Goal: Task Accomplishment & Management: Use online tool/utility

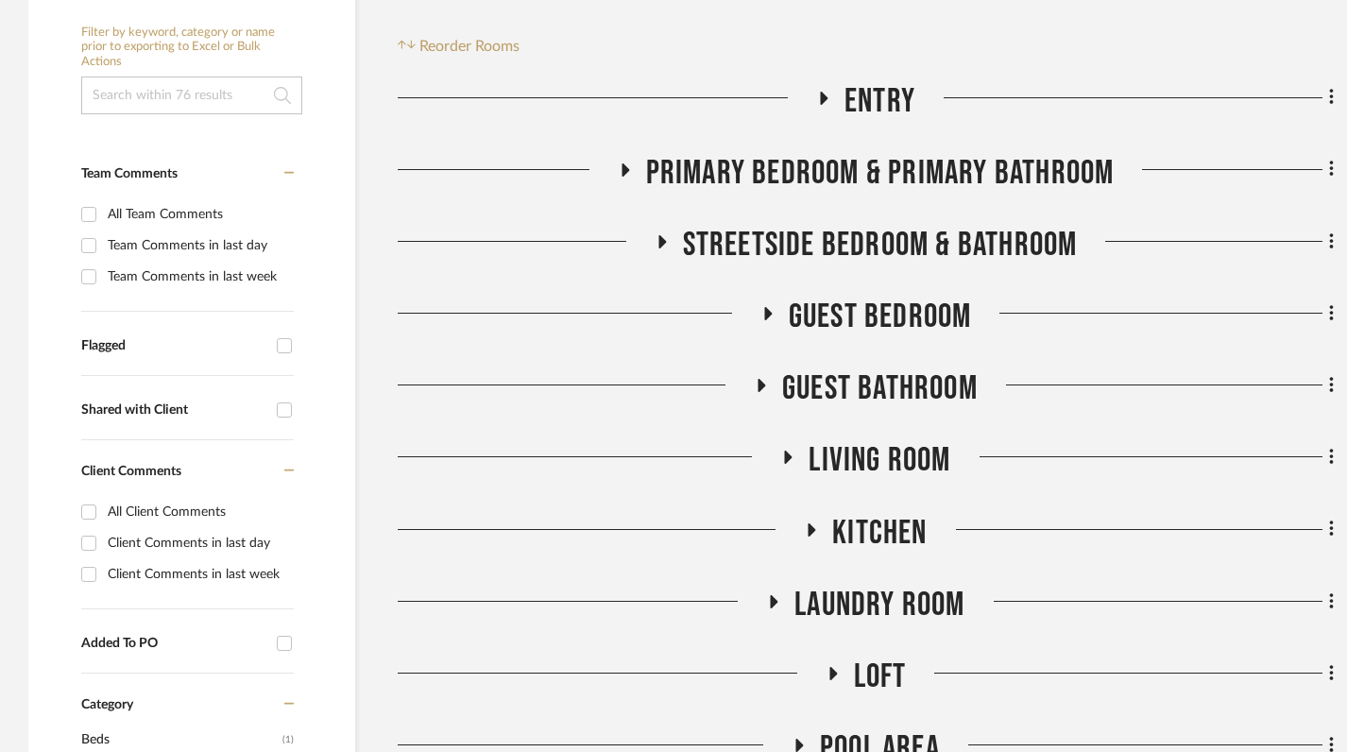
scroll to position [465, 0]
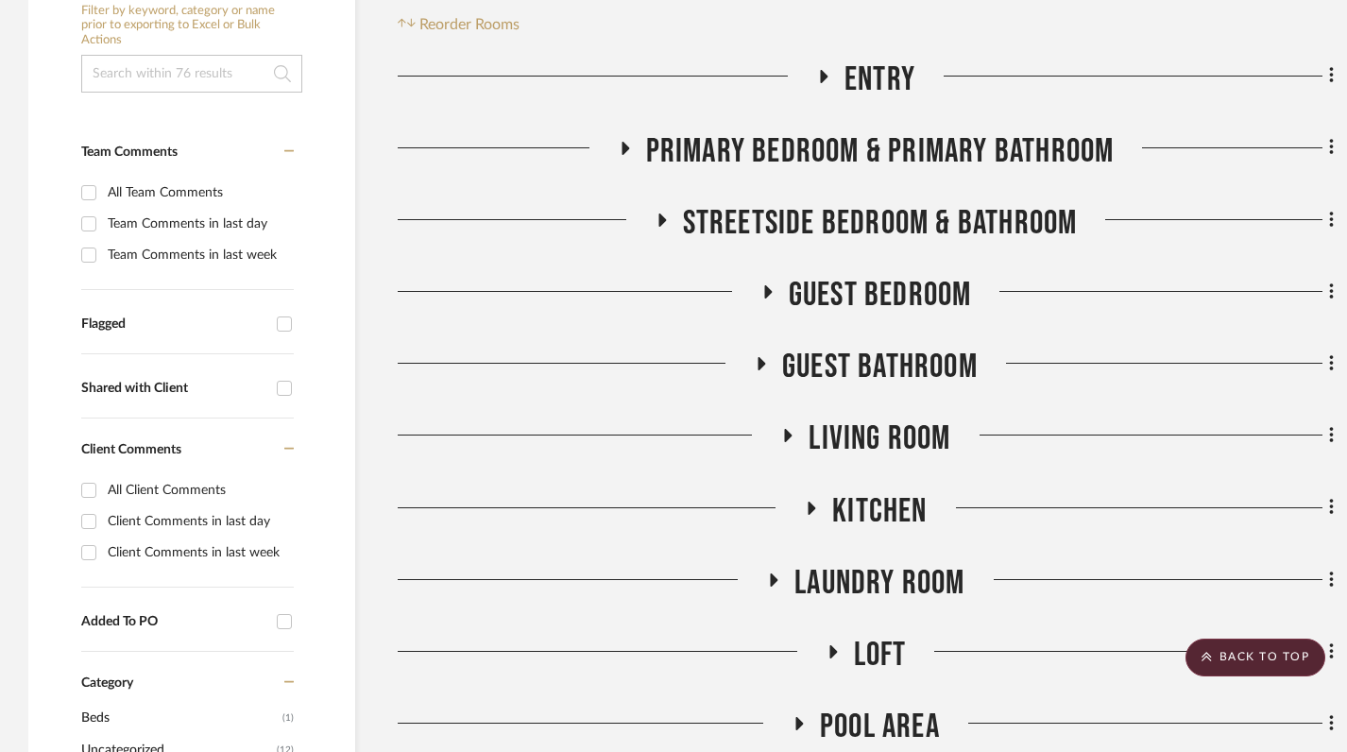
click at [825, 70] on icon at bounding box center [825, 76] width 8 height 13
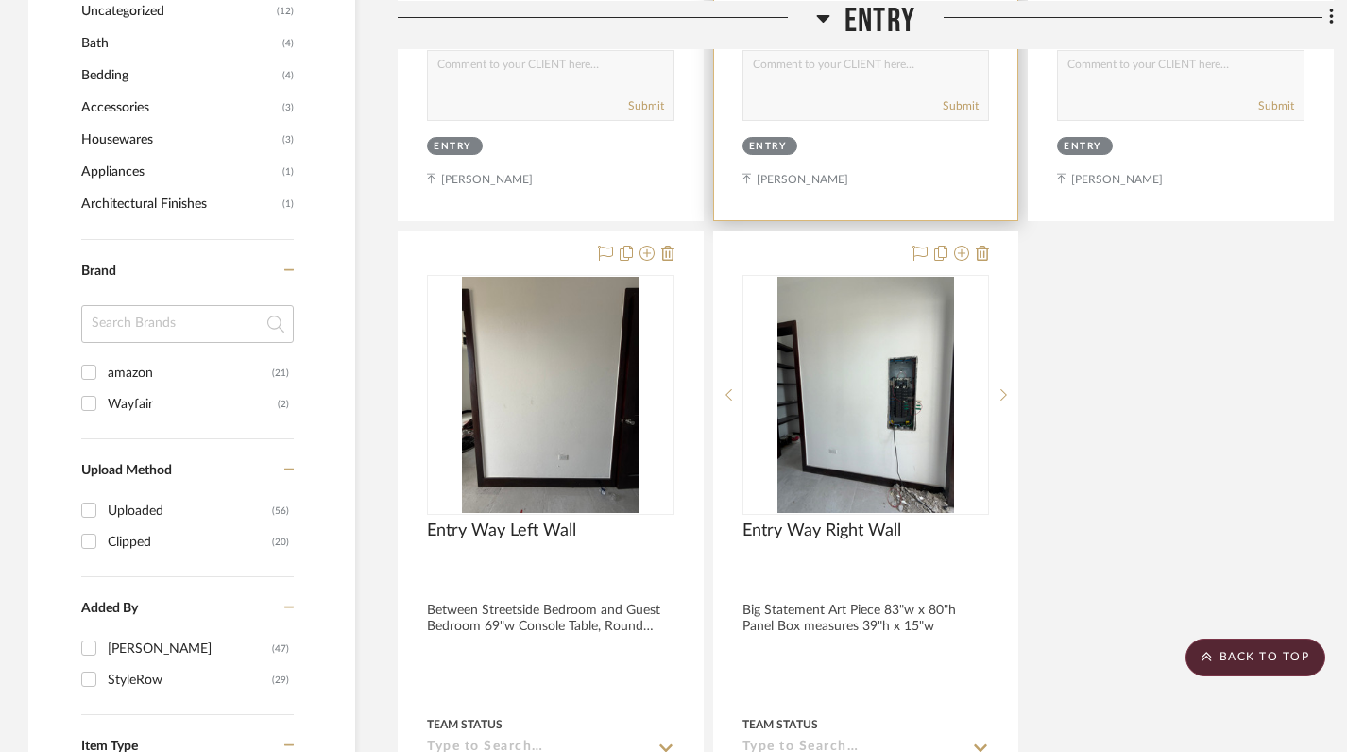
scroll to position [1220, 0]
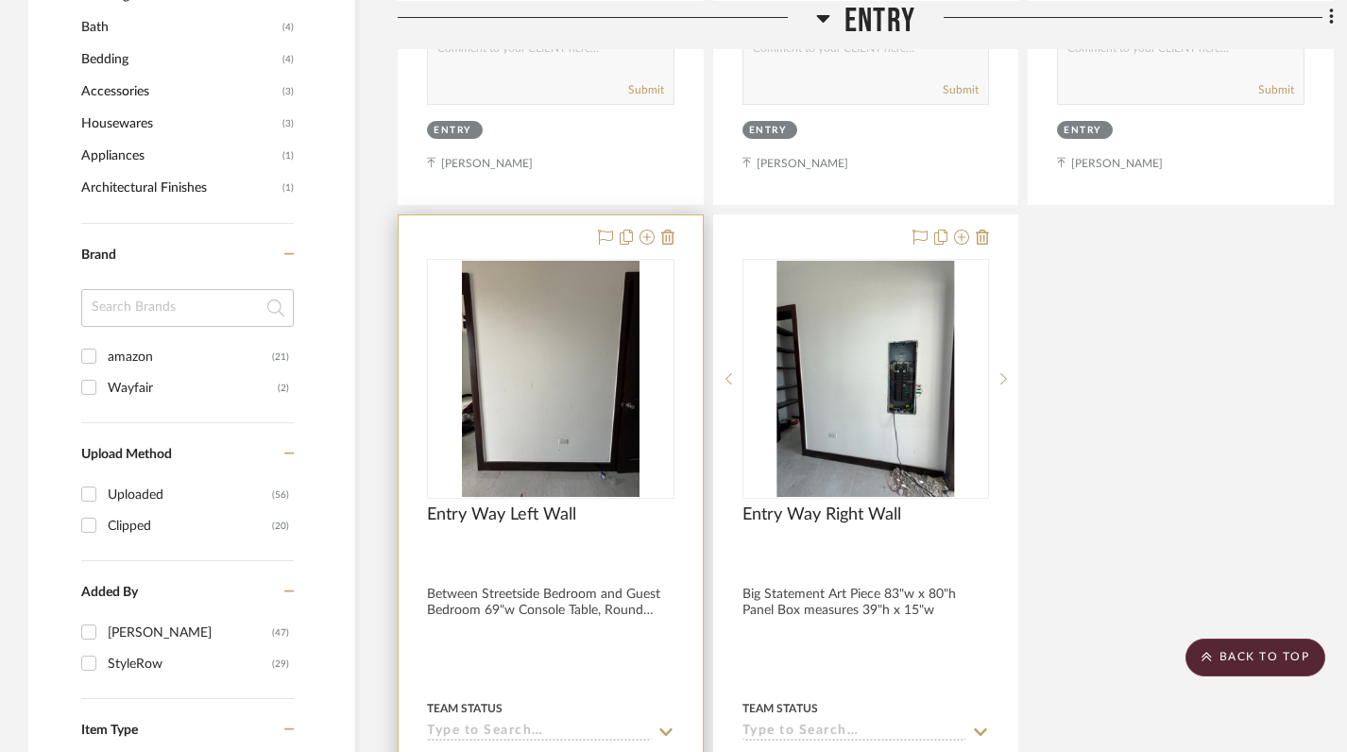
click at [595, 558] on div at bounding box center [551, 628] width 304 height 827
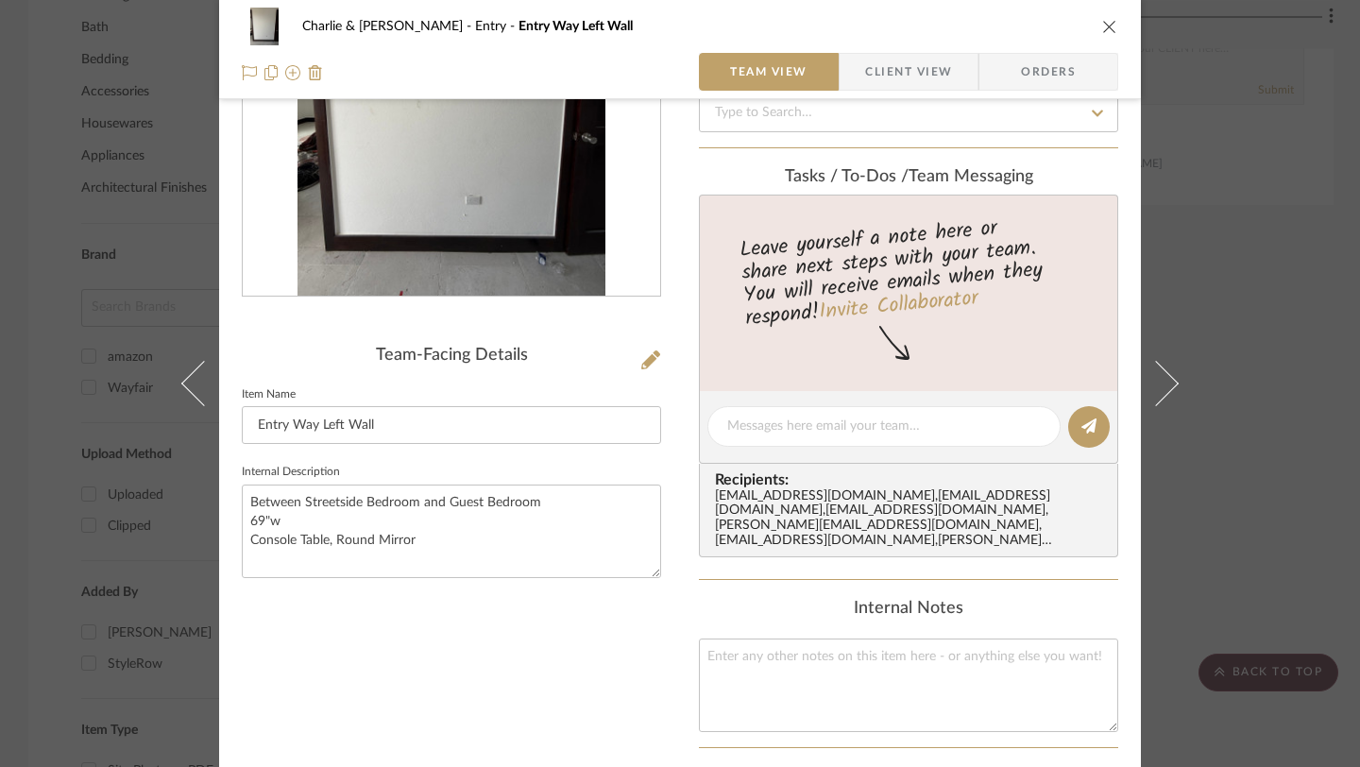
scroll to position [245, 0]
click at [510, 502] on textarea "Between Streetside Bedroom and Guest Bedroom 69"w Console Table, Round Mirror" at bounding box center [451, 531] width 419 height 94
click at [506, 501] on textarea "Between Streetside Bedroom and Guest Bedroom 69"w Console Table, Round Mirror" at bounding box center [451, 531] width 419 height 94
type textarea "Between Streetside Bedroom and Utility Closet 69"w Console Table, Round Mirror"
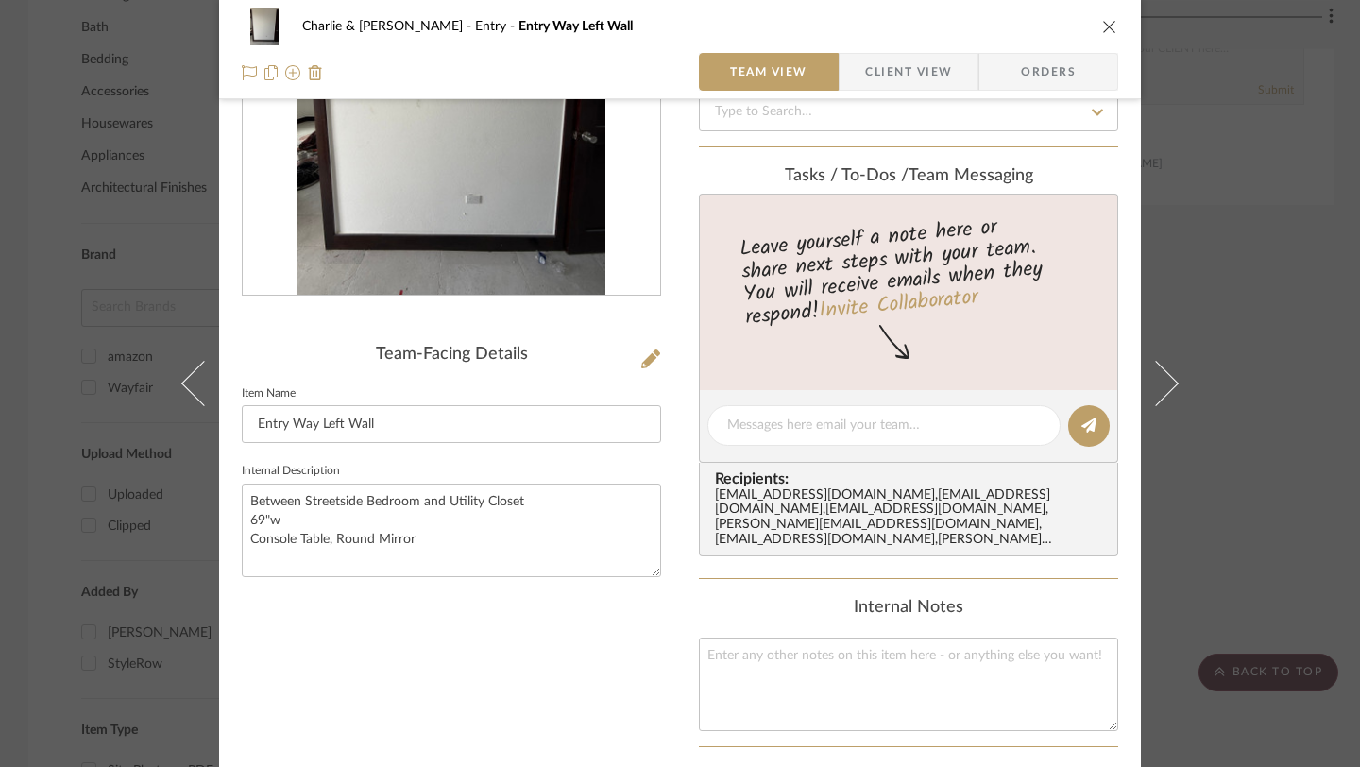
click at [504, 708] on div "Team-Facing Details Item Name Entry Way Left Wall Internal Description Between …" at bounding box center [451, 470] width 419 height 1172
click at [1106, 26] on icon "close" at bounding box center [1110, 26] width 15 height 15
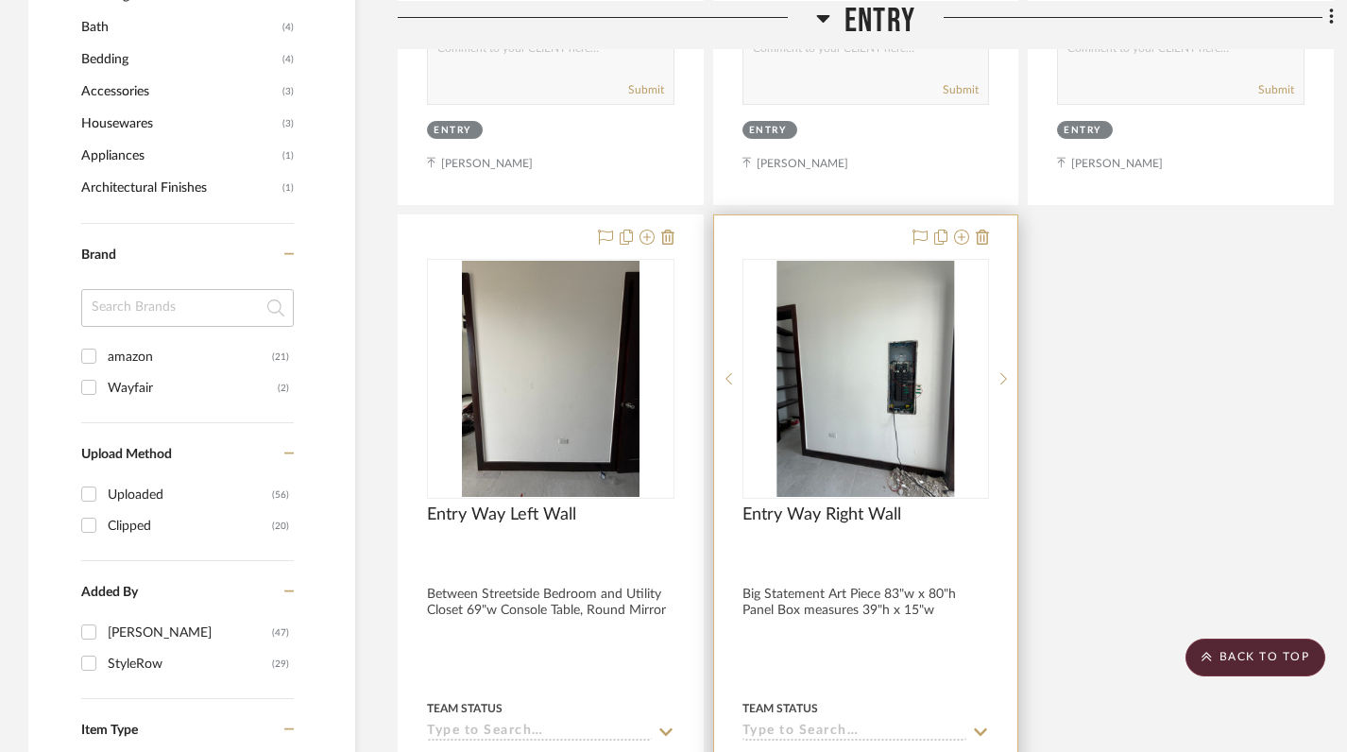
scroll to position [1367, 0]
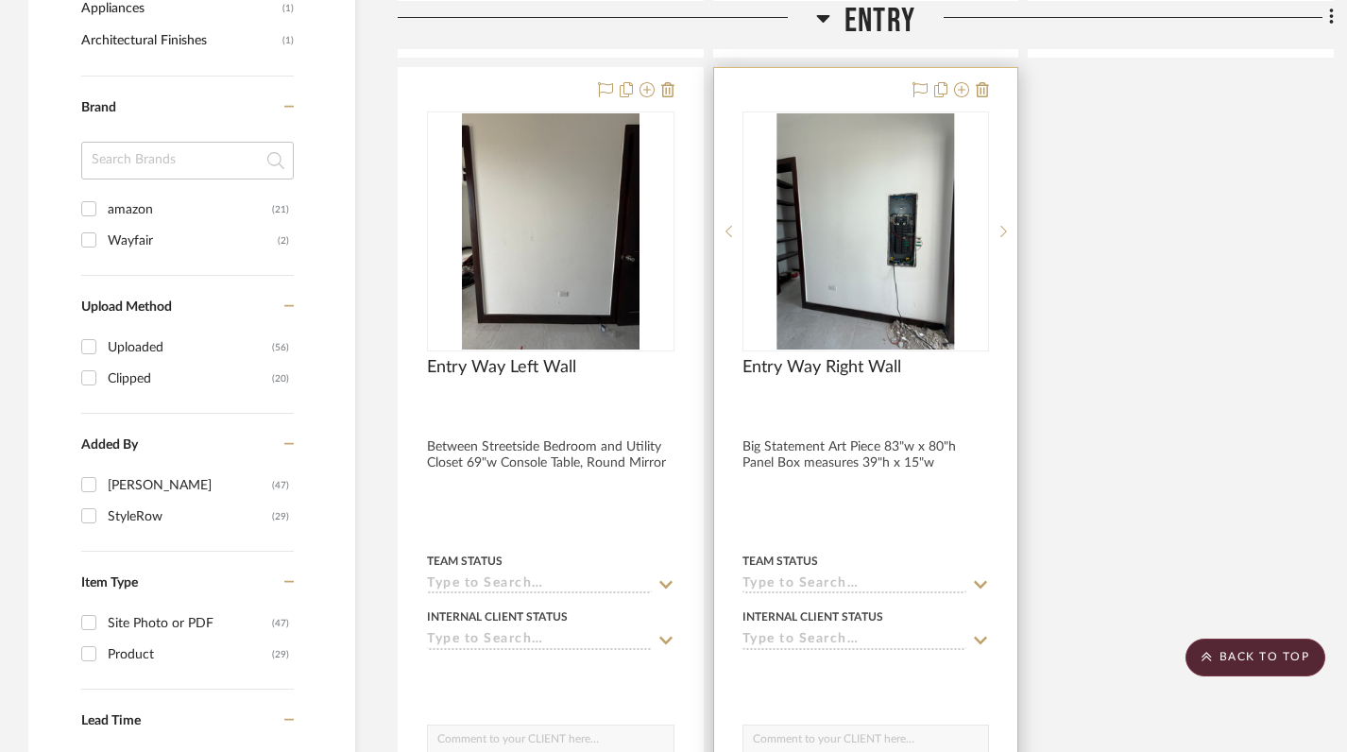
click at [832, 399] on div at bounding box center [867, 407] width 248 height 17
click at [825, 405] on div at bounding box center [866, 481] width 304 height 827
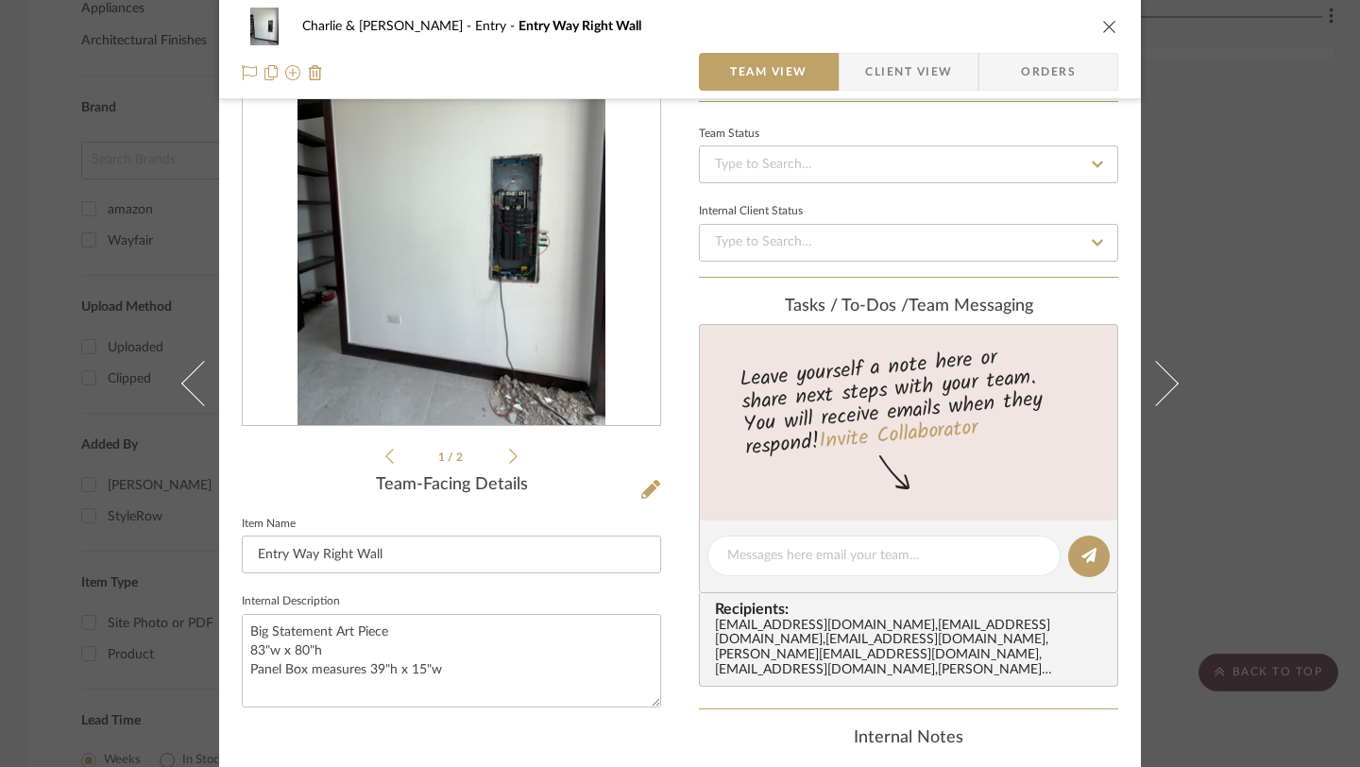
scroll to position [141, 0]
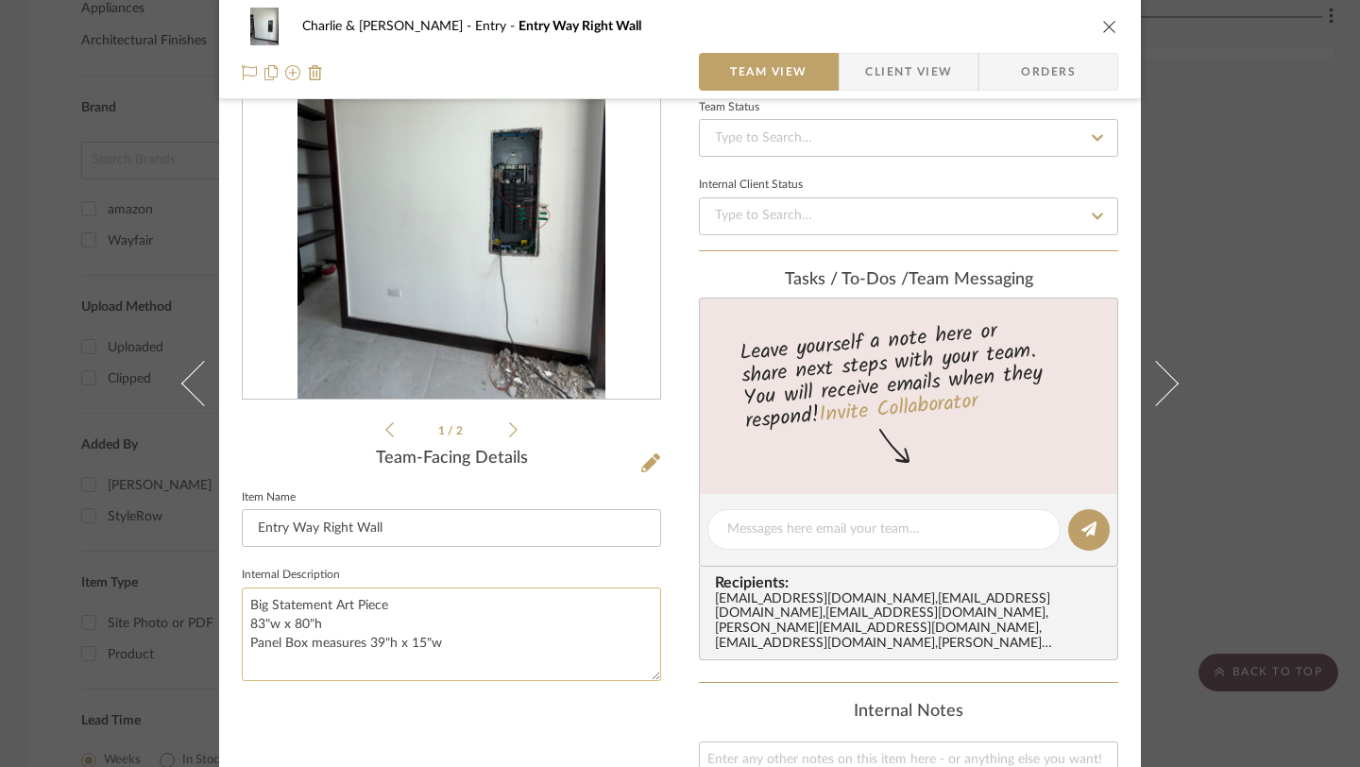
click at [380, 605] on textarea "Big Statement Art Piece 83"w x 80"h Panel Box measures 39"h x 15"w" at bounding box center [451, 635] width 419 height 94
drag, startPoint x: 380, startPoint y: 605, endPoint x: 237, endPoint y: 602, distance: 142.7
click at [242, 602] on textarea "Big Statement Art Piece 83"w x 80"h Panel Box measures 39"h x 15"w" at bounding box center [451, 635] width 419 height 94
type textarea "Macrame Decor Hanging, to cover Panel box 83"w x 80"h Panel Box measures 39"h x…"
click at [351, 733] on div "1 / 2 Team-Facing Details Item Name Entry Way Right Wall Internal Description M…" at bounding box center [451, 574] width 419 height 1172
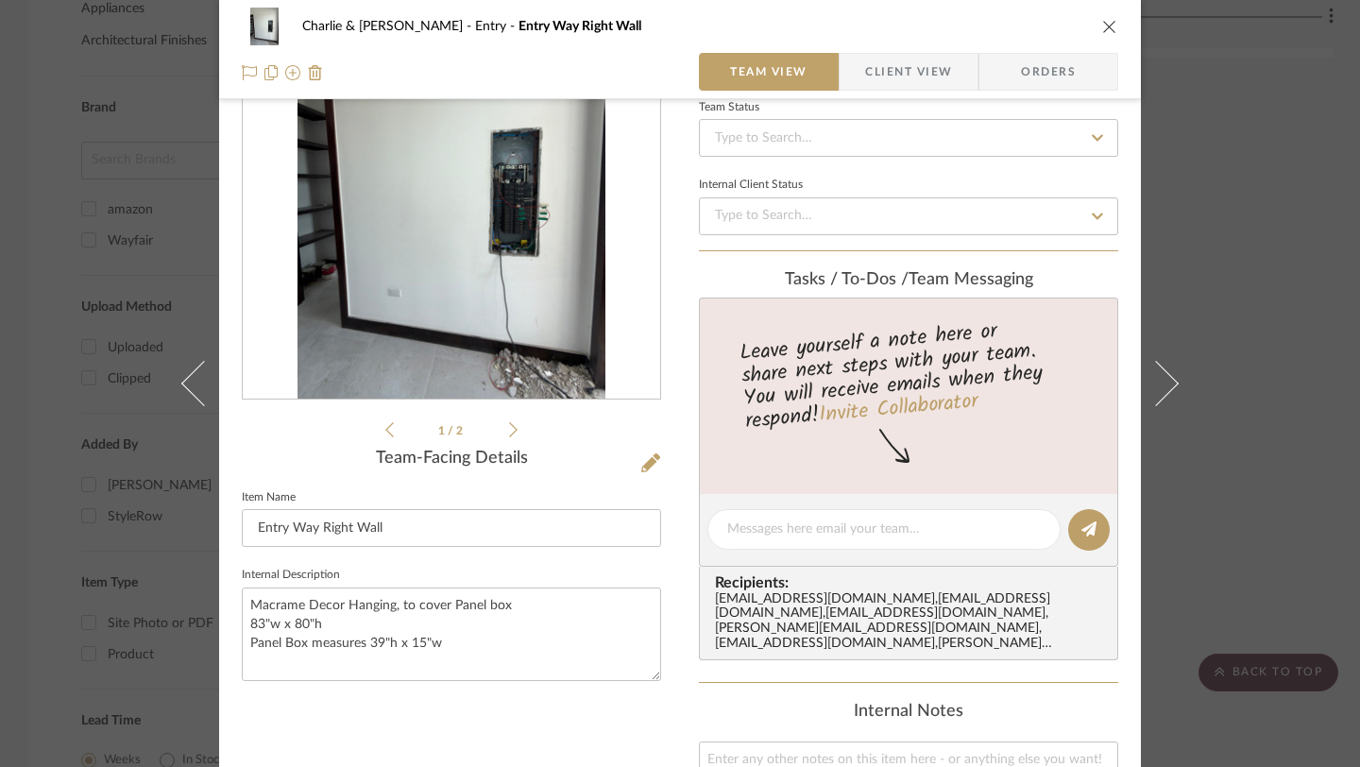
click at [1103, 26] on icon "close" at bounding box center [1110, 26] width 15 height 15
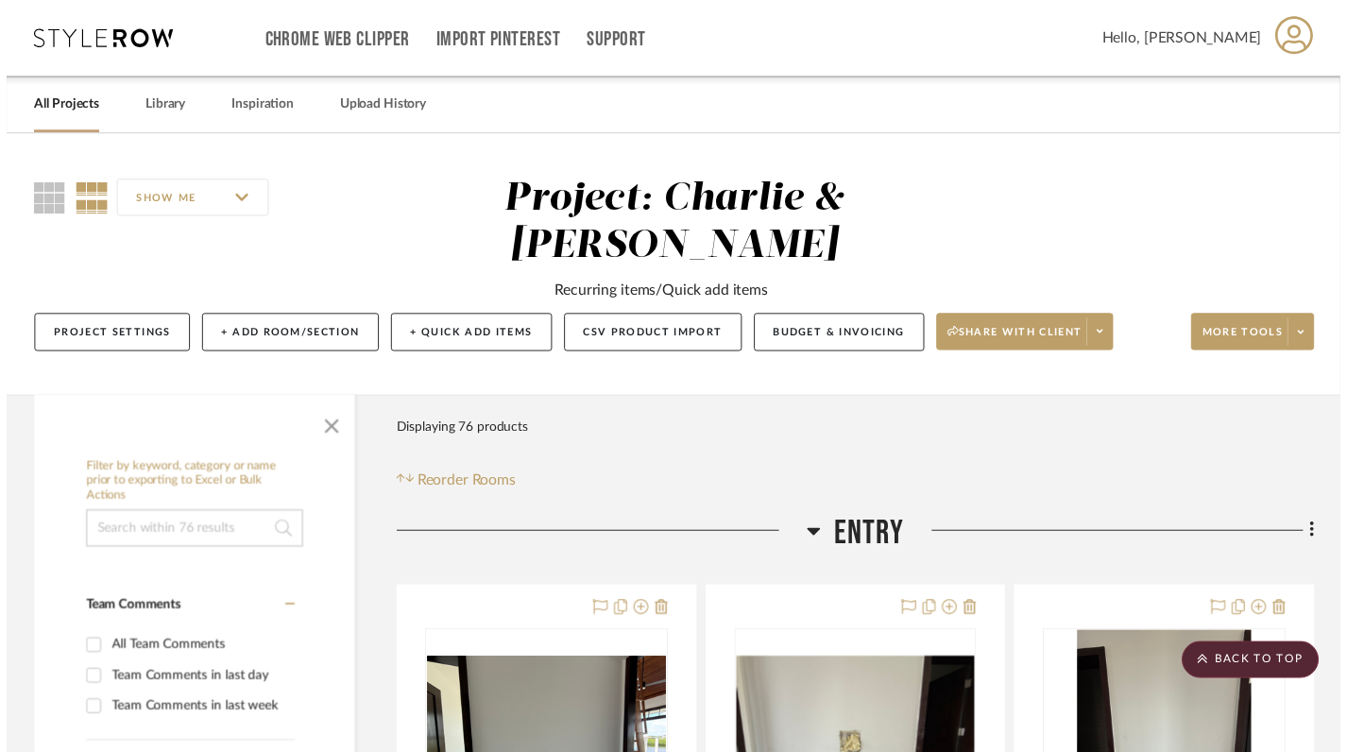
scroll to position [1367, 0]
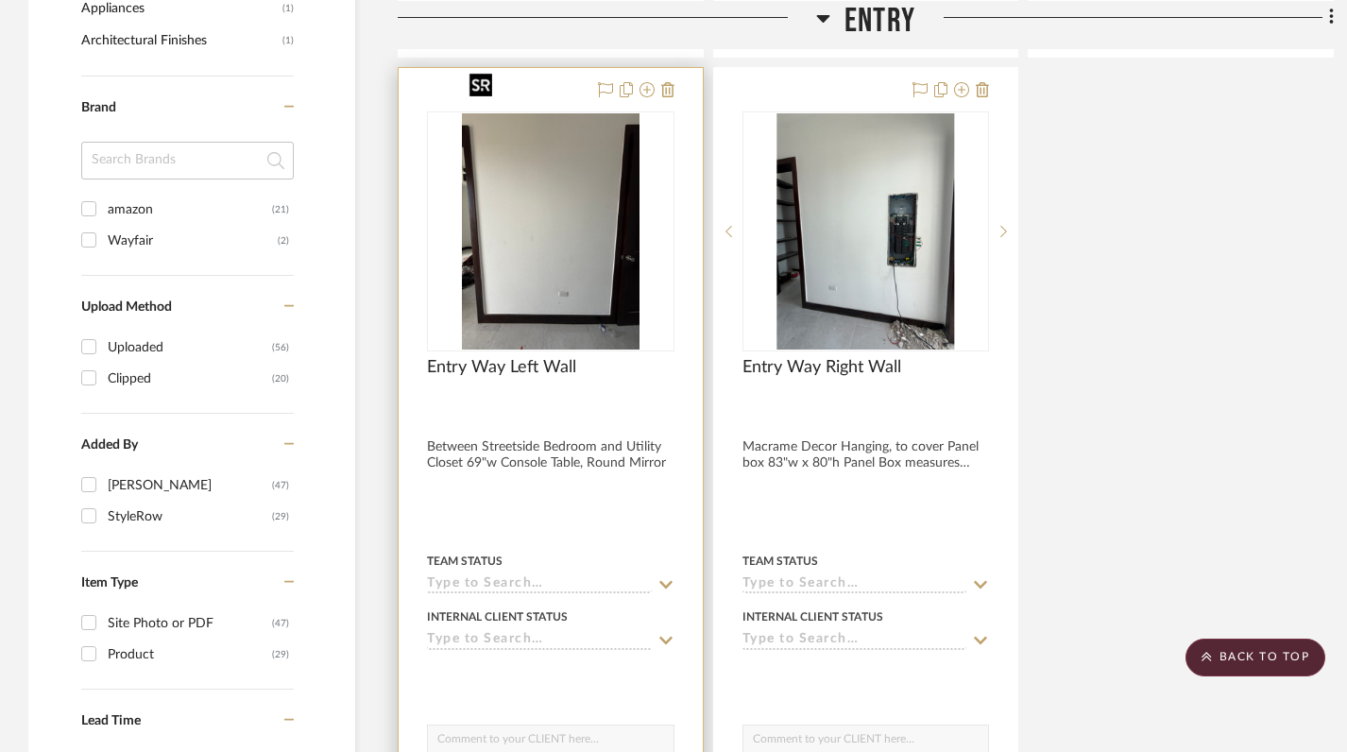
click at [545, 224] on img "0" at bounding box center [551, 231] width 178 height 236
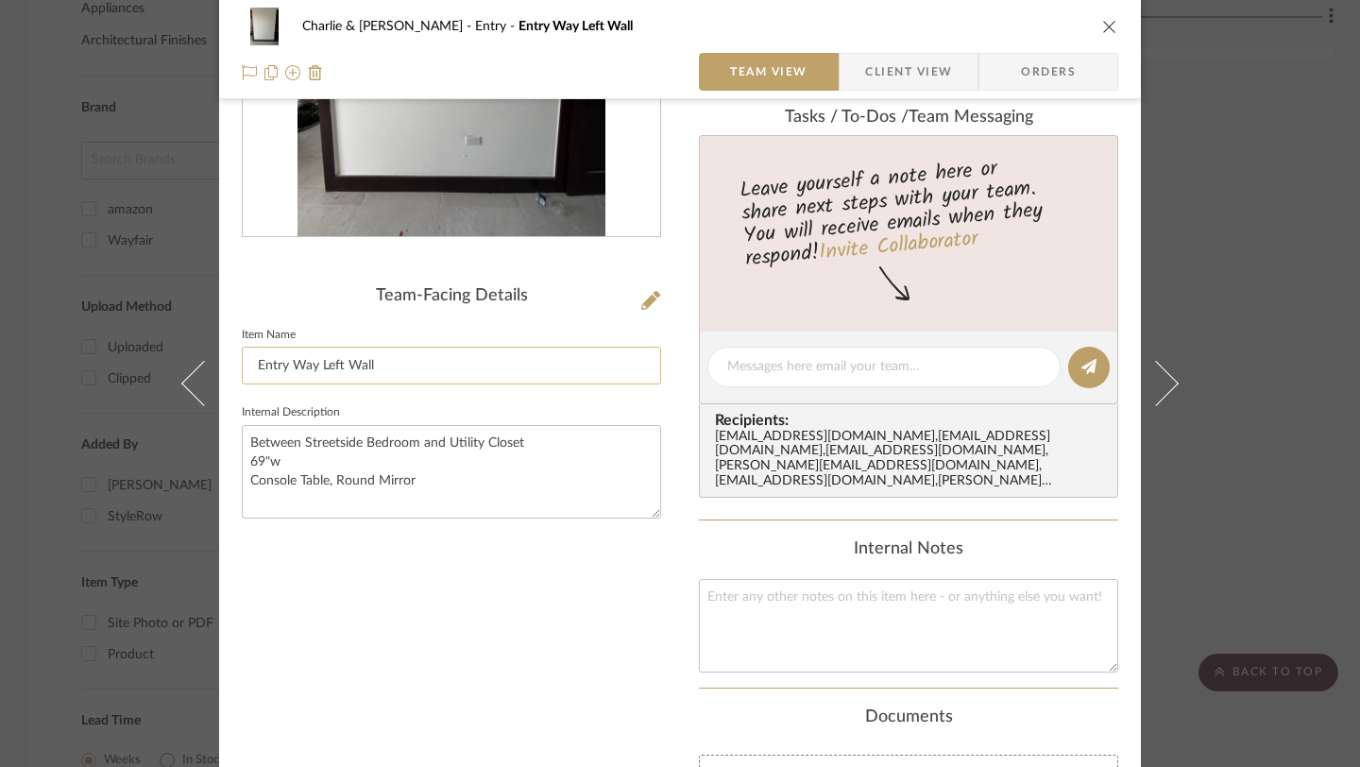
scroll to position [305, 0]
click at [1104, 22] on icon "close" at bounding box center [1110, 26] width 15 height 15
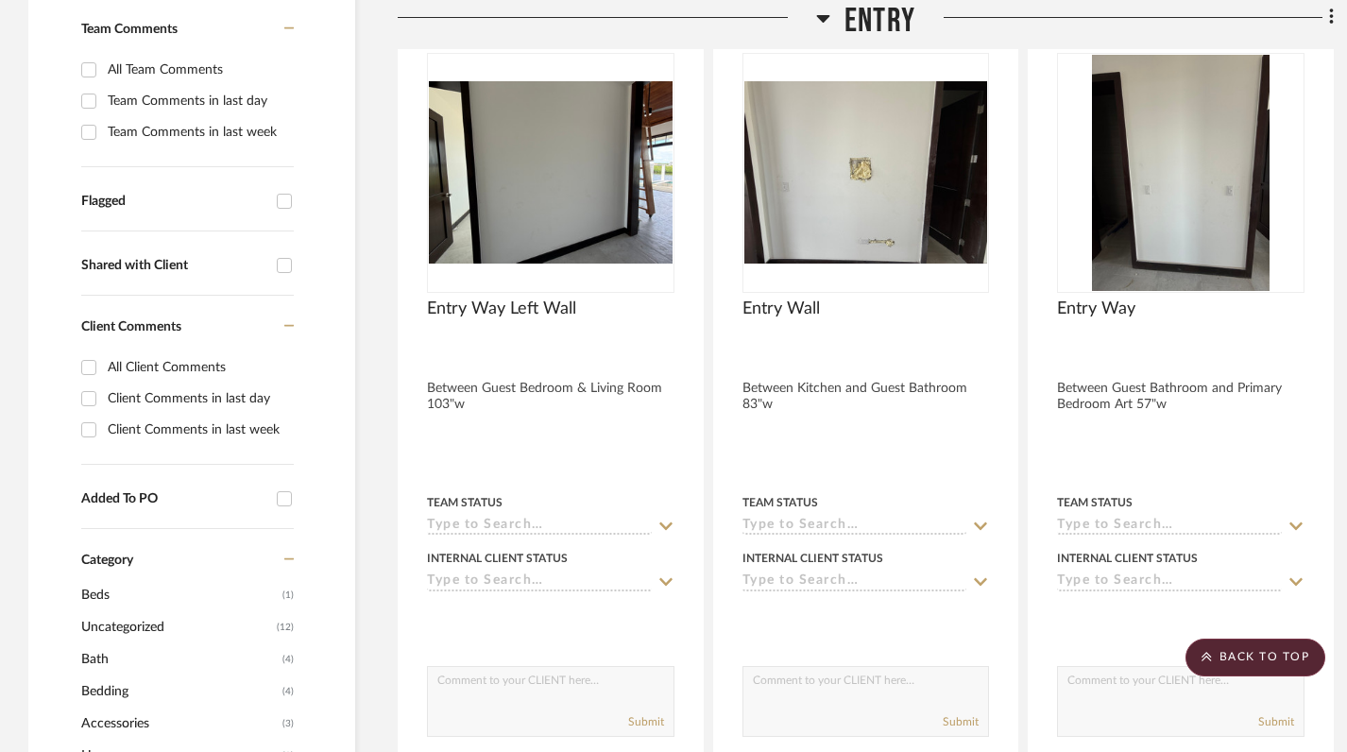
scroll to position [566, 0]
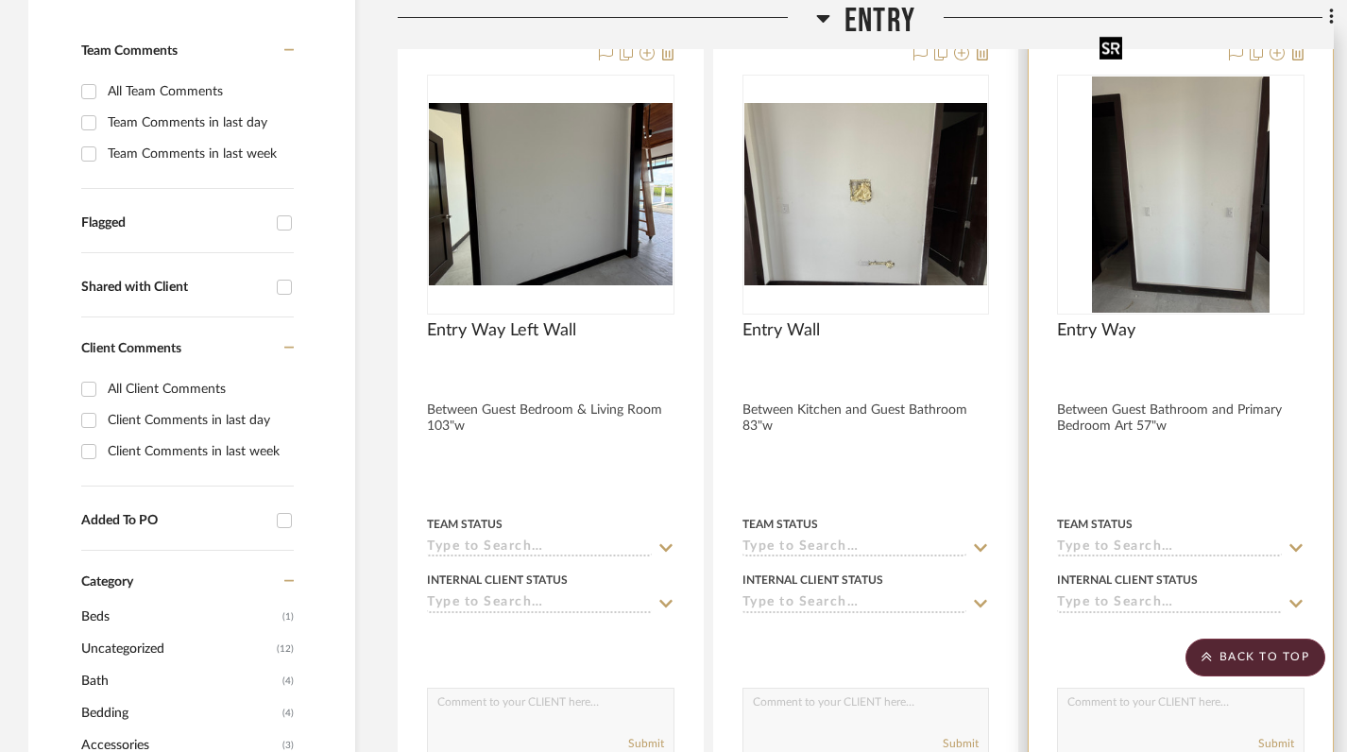
click at [1185, 166] on img "0" at bounding box center [1181, 195] width 178 height 236
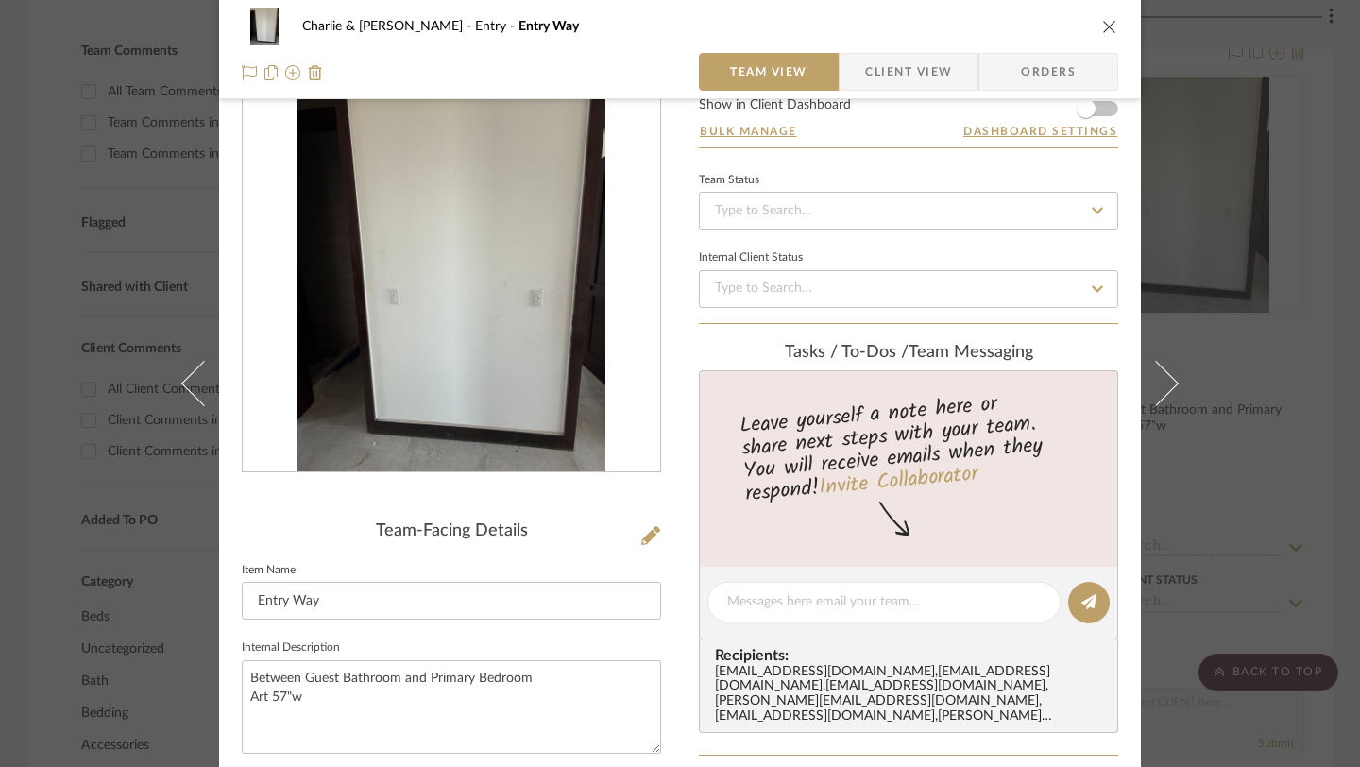
scroll to position [67, 0]
click at [1103, 32] on icon "close" at bounding box center [1110, 26] width 15 height 15
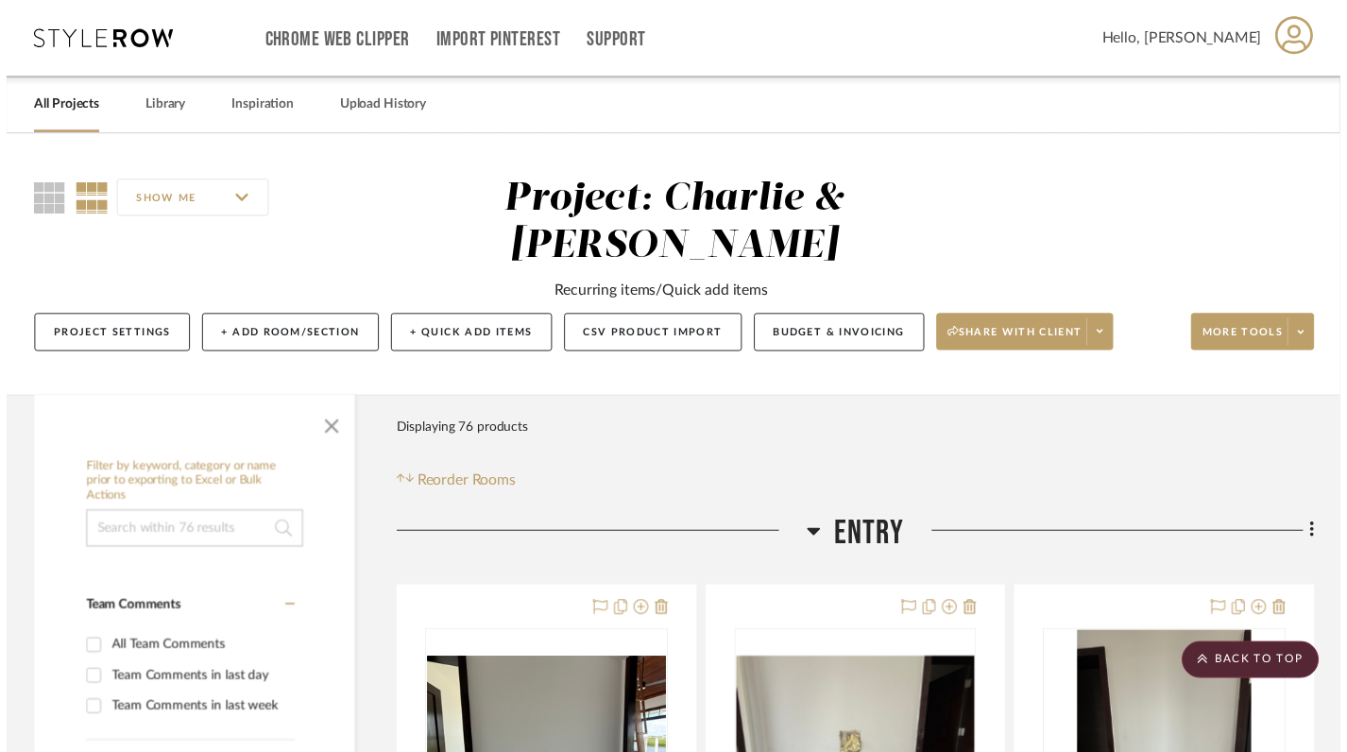
scroll to position [566, 0]
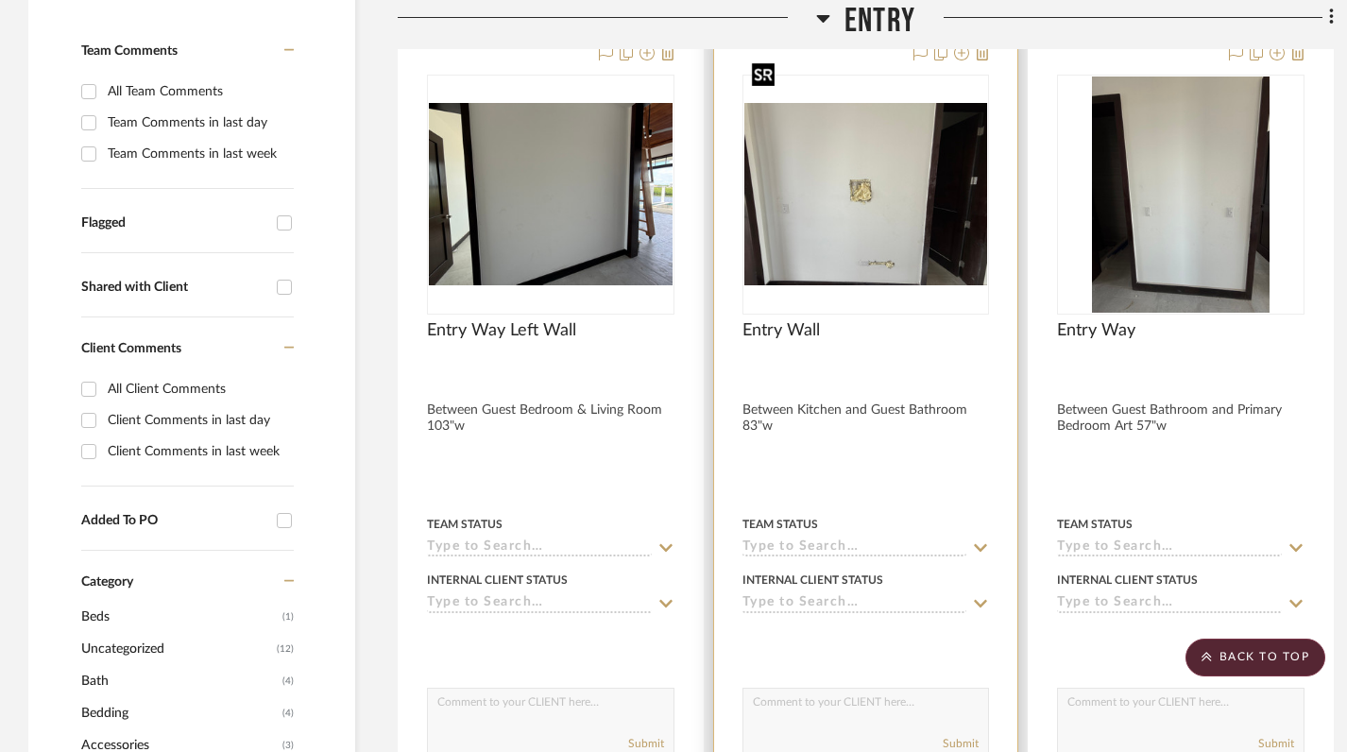
click at [859, 181] on img "0" at bounding box center [866, 194] width 244 height 183
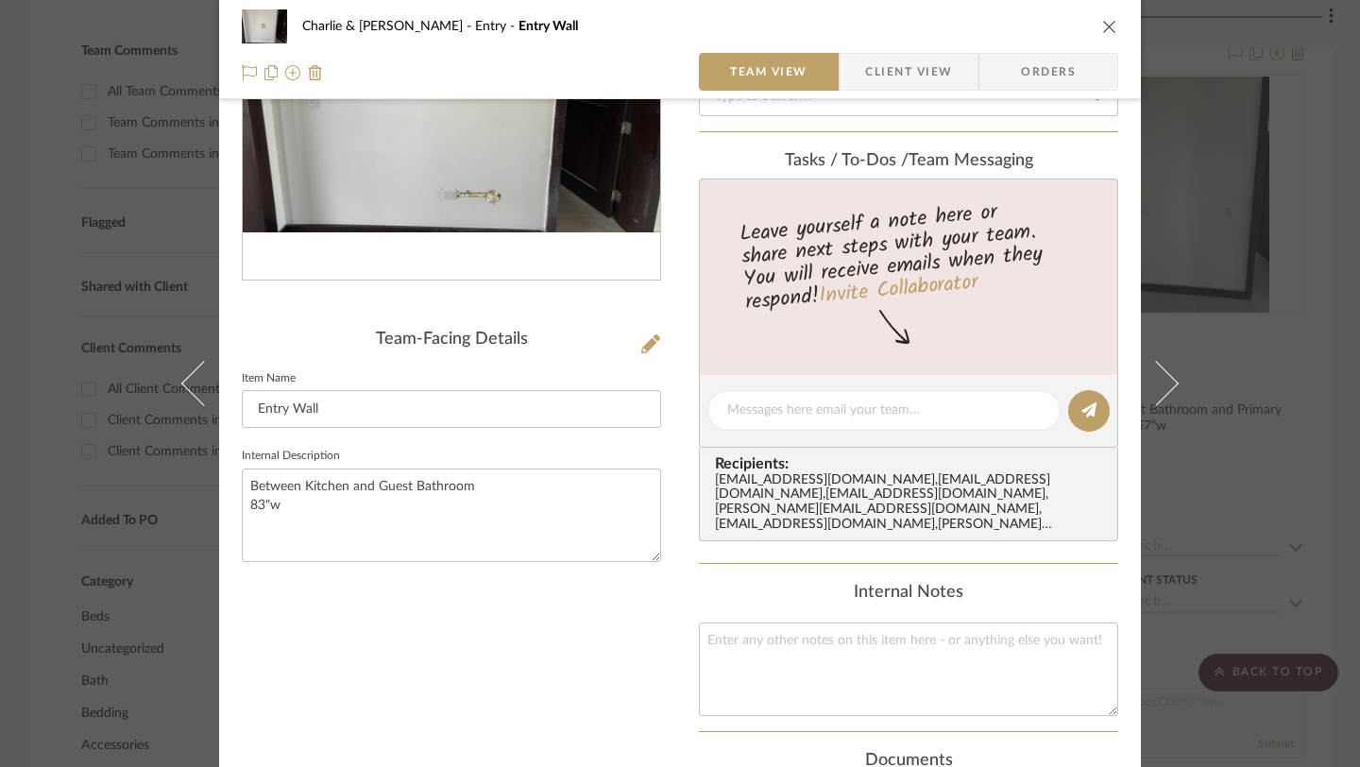
scroll to position [0, 0]
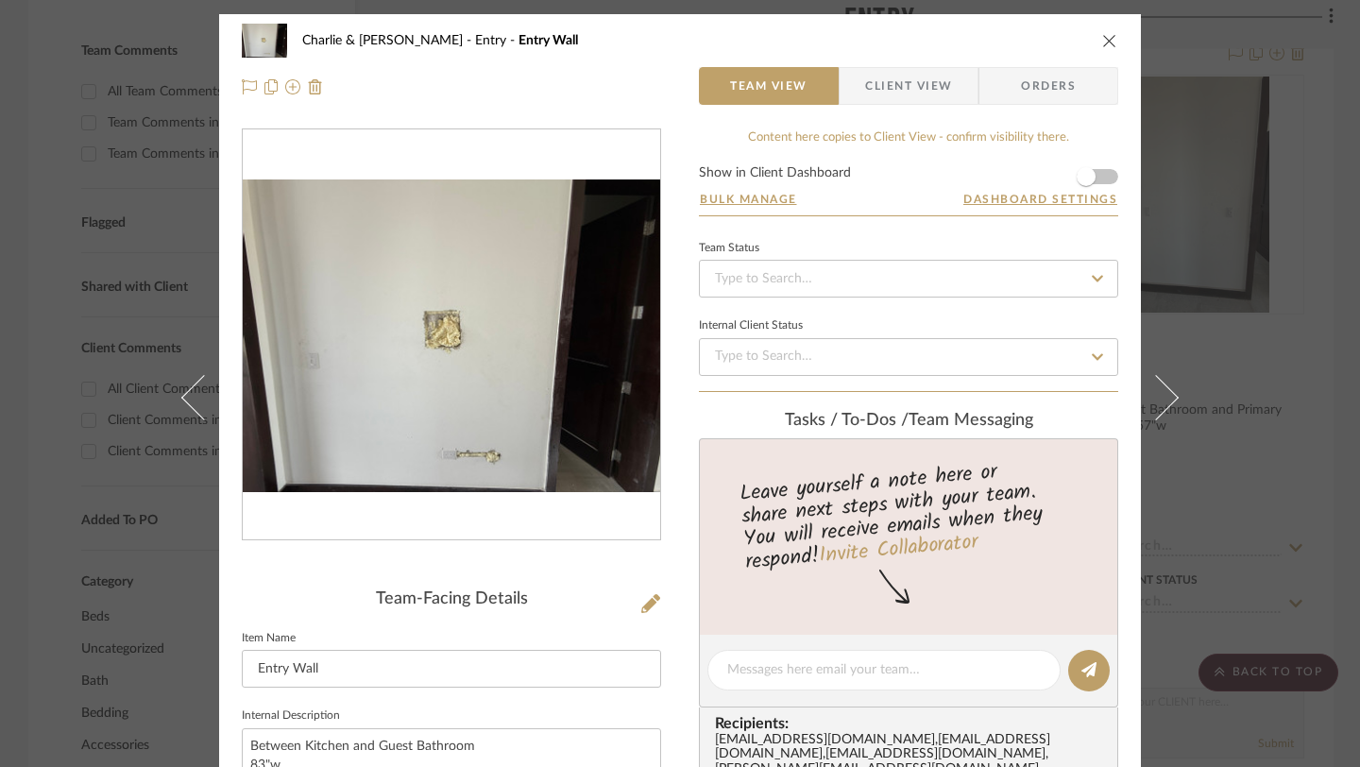
click at [1104, 40] on icon "close" at bounding box center [1110, 40] width 15 height 15
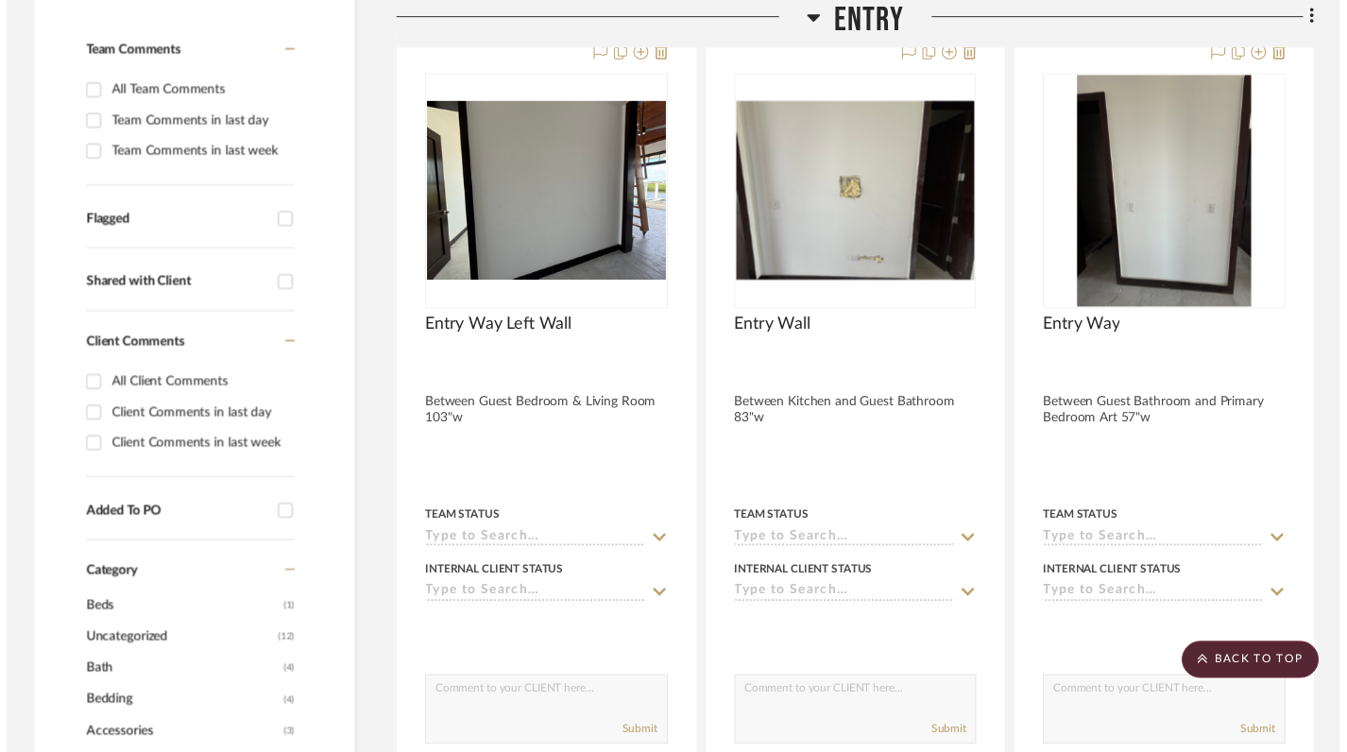
scroll to position [566, 0]
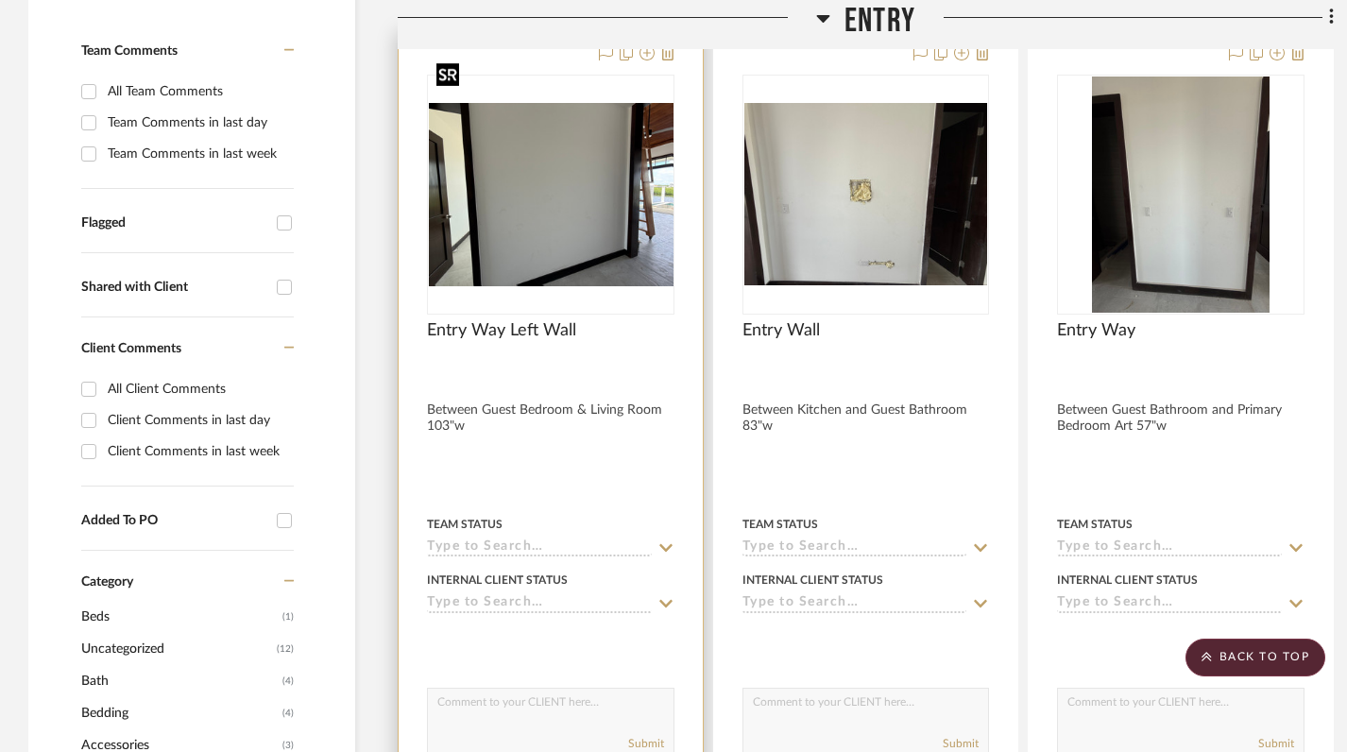
click at [513, 200] on div at bounding box center [551, 195] width 248 height 240
click at [505, 179] on img "0" at bounding box center [551, 194] width 244 height 183
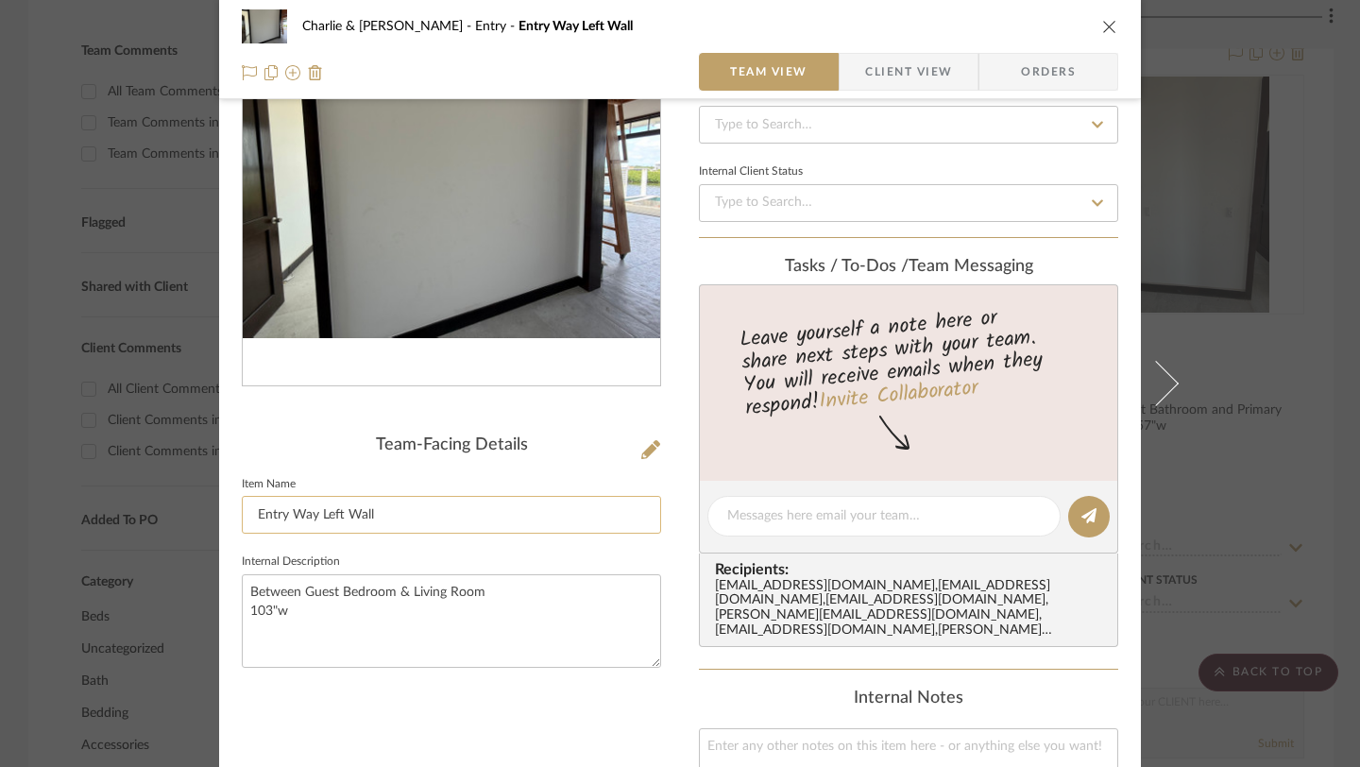
scroll to position [197, 0]
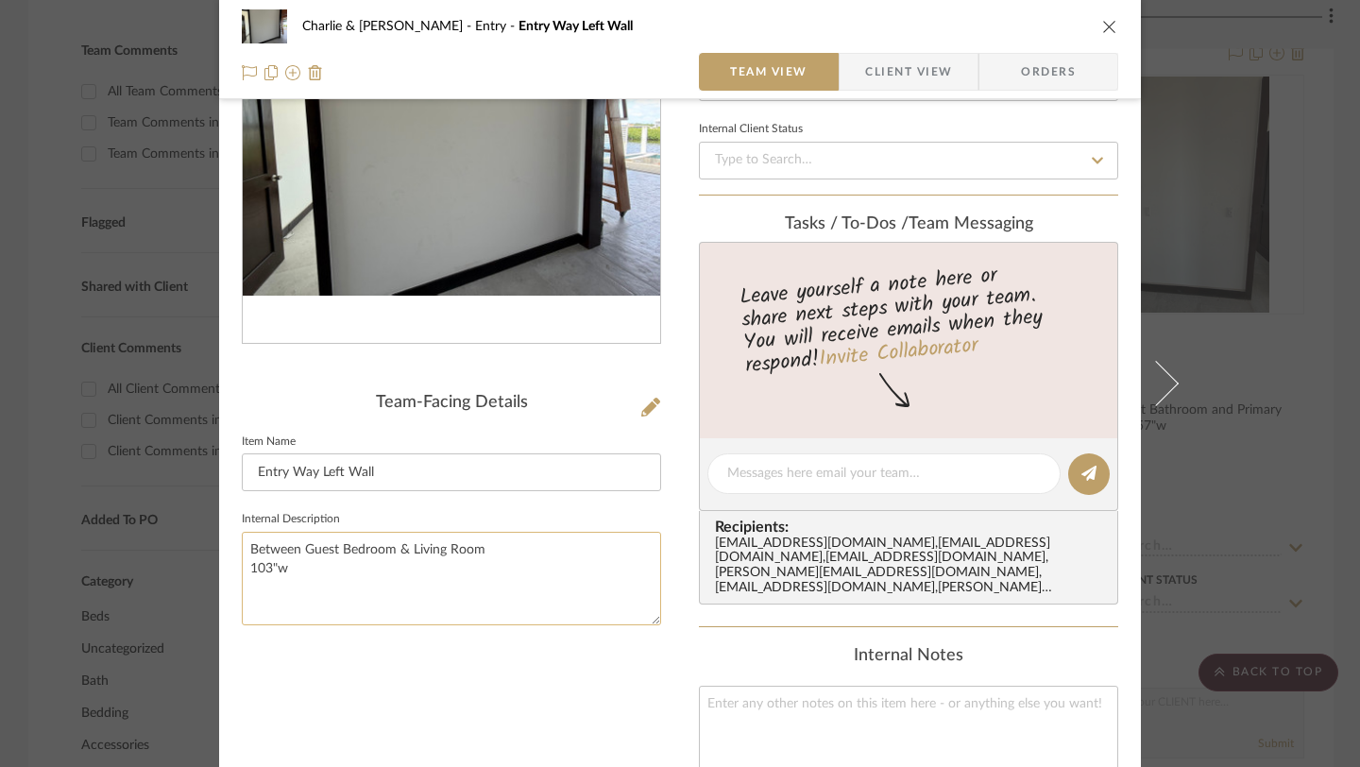
click at [277, 603] on textarea "Between Guest Bedroom & Living Room 103"w" at bounding box center [451, 579] width 419 height 94
type textarea "Between Guest Bedroom & Living Room 103"w Art"
click at [418, 690] on div "Team-Facing Details Item Name Entry Way Left Wall Internal Description Between …" at bounding box center [451, 518] width 419 height 1172
click at [1103, 19] on icon "close" at bounding box center [1110, 26] width 15 height 15
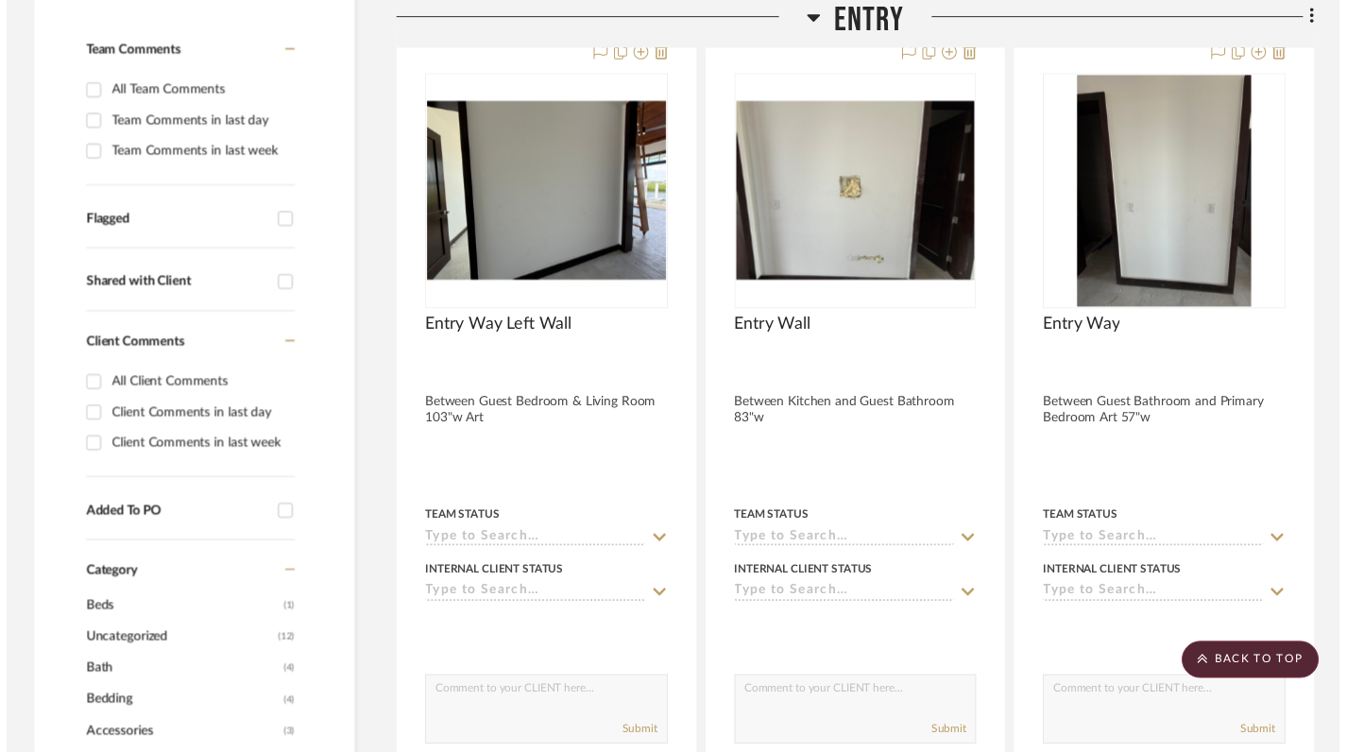
scroll to position [566, 0]
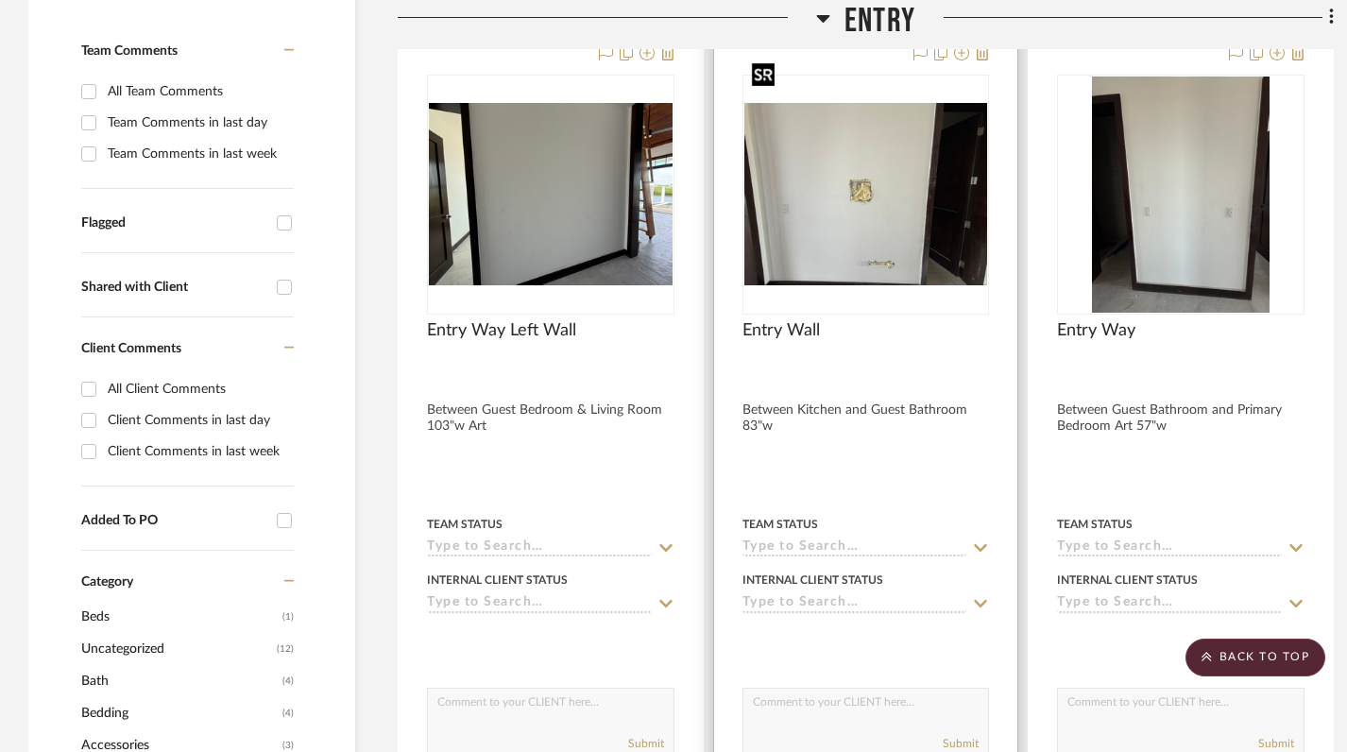
click at [928, 146] on img "0" at bounding box center [866, 194] width 244 height 183
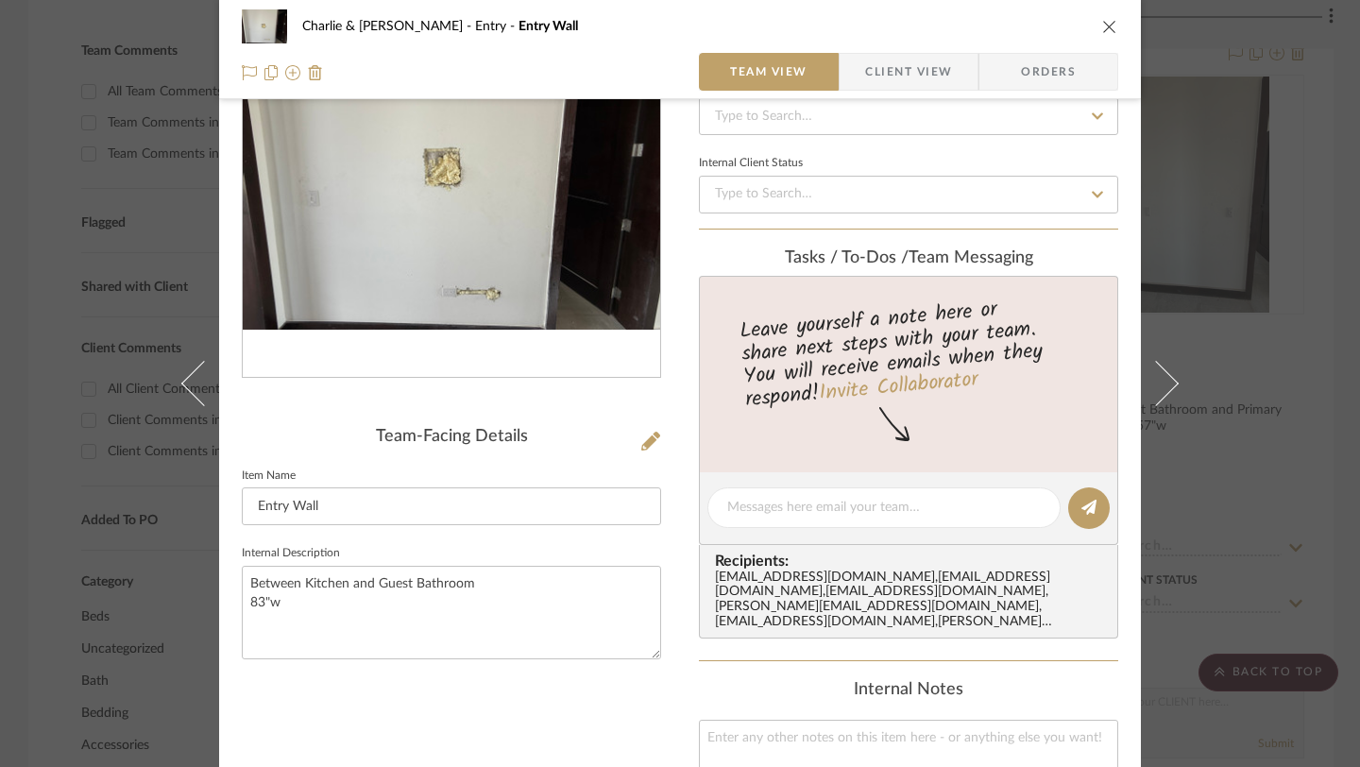
scroll to position [194, 0]
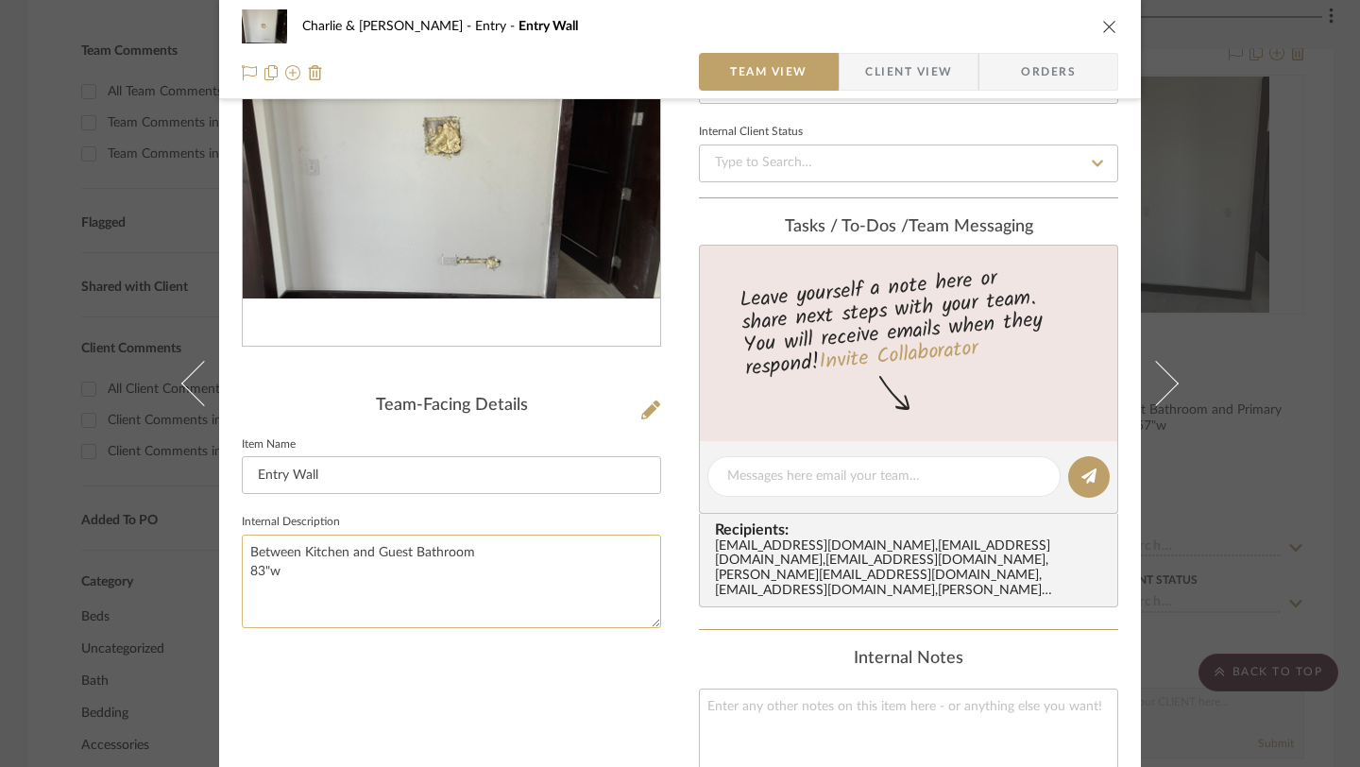
click at [278, 599] on textarea "Between Kitchen and Guest Bathroom 83"w" at bounding box center [451, 582] width 419 height 94
type textarea "Between Kitchen and Guest Bathroom 83"w Wall Decor/ hangings"
click at [433, 701] on div "Team-Facing Details Item Name Entry Wall Internal Description Between Kitchen a…" at bounding box center [451, 521] width 419 height 1172
click at [1103, 23] on icon "close" at bounding box center [1110, 26] width 15 height 15
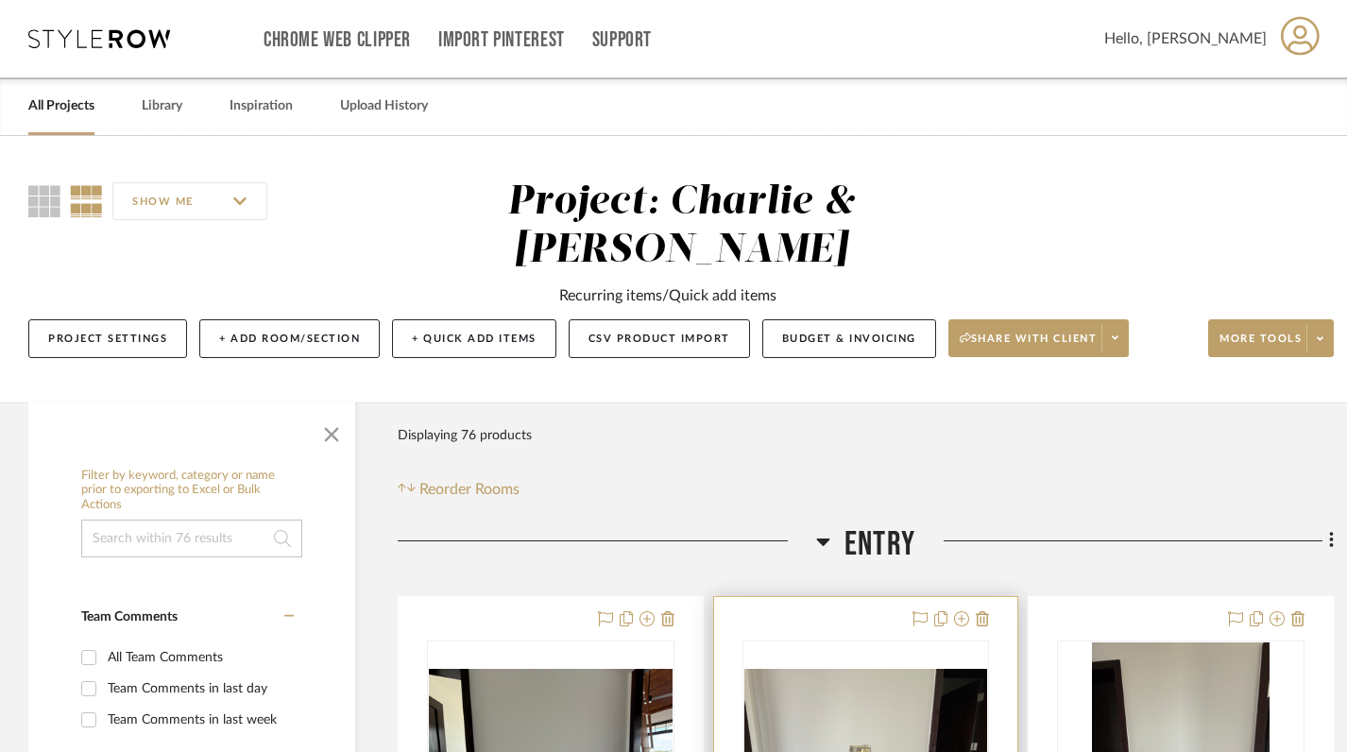
scroll to position [1, 0]
click at [821, 538] on icon at bounding box center [823, 542] width 13 height 8
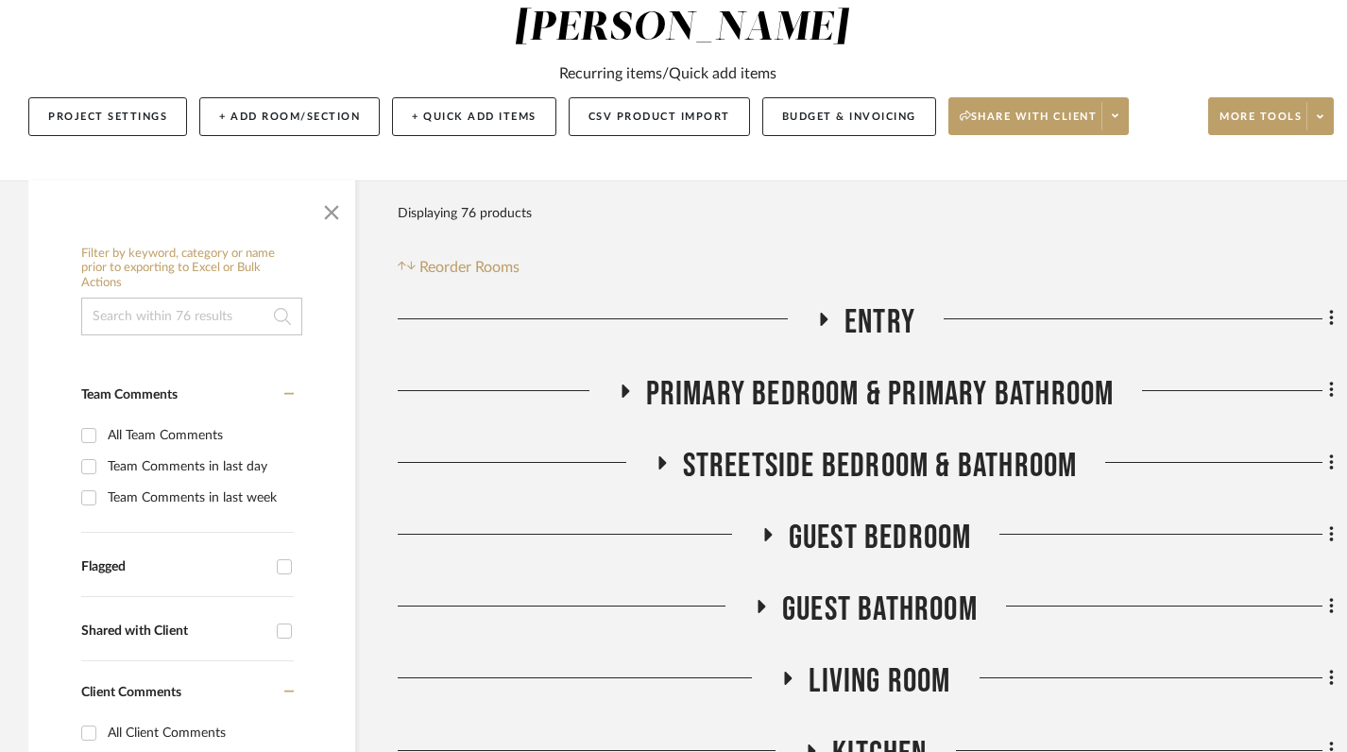
scroll to position [232, 0]
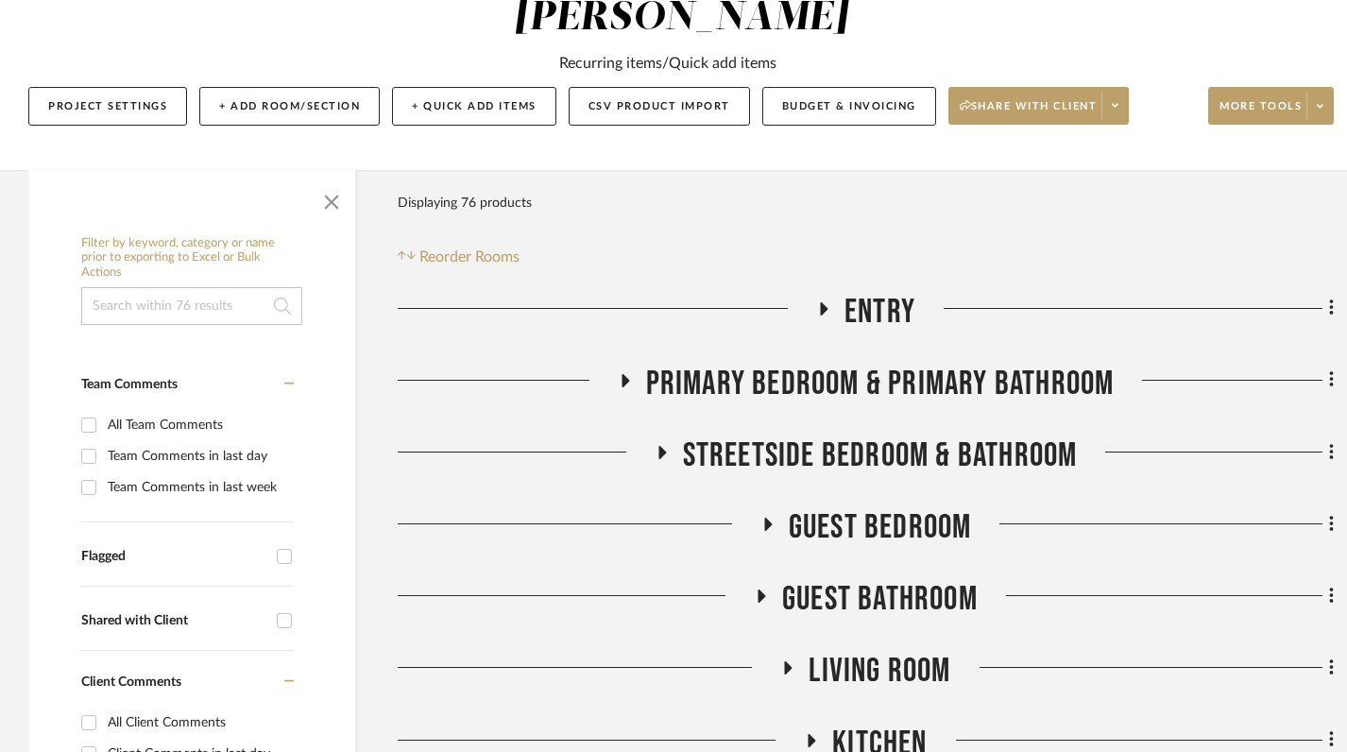
click at [629, 373] on icon at bounding box center [624, 380] width 23 height 14
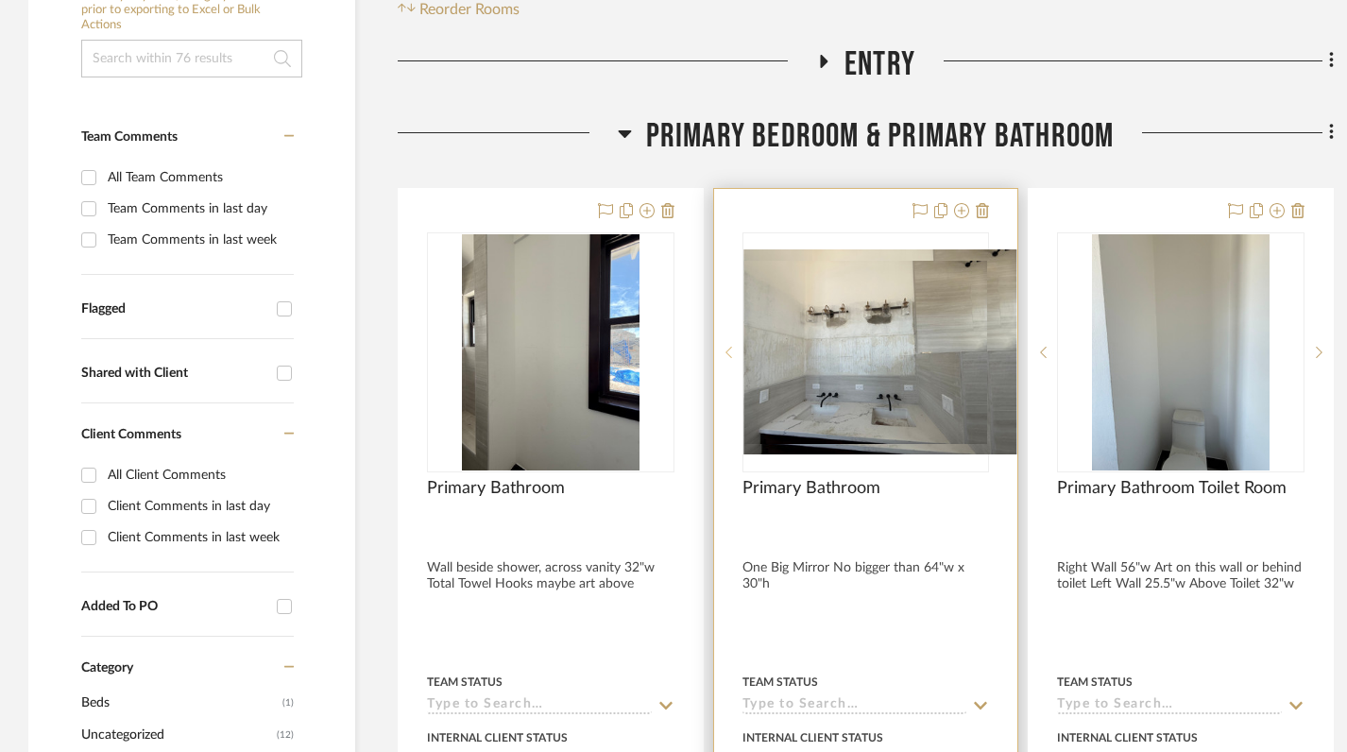
scroll to position [534, 0]
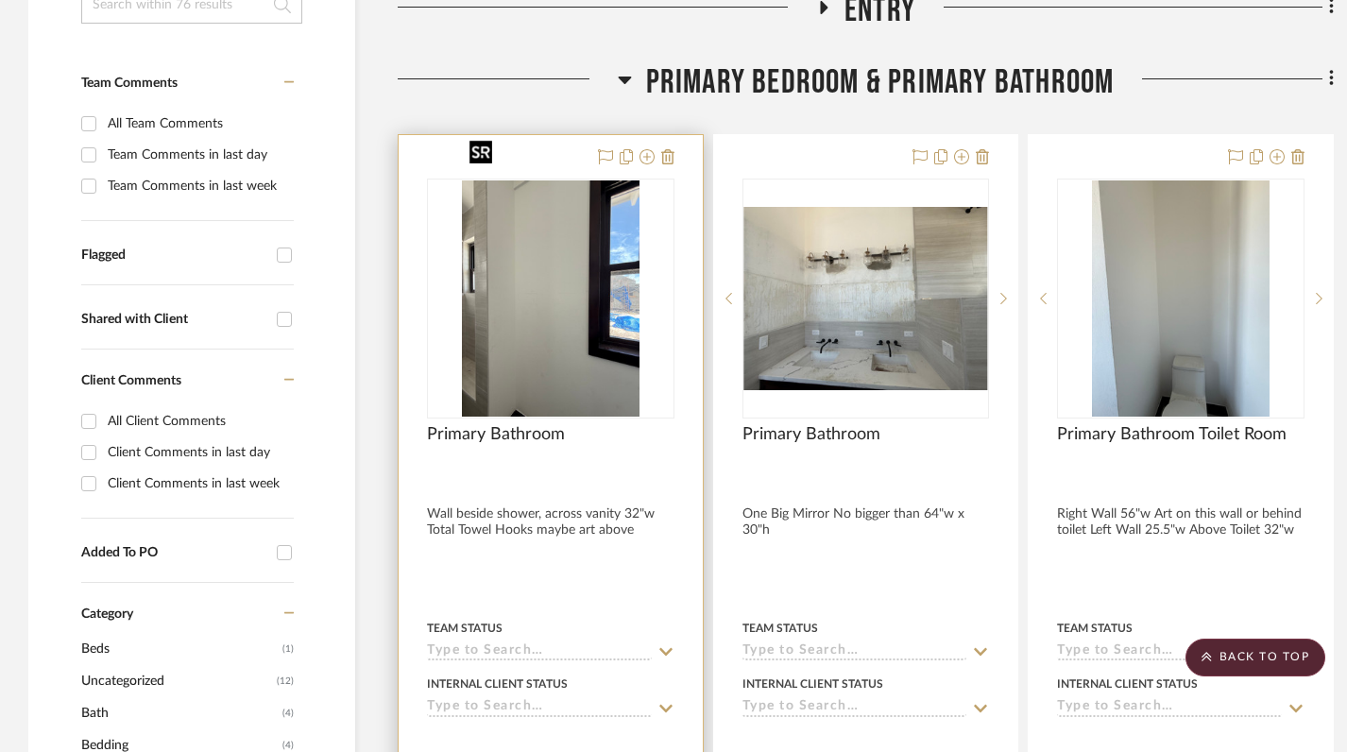
click at [596, 294] on img "0" at bounding box center [551, 298] width 178 height 236
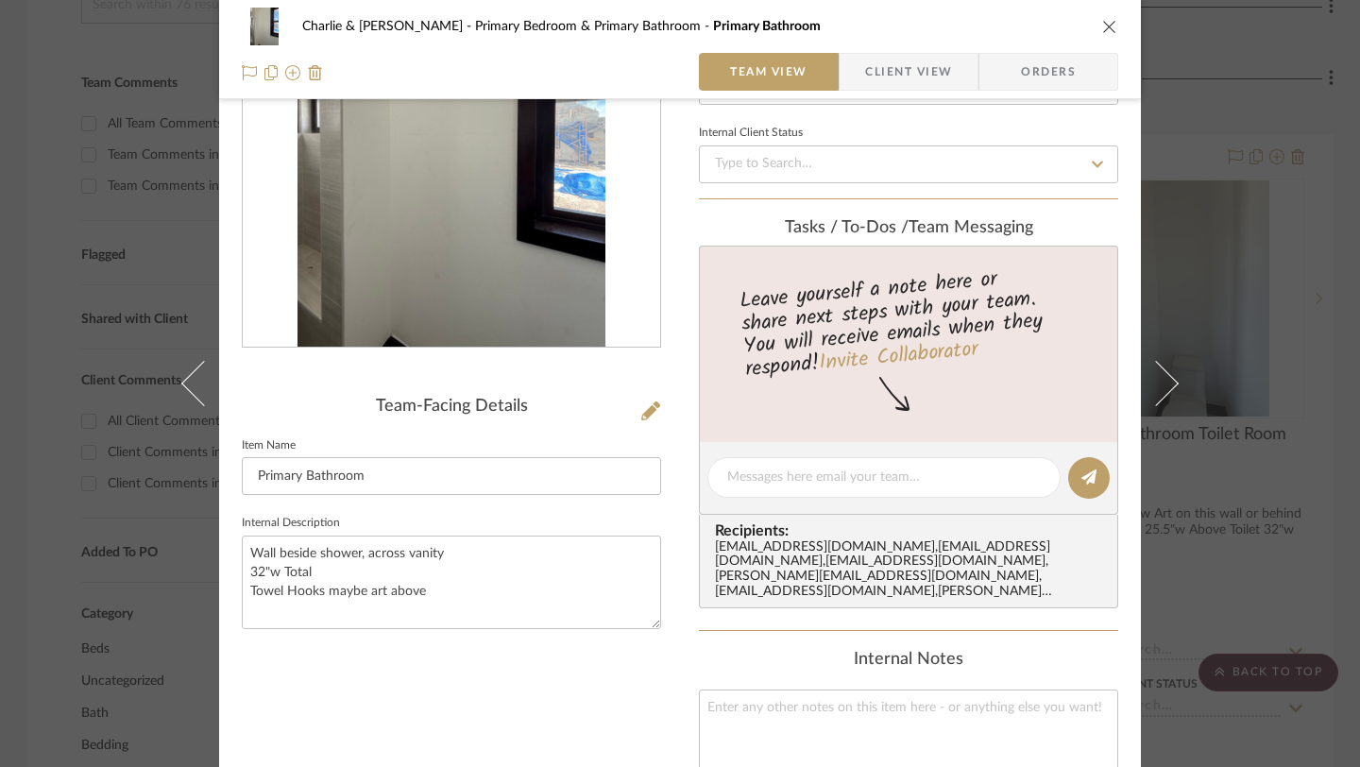
scroll to position [223, 0]
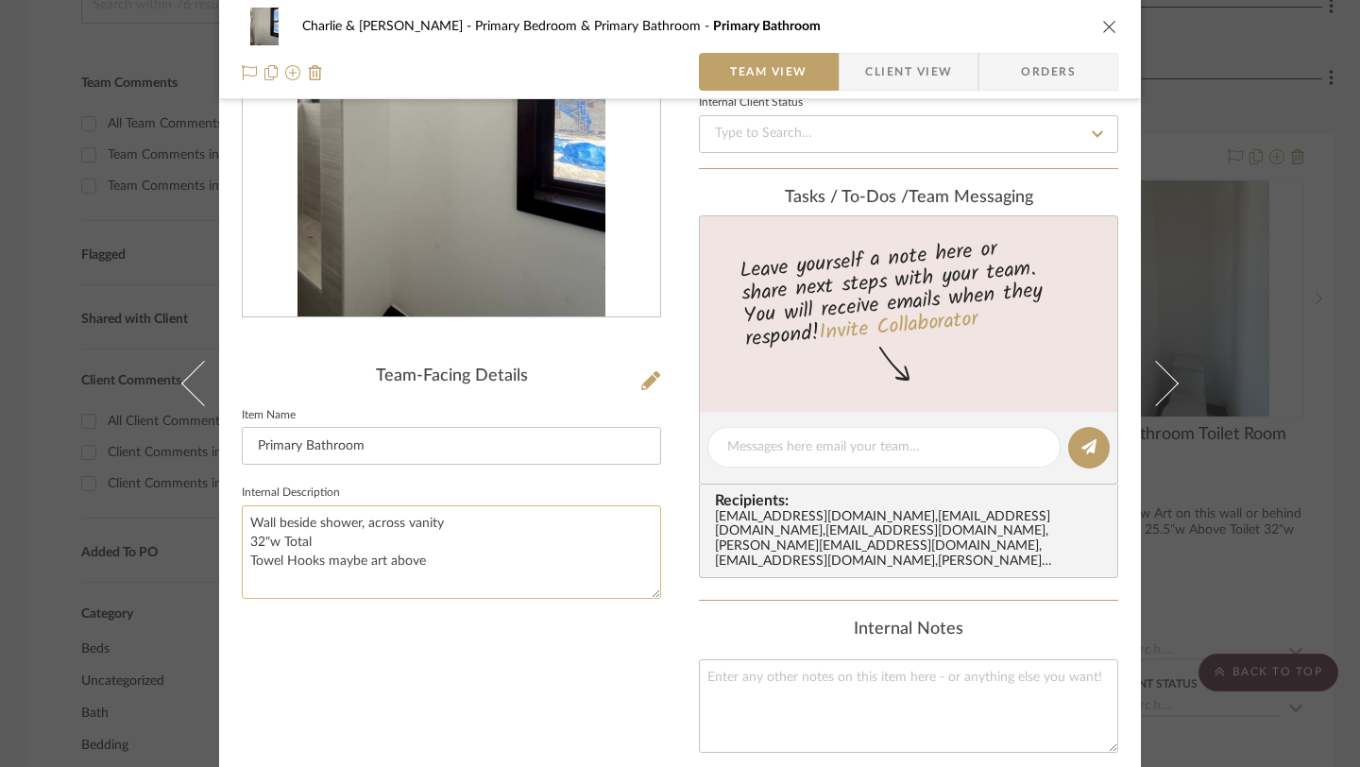
click at [427, 564] on textarea "Wall beside shower, across vanity 32"w Total Towel Hooks maybe art above" at bounding box center [451, 552] width 419 height 94
type textarea "Wall beside shower, across vanity 32"w Total Towel Hooks"
click at [455, 663] on div "Team-Facing Details Item Name Primary Bathroom Internal Description Wall beside…" at bounding box center [451, 492] width 419 height 1172
click at [1103, 26] on icon "close" at bounding box center [1110, 26] width 15 height 15
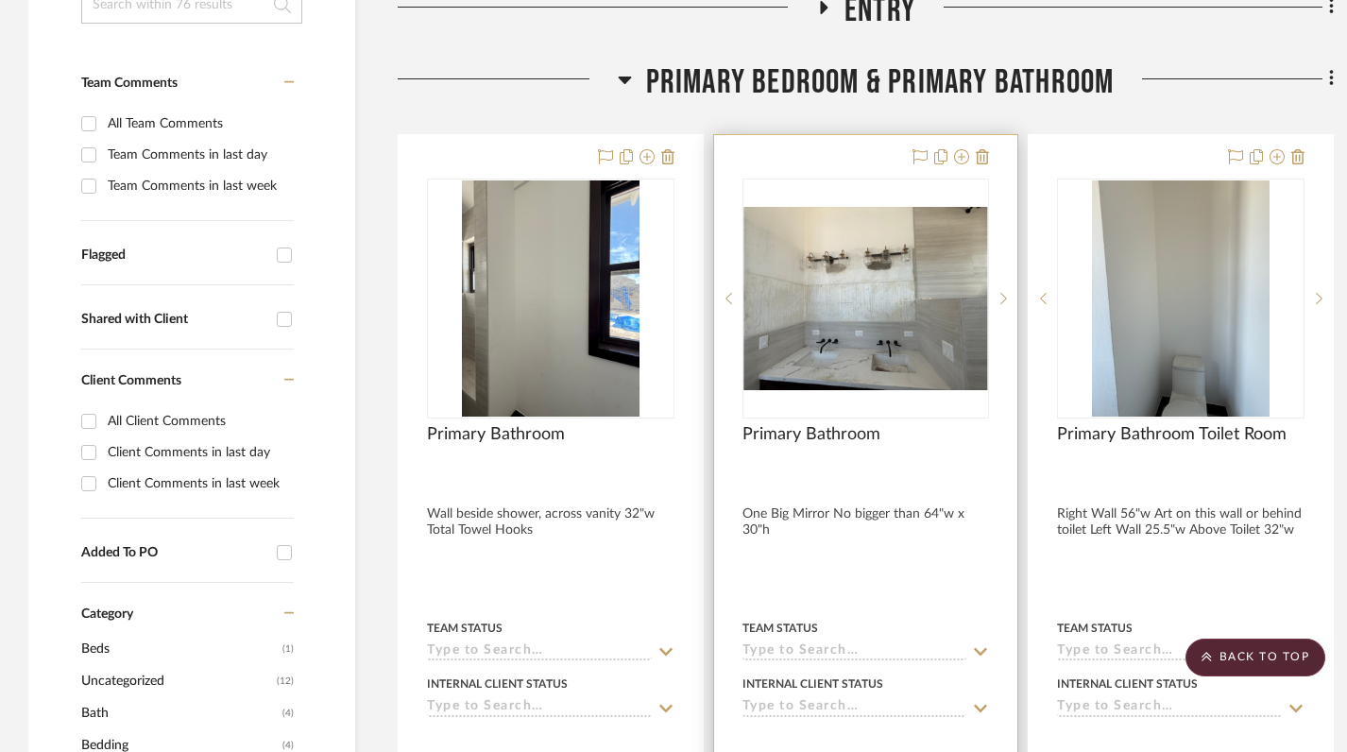
scroll to position [555, 0]
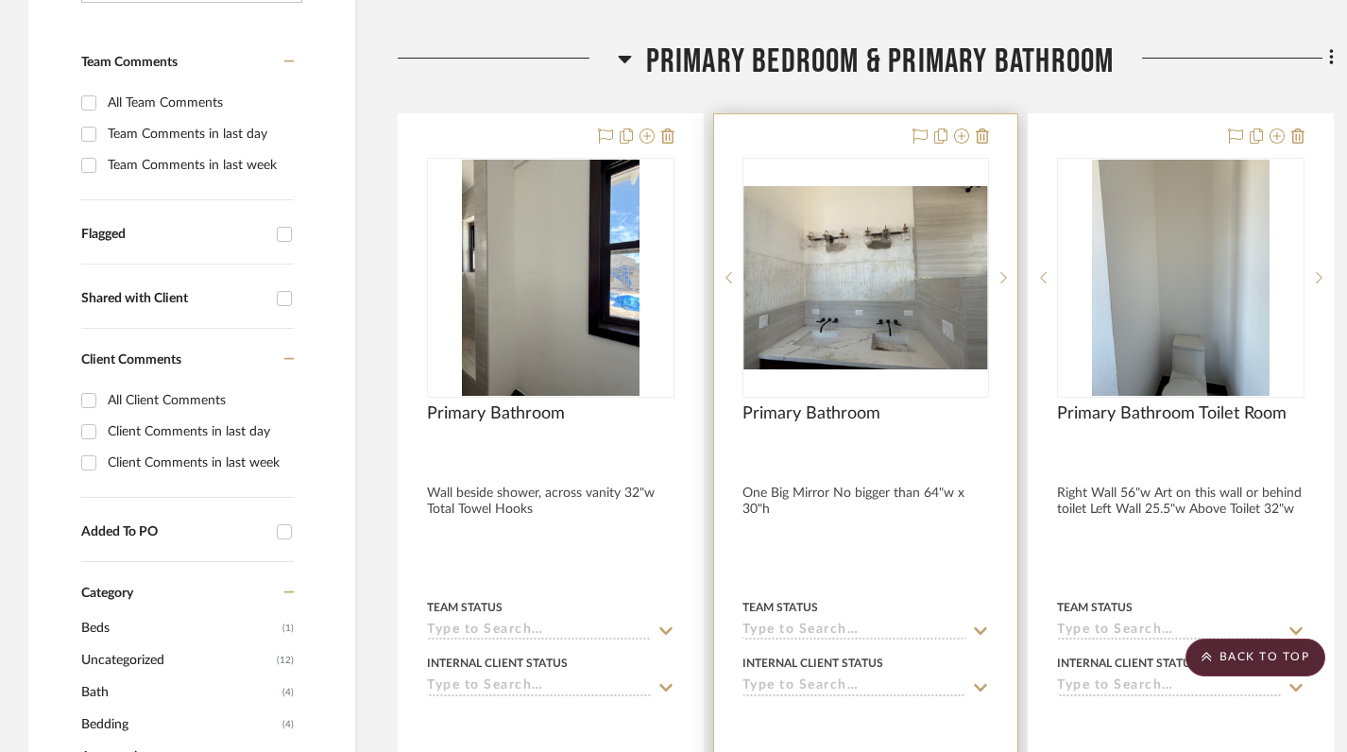
click at [827, 447] on div at bounding box center [866, 527] width 304 height 827
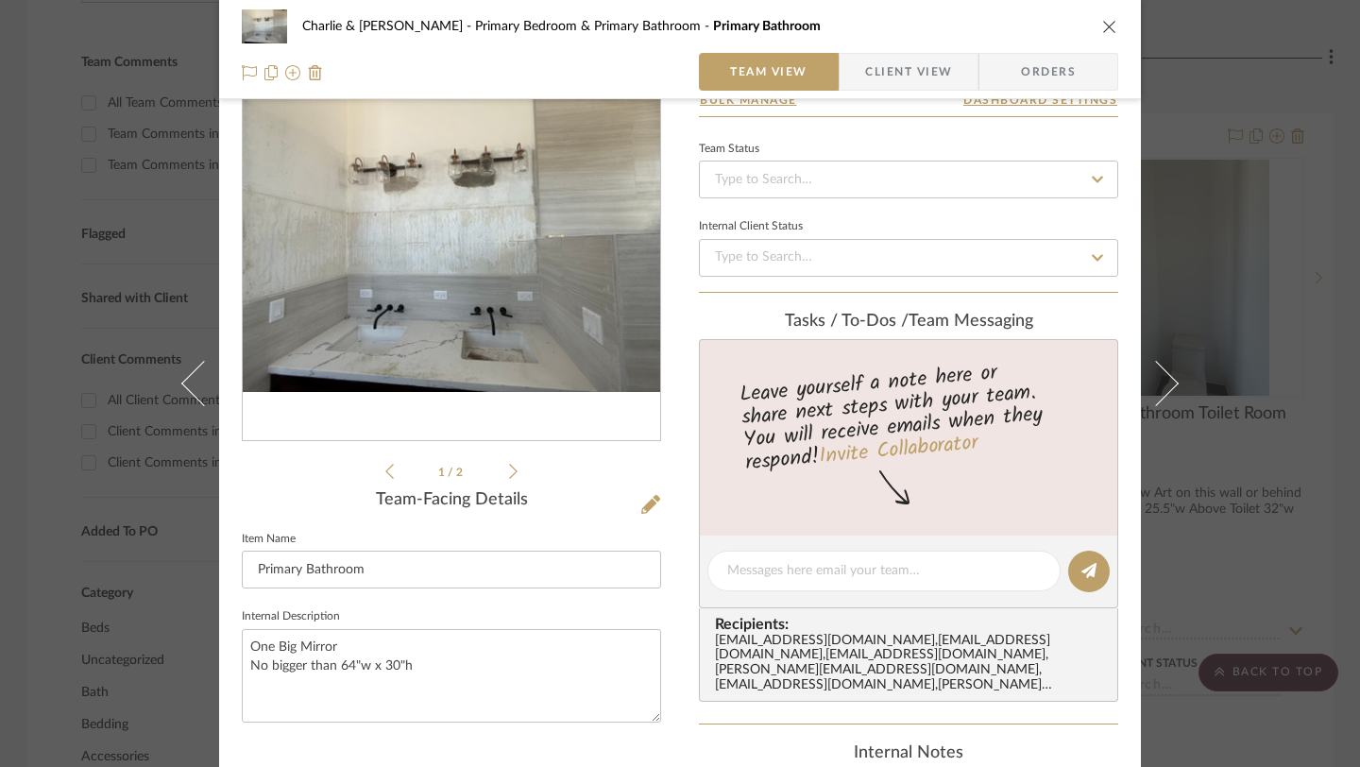
scroll to position [101, 0]
click at [396, 686] on textarea "One Big Mirror No bigger than 64"w x 30"h" at bounding box center [451, 674] width 419 height 94
click at [347, 679] on textarea "One Big Mirror No bigger than 64"w x 30"h" at bounding box center [451, 674] width 419 height 94
click at [347, 662] on textarea "One Big Mirror No bigger than 64"w x 30"h" at bounding box center [451, 674] width 419 height 94
click at [425, 738] on div "1 / 2 Team-Facing Details Item Name Primary Bathroom Internal Description One B…" at bounding box center [451, 613] width 419 height 1172
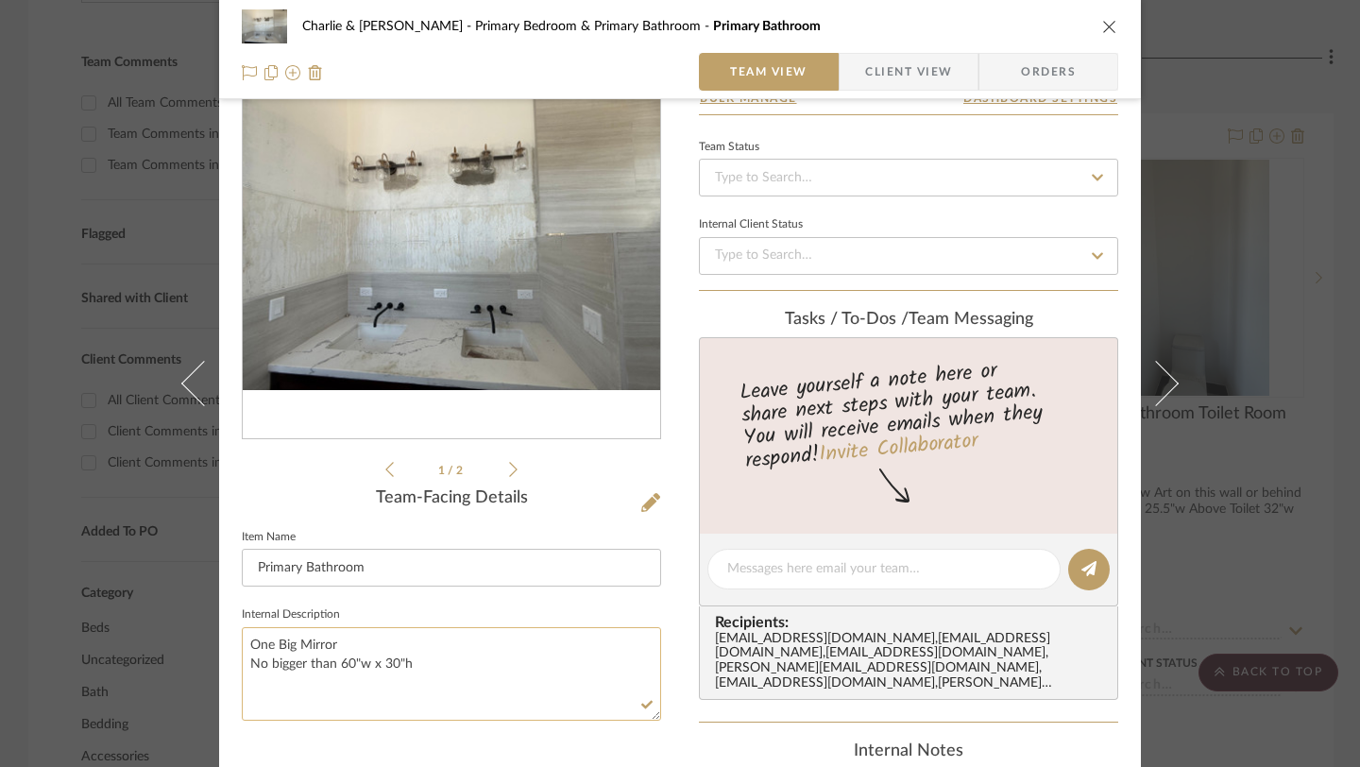
click at [329, 669] on textarea "One Big Mirror No bigger than 60"w x 30"h" at bounding box center [451, 674] width 419 height 94
click at [339, 643] on textarea "One Big Mirror 60"w x 30"h" at bounding box center [451, 674] width 419 height 94
click at [362, 647] on textarea "One Big Mirror total 64"w x 30"h 60"w x 30"h" at bounding box center [451, 674] width 419 height 94
click at [244, 667] on textarea "No Bigger than 64"w x 30"h 60"w x 30"h" at bounding box center [451, 674] width 419 height 94
click at [472, 693] on textarea "No Bigger than 64"w x 30"h Mirror to be 60"w x 30"h" at bounding box center [451, 674] width 419 height 94
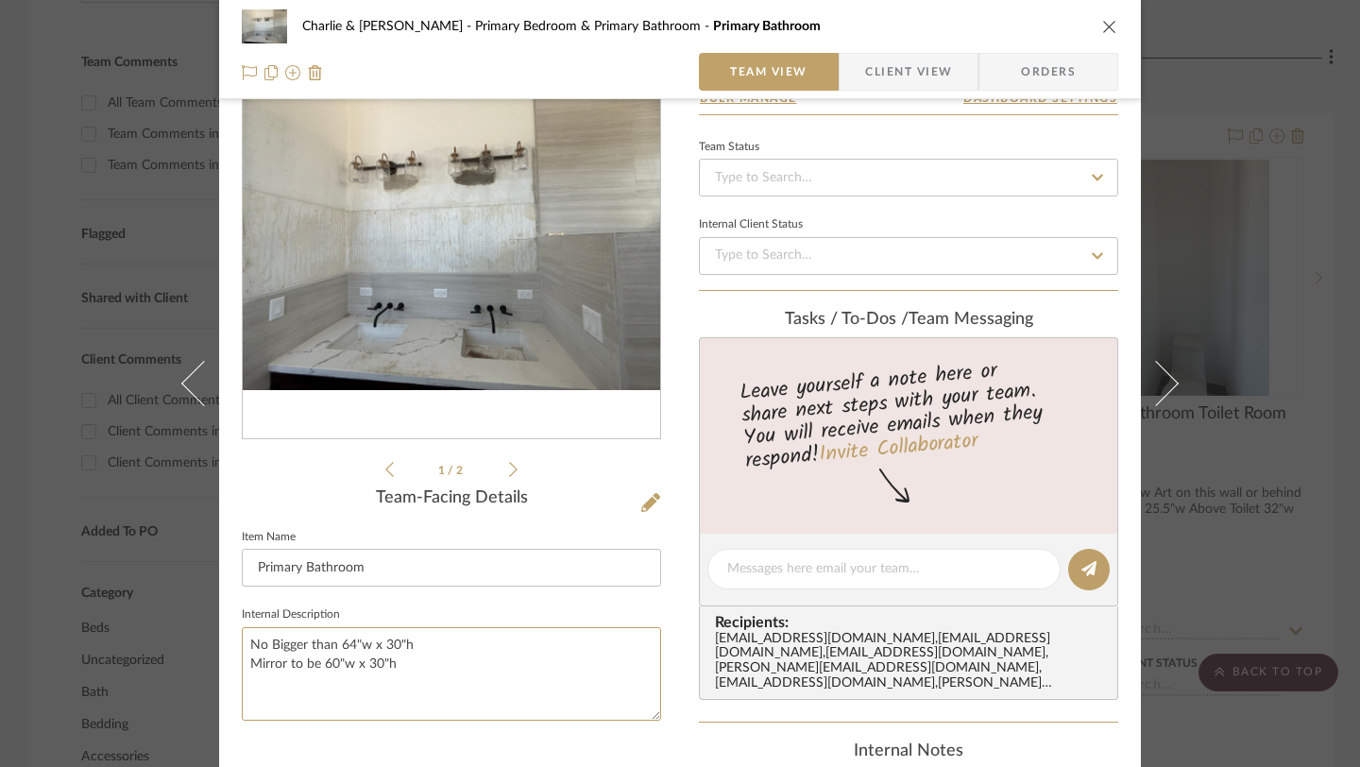
type textarea "No Bigger than 64"w x 30"h Mirror to be 60"w x 30"h"
click at [463, 735] on sr-form-field "Internal Description No Bigger than 64"w x 30"h Mirror to be 60"w x 30"h" at bounding box center [451, 669] width 419 height 134
click at [1104, 22] on icon "close" at bounding box center [1110, 26] width 15 height 15
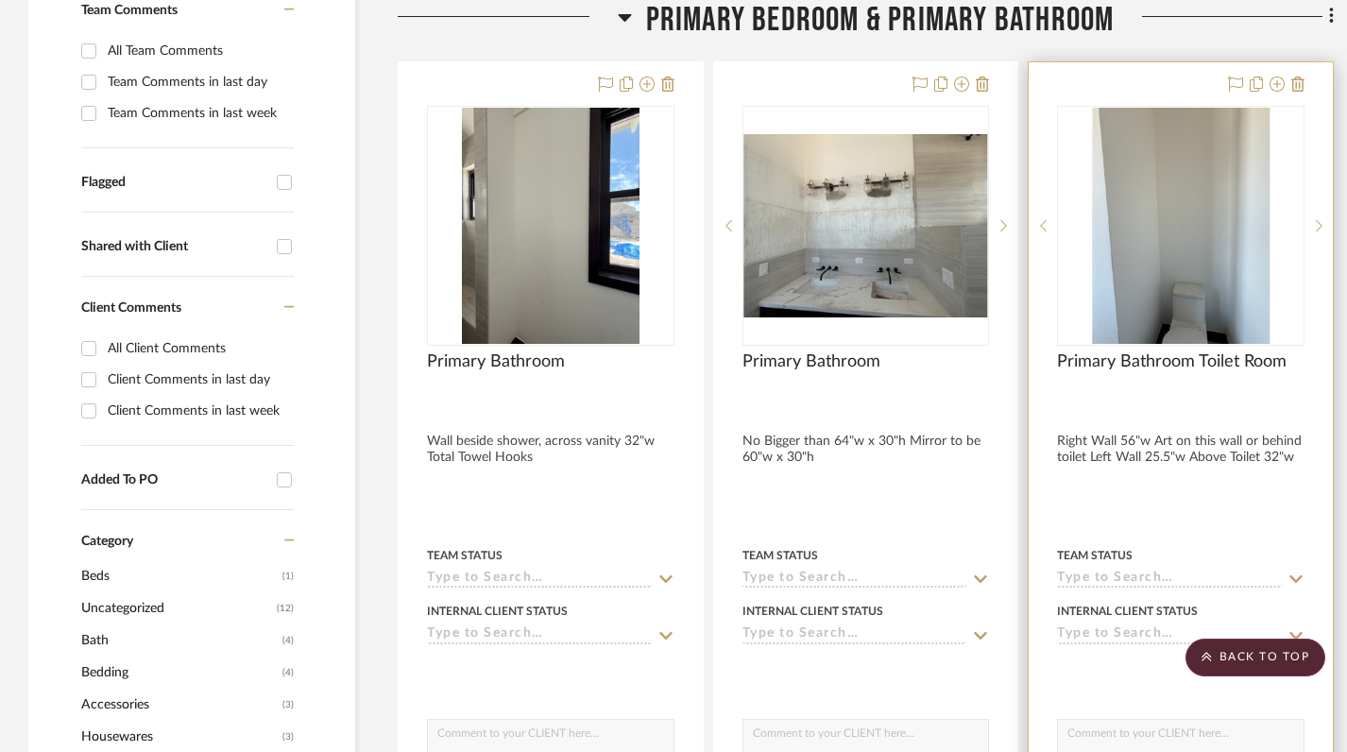
scroll to position [614, 0]
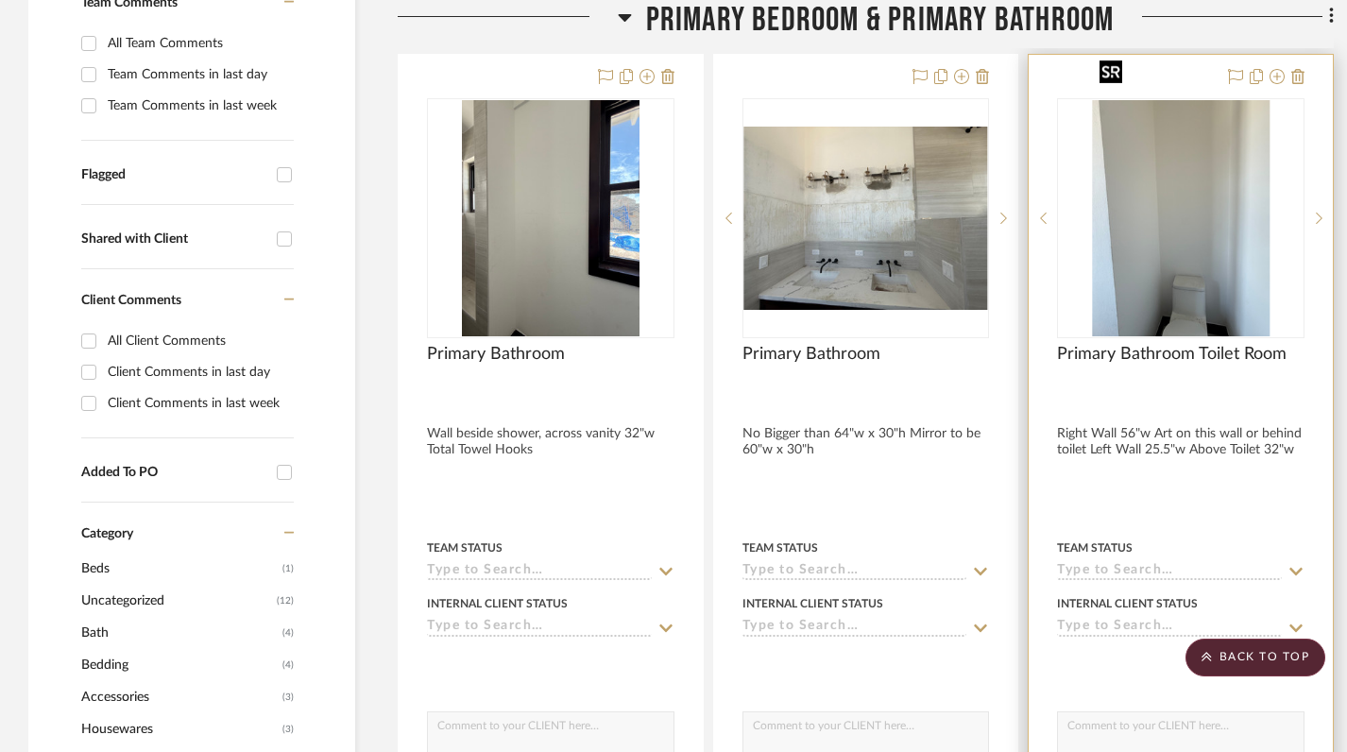
click at [1189, 241] on img "0" at bounding box center [1181, 218] width 178 height 236
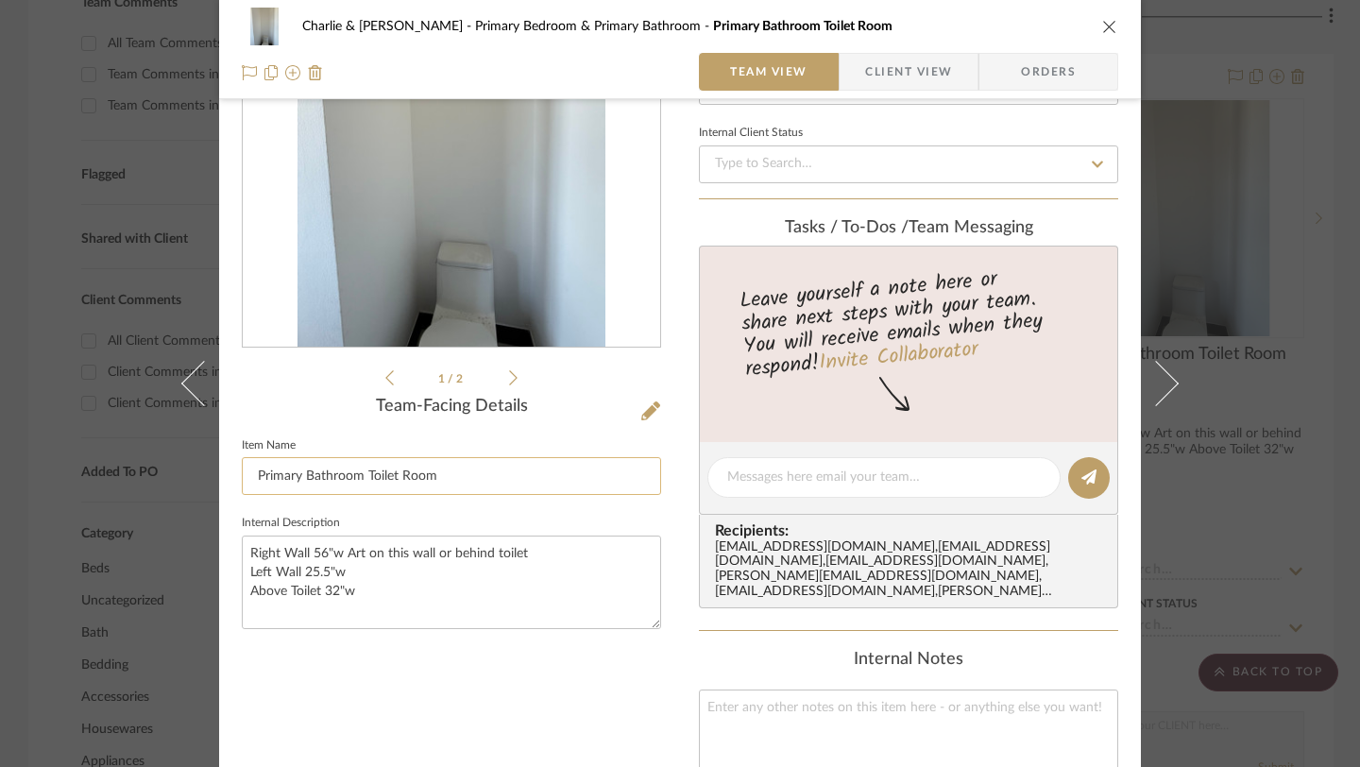
scroll to position [197, 0]
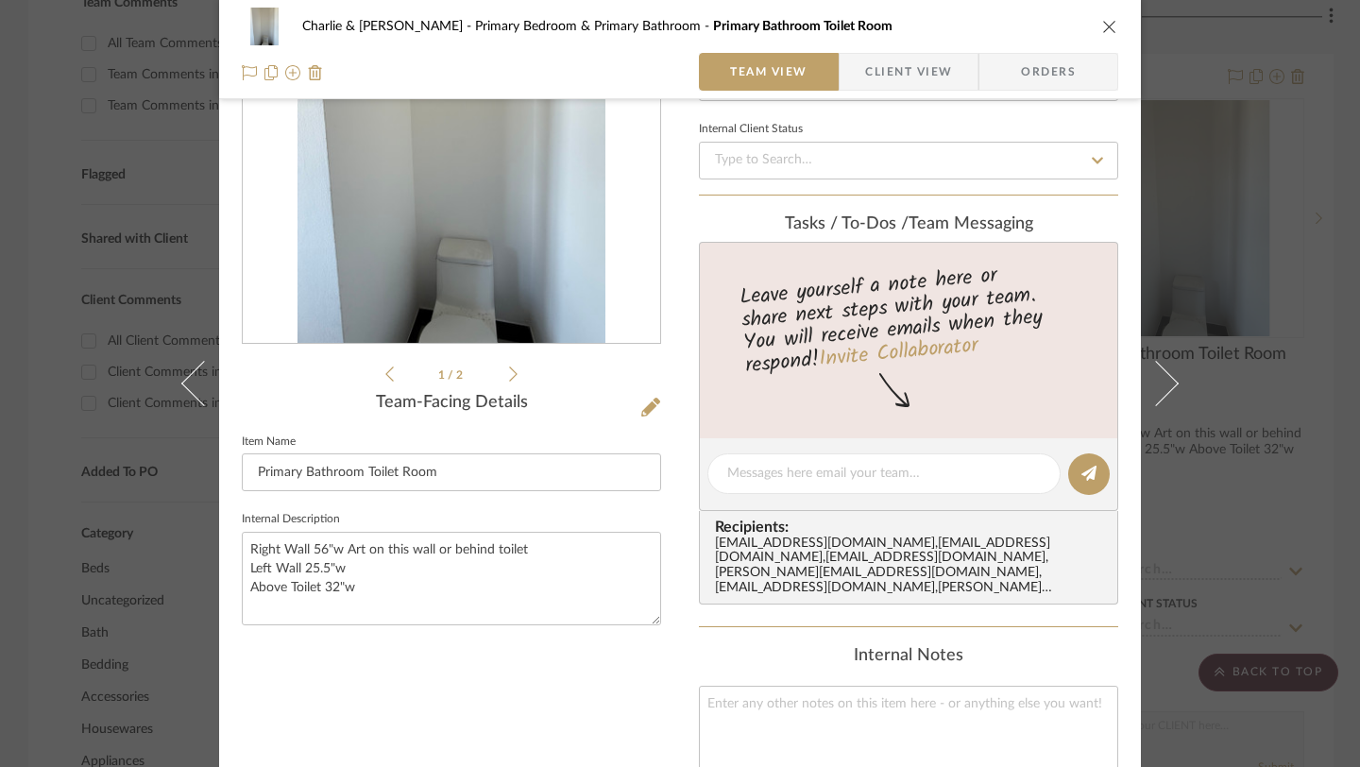
click at [1103, 35] on div "Charlie & Angie Lewie Primary Bedroom & Primary Bathroom Primary Bathroom Toile…" at bounding box center [680, 27] width 877 height 38
click at [1103, 21] on icon "close" at bounding box center [1110, 26] width 15 height 15
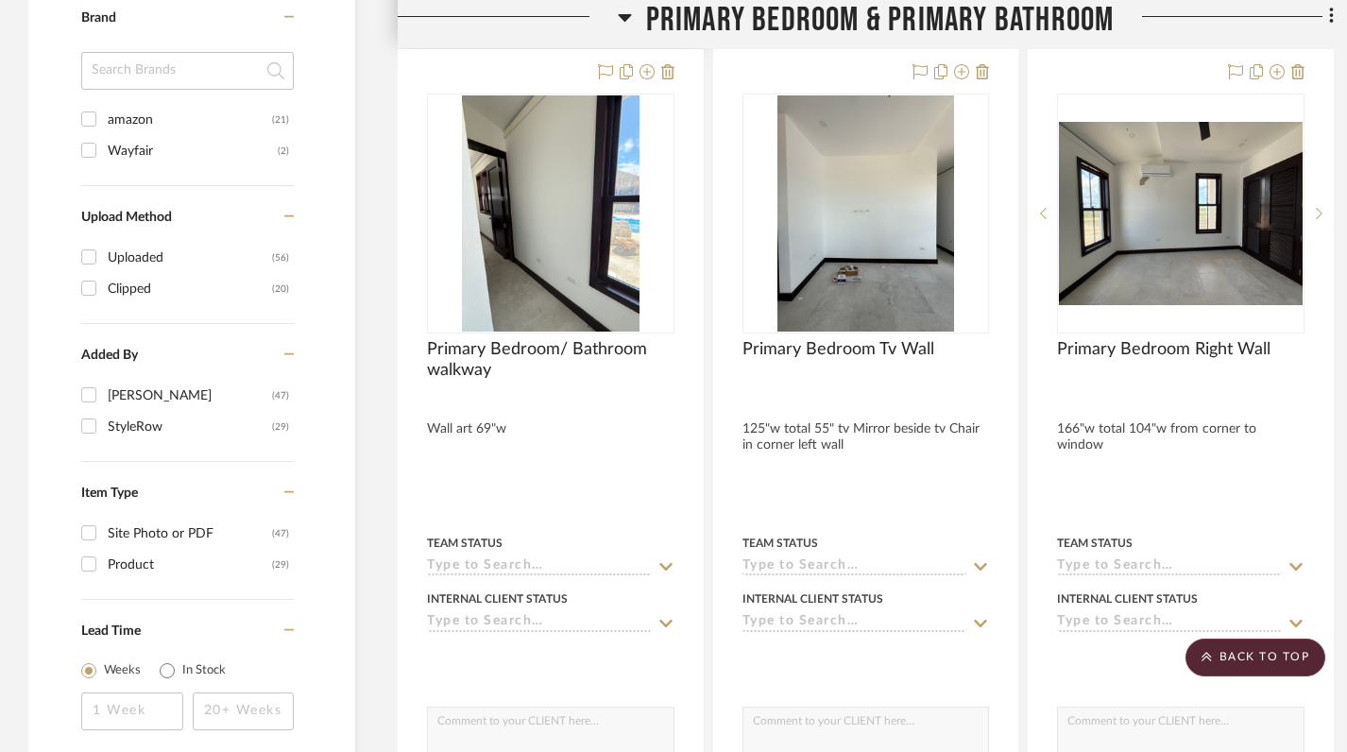
scroll to position [1462, 0]
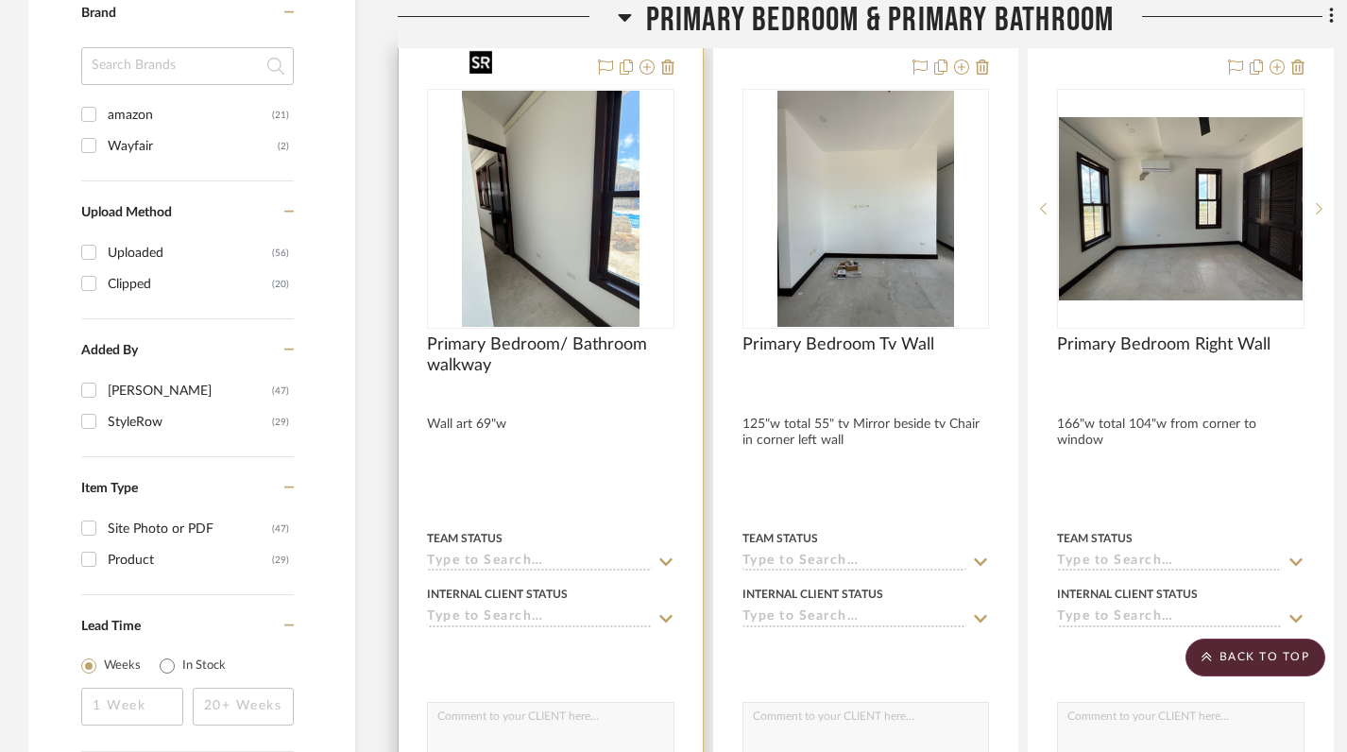
click at [497, 260] on img "0" at bounding box center [551, 209] width 178 height 236
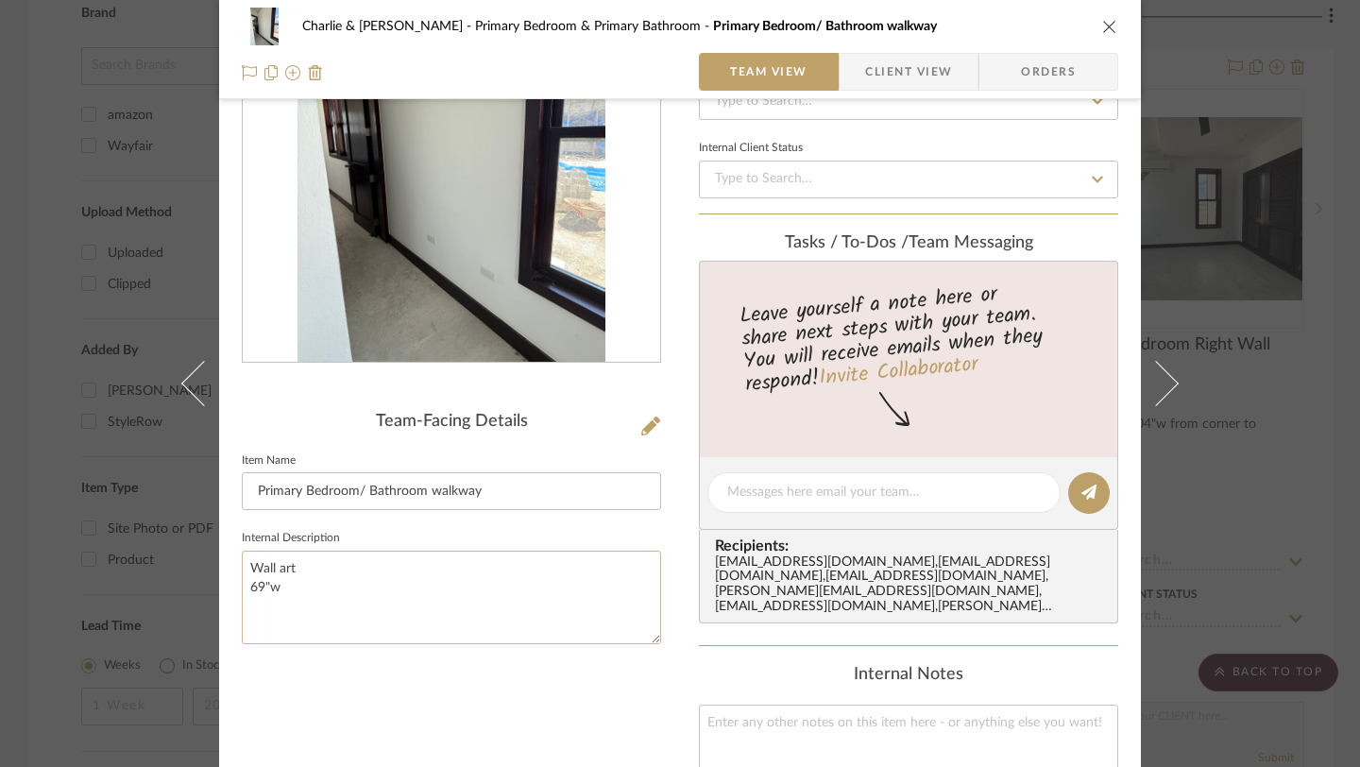
scroll to position [214, 0]
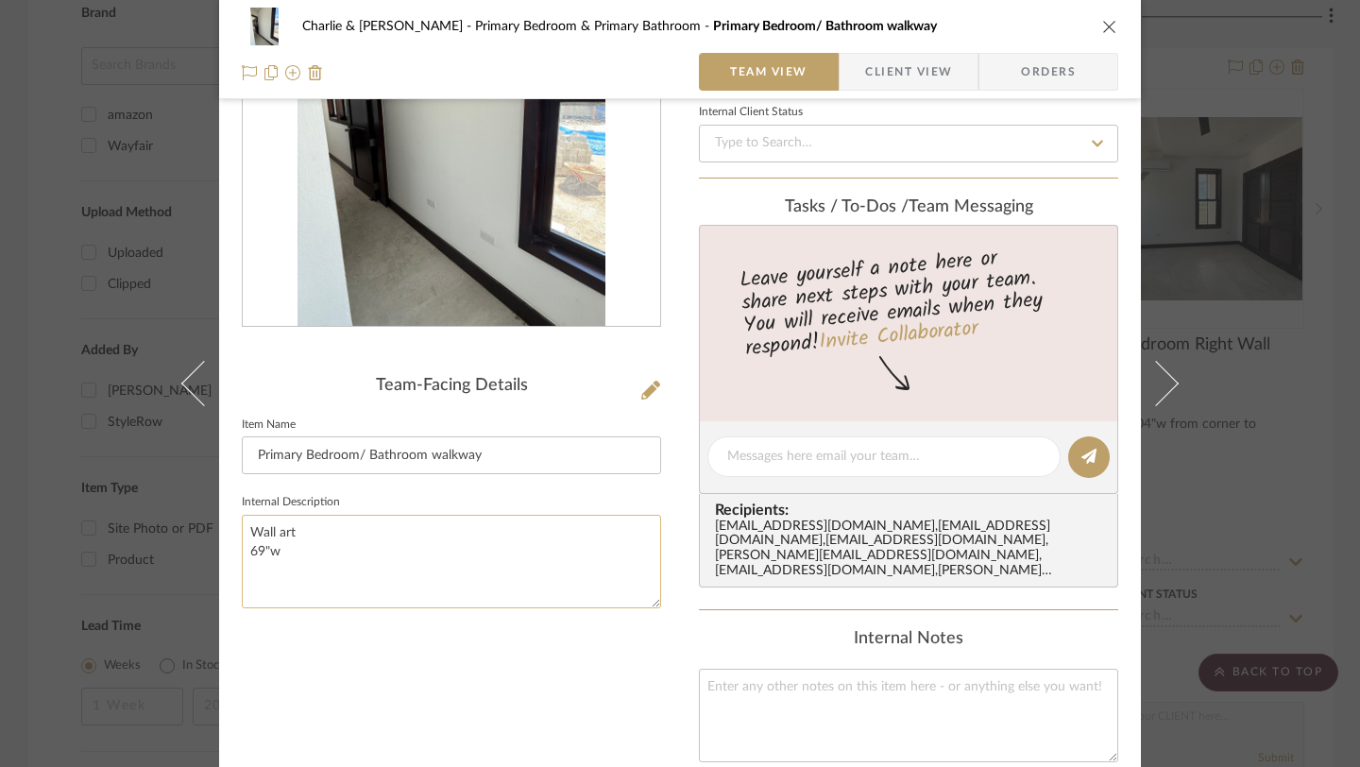
drag, startPoint x: 292, startPoint y: 554, endPoint x: 239, endPoint y: 525, distance: 60.0
click at [242, 525] on textarea "Wall art 69"w" at bounding box center [451, 562] width 419 height 94
click at [311, 551] on textarea "Wall art 69"w" at bounding box center [451, 562] width 419 height 94
drag, startPoint x: 287, startPoint y: 537, endPoint x: 216, endPoint y: 531, distance: 71.1
click at [219, 531] on div "Charlie & Angie Lewie Primary Bedroom & Primary Bathroom Primary Bedroom/ Bathr…" at bounding box center [680, 482] width 922 height 1362
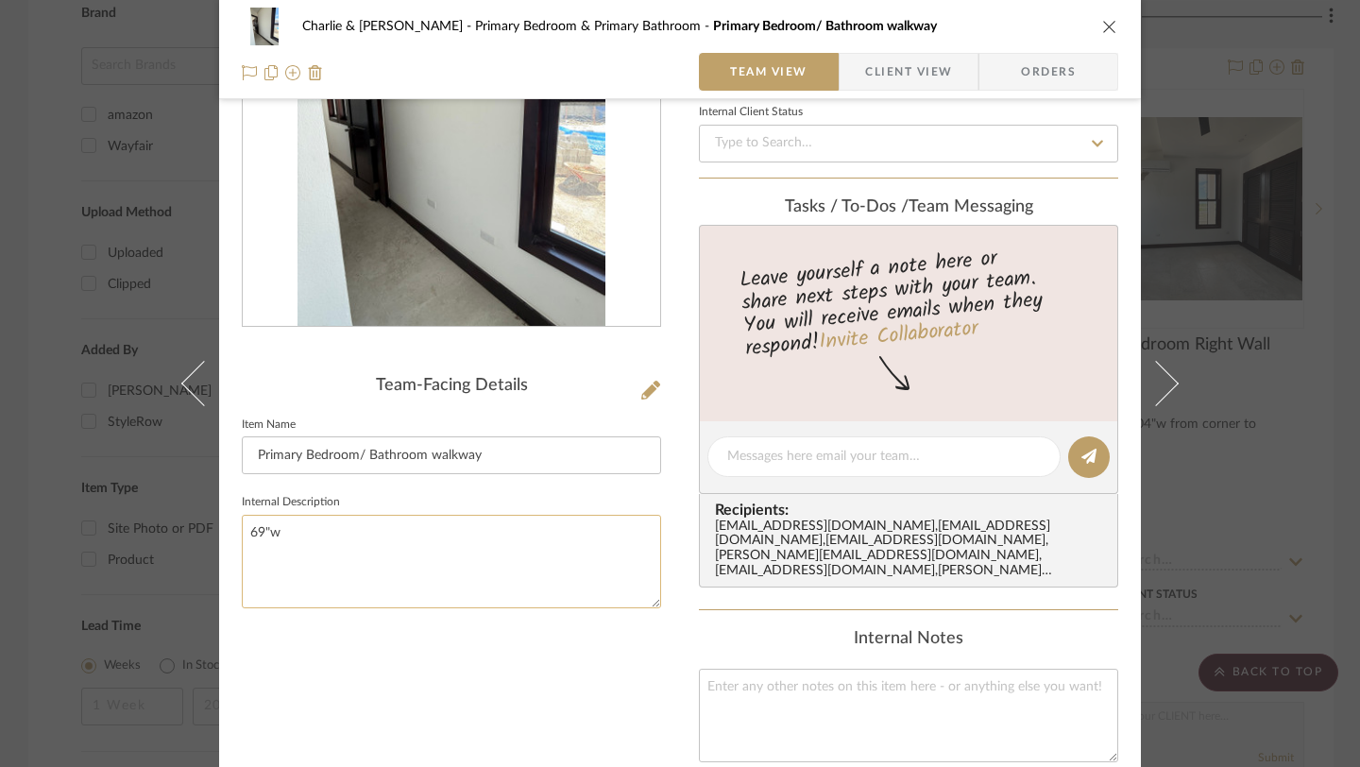
click at [242, 555] on textarea "69"w" at bounding box center [451, 562] width 419 height 94
type textarea "69"w"
click at [401, 645] on div "Team-Facing Details Item Name Primary Bedroom/ Bathroom walkway Internal Descri…" at bounding box center [451, 501] width 419 height 1172
click at [1103, 26] on icon "close" at bounding box center [1110, 26] width 15 height 15
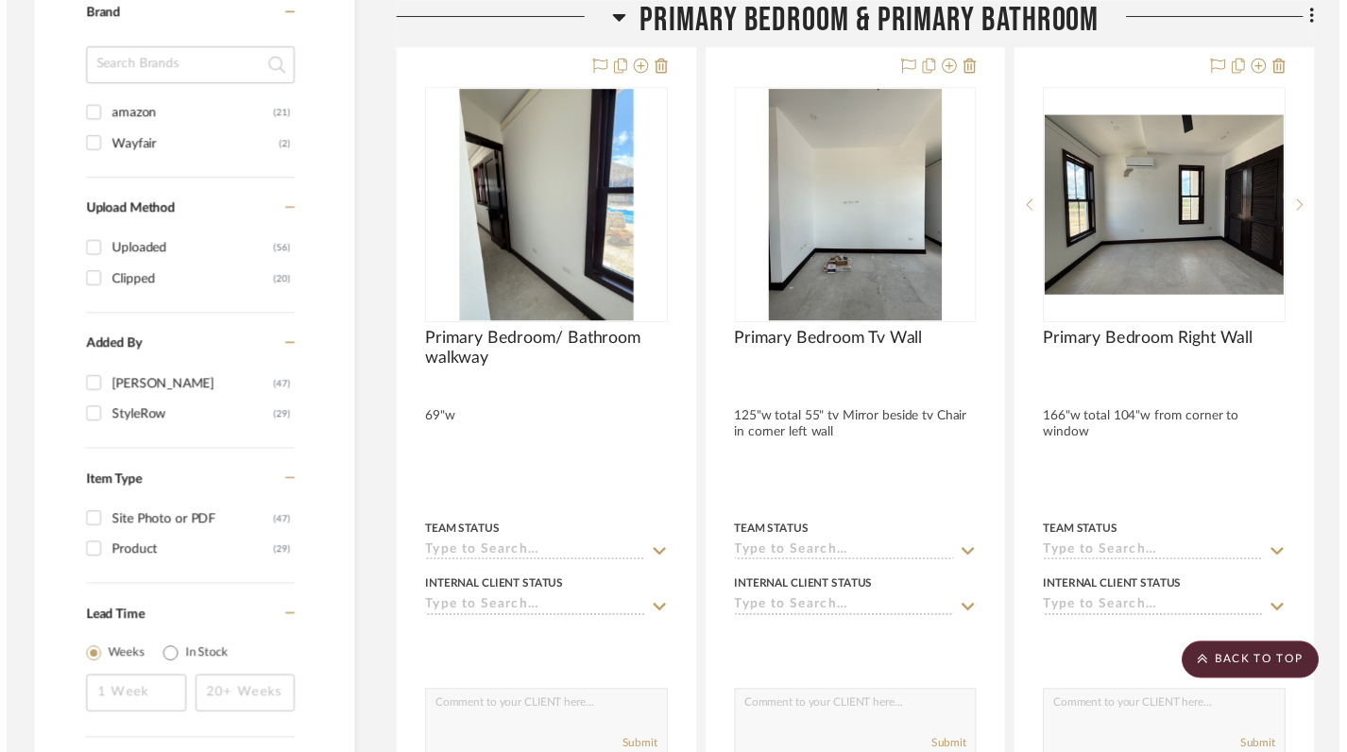
scroll to position [1462, 0]
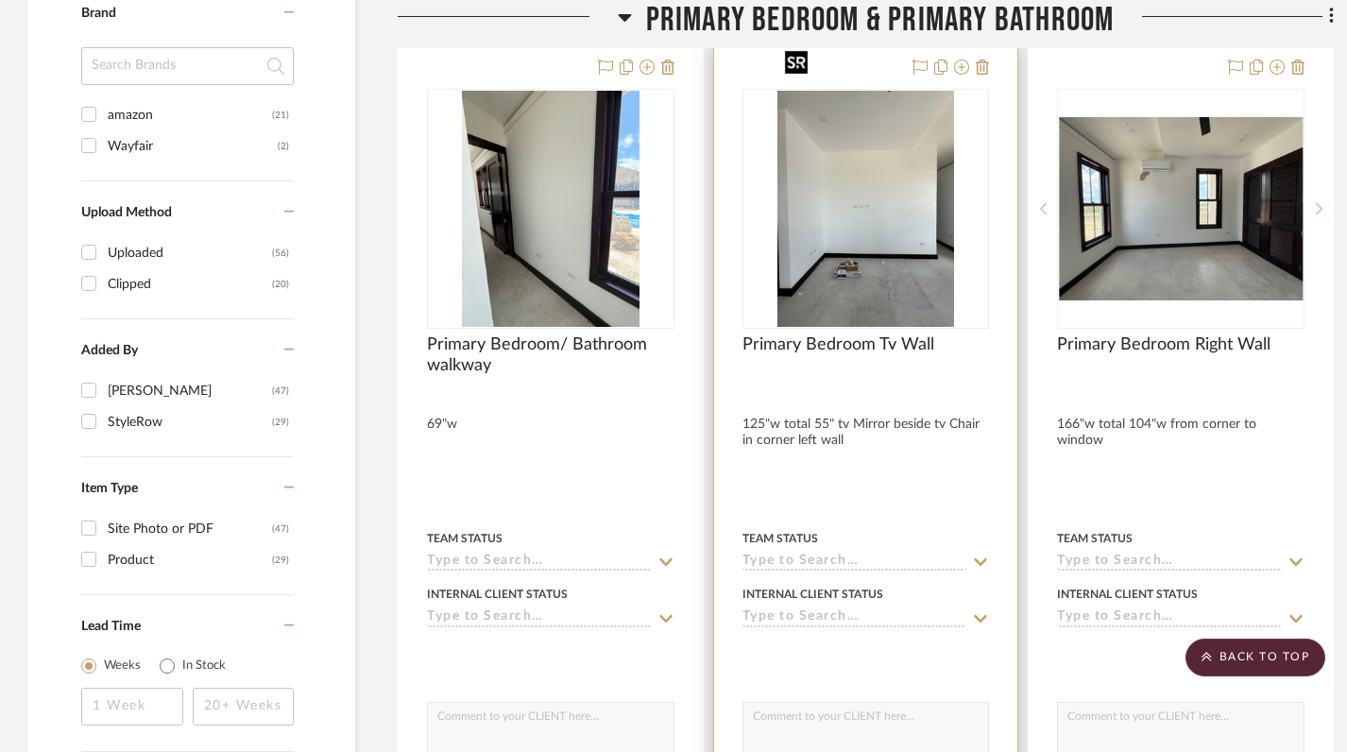
click at [871, 190] on img "0" at bounding box center [867, 209] width 178 height 236
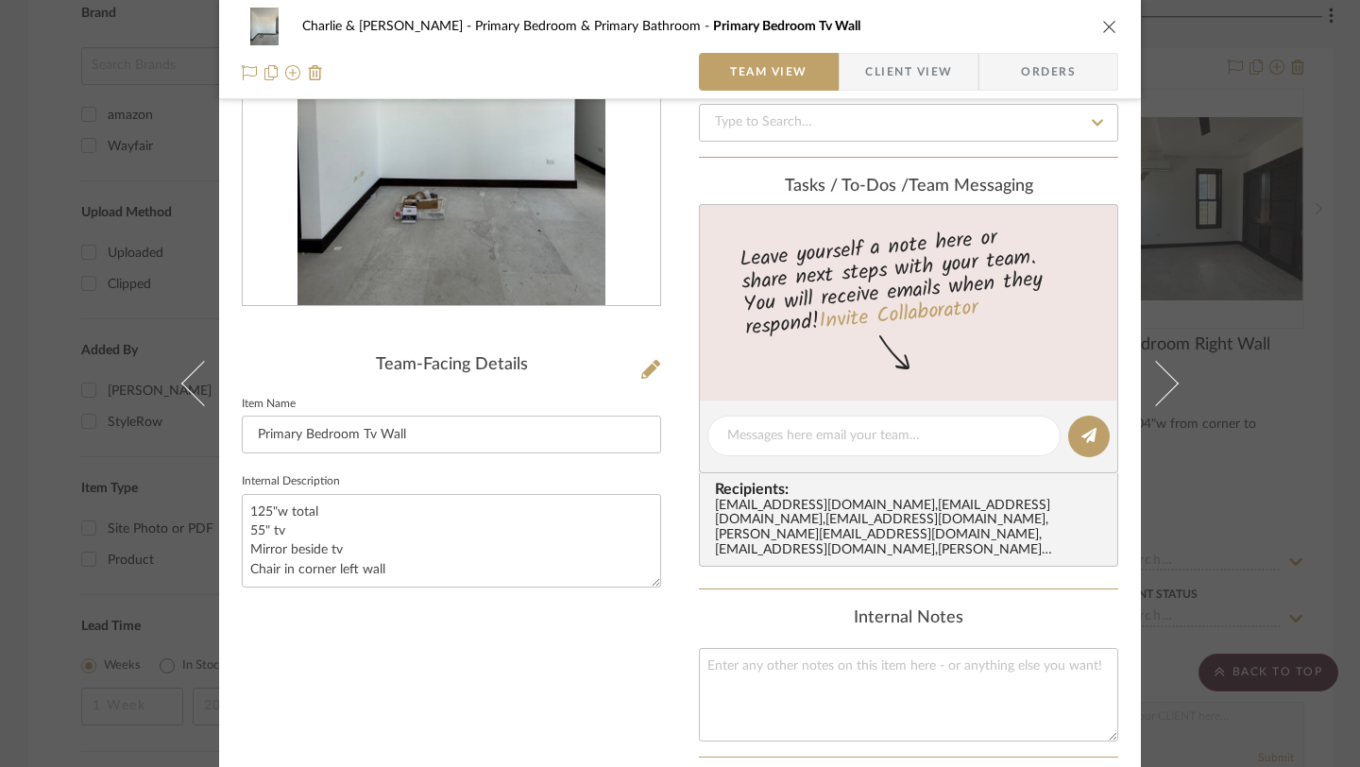
scroll to position [236, 0]
click at [357, 545] on textarea "125"w total 55" tv Mirror beside tv Chair in corner left wall" at bounding box center [451, 539] width 419 height 94
click at [242, 546] on textarea "125"w total 55" tv Mirror beside tv Chair in corner left wall" at bounding box center [451, 539] width 419 height 94
click at [391, 541] on textarea "125"w total 55" tv Big Mirror beside tv Chair in corner left wall" at bounding box center [451, 539] width 419 height 94
type textarea "125"w total 55" tv Big Mirror beside tv 30"w Chair in corner left wall"
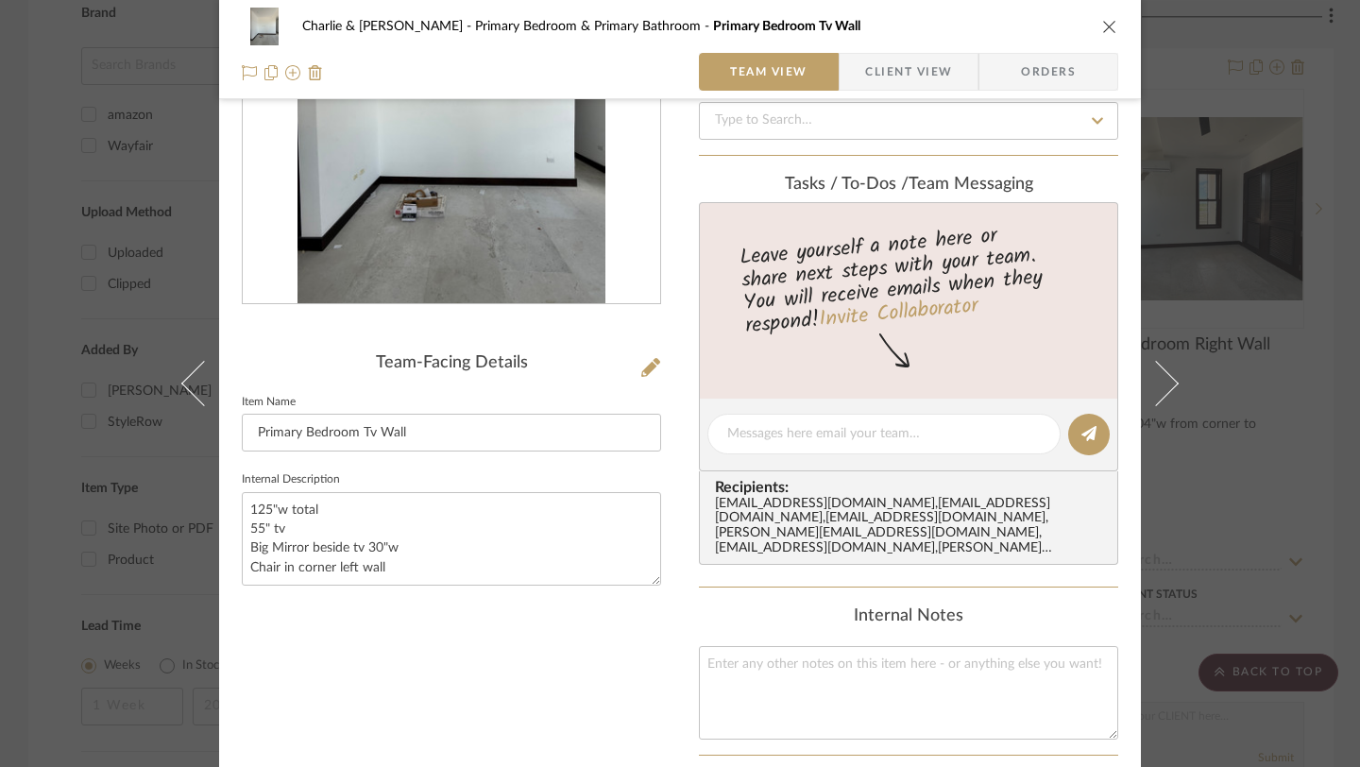
click at [460, 640] on div "Team-Facing Details Item Name Primary Bedroom Tv Wall Internal Description 125"…" at bounding box center [451, 478] width 419 height 1172
click at [1103, 25] on icon "close" at bounding box center [1110, 26] width 15 height 15
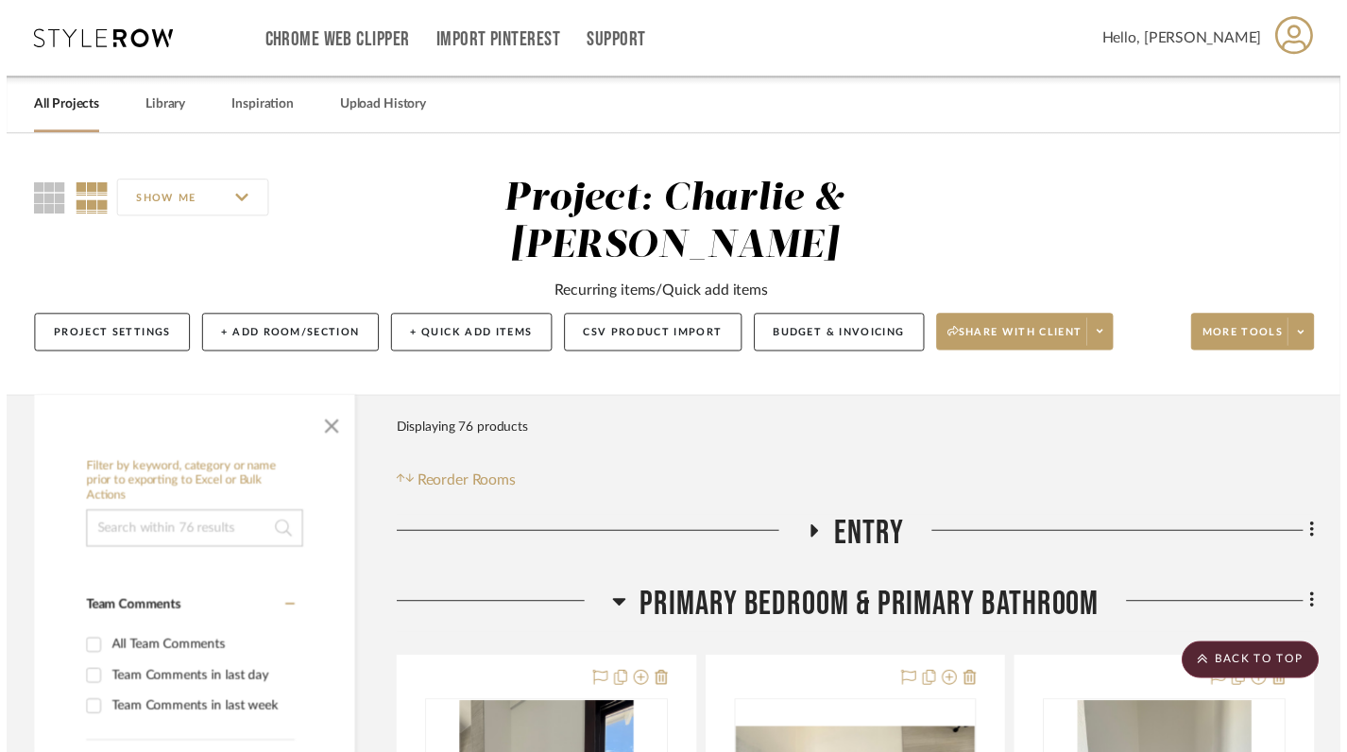
scroll to position [1462, 0]
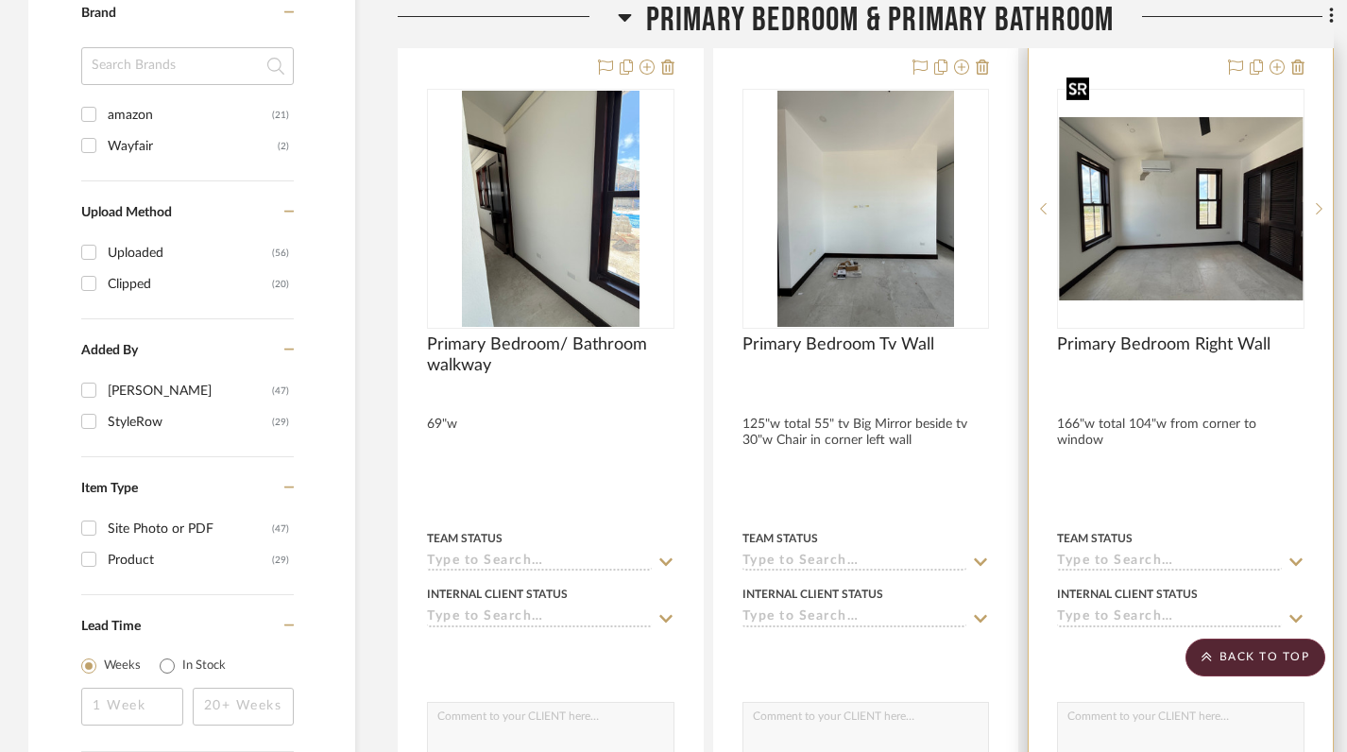
click at [1199, 200] on img "0" at bounding box center [1181, 208] width 244 height 183
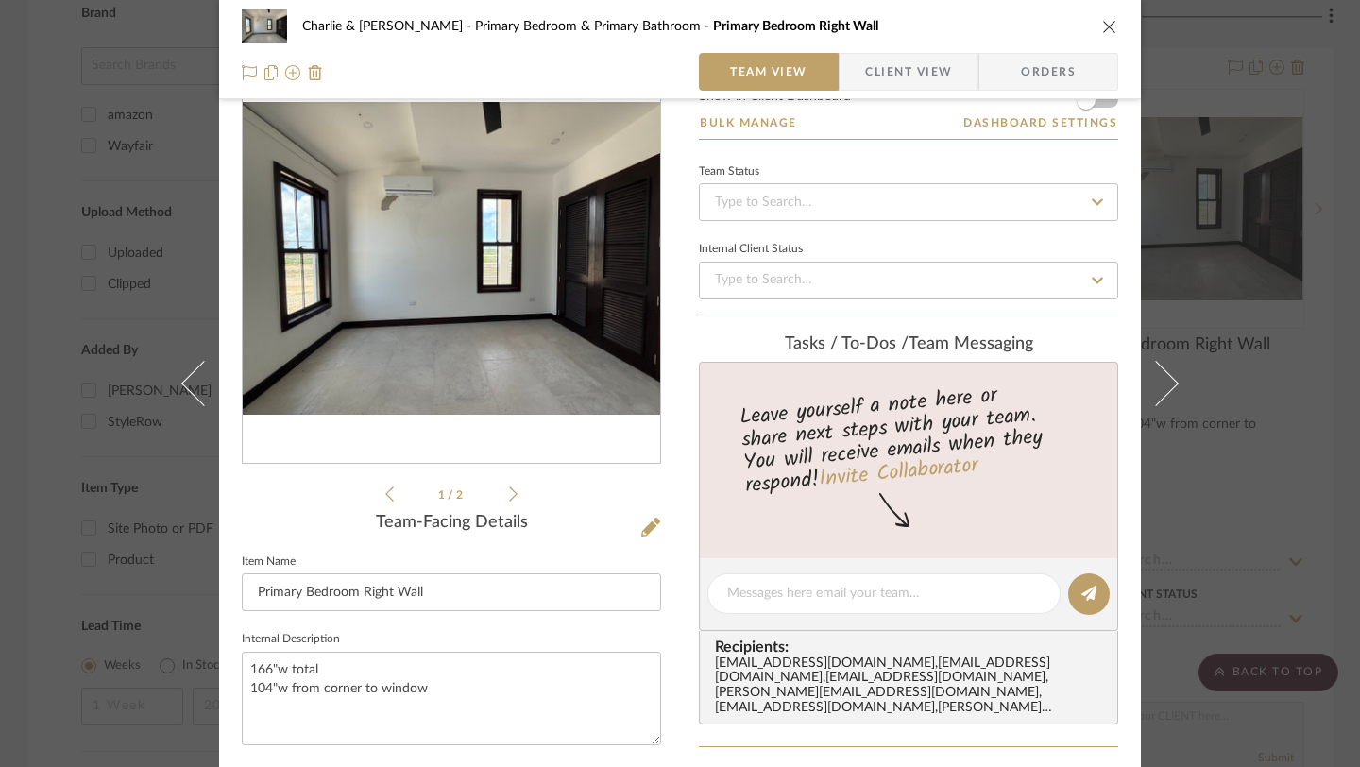
scroll to position [85, 0]
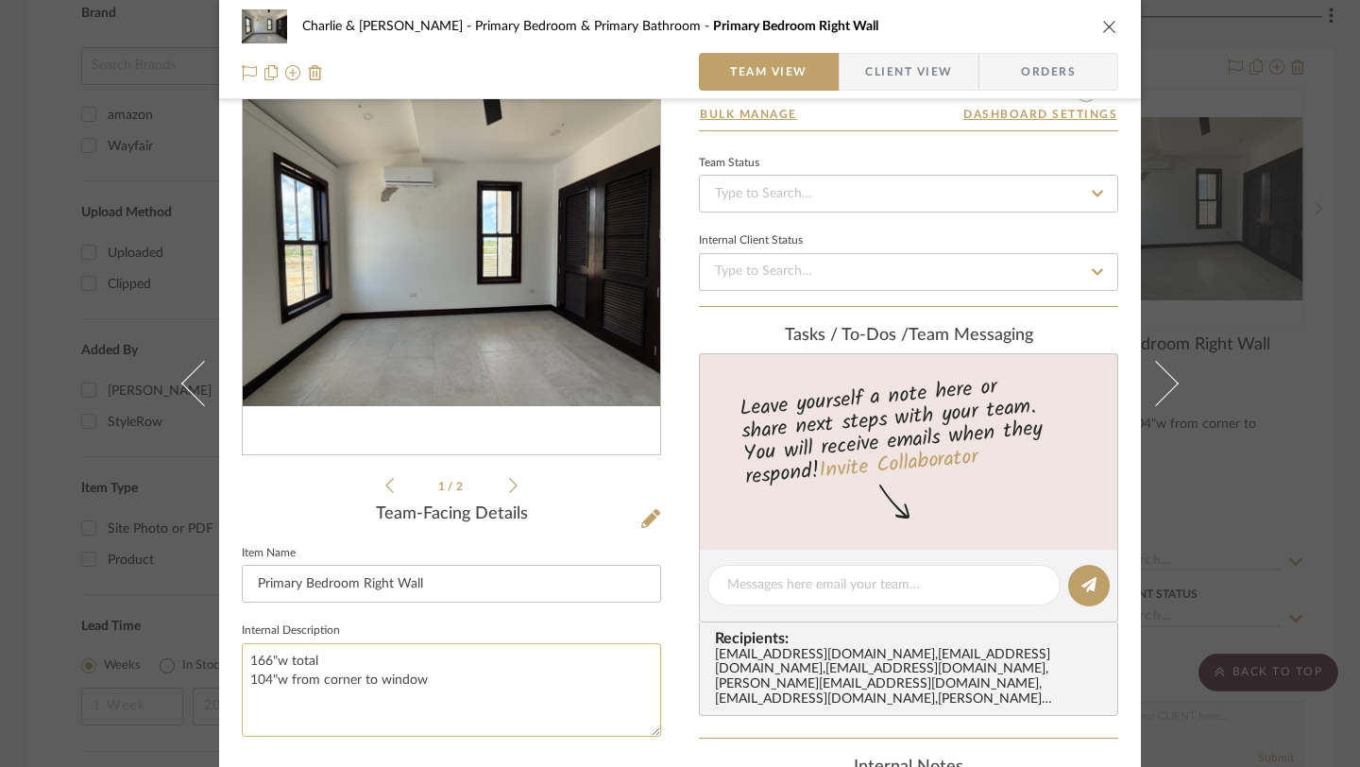
click at [467, 677] on textarea "166"w total 104"w from corner to window" at bounding box center [451, 690] width 419 height 94
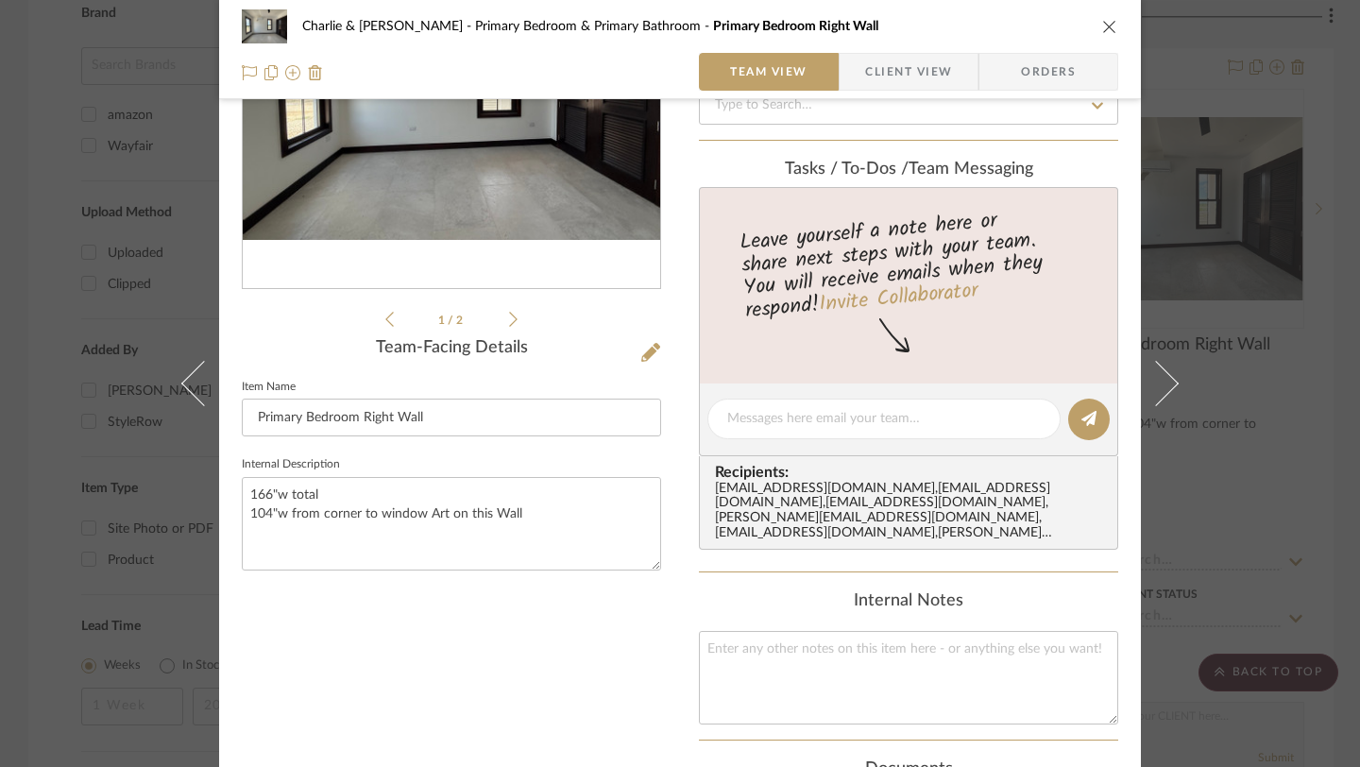
type textarea "166"w total 104"w from corner to window Art on this Wall"
click at [512, 665] on div "1 / 2 Team-Facing Details Item Name Primary Bedroom Right Wall Internal Descrip…" at bounding box center [451, 463] width 419 height 1172
click at [1104, 28] on icon "close" at bounding box center [1110, 26] width 15 height 15
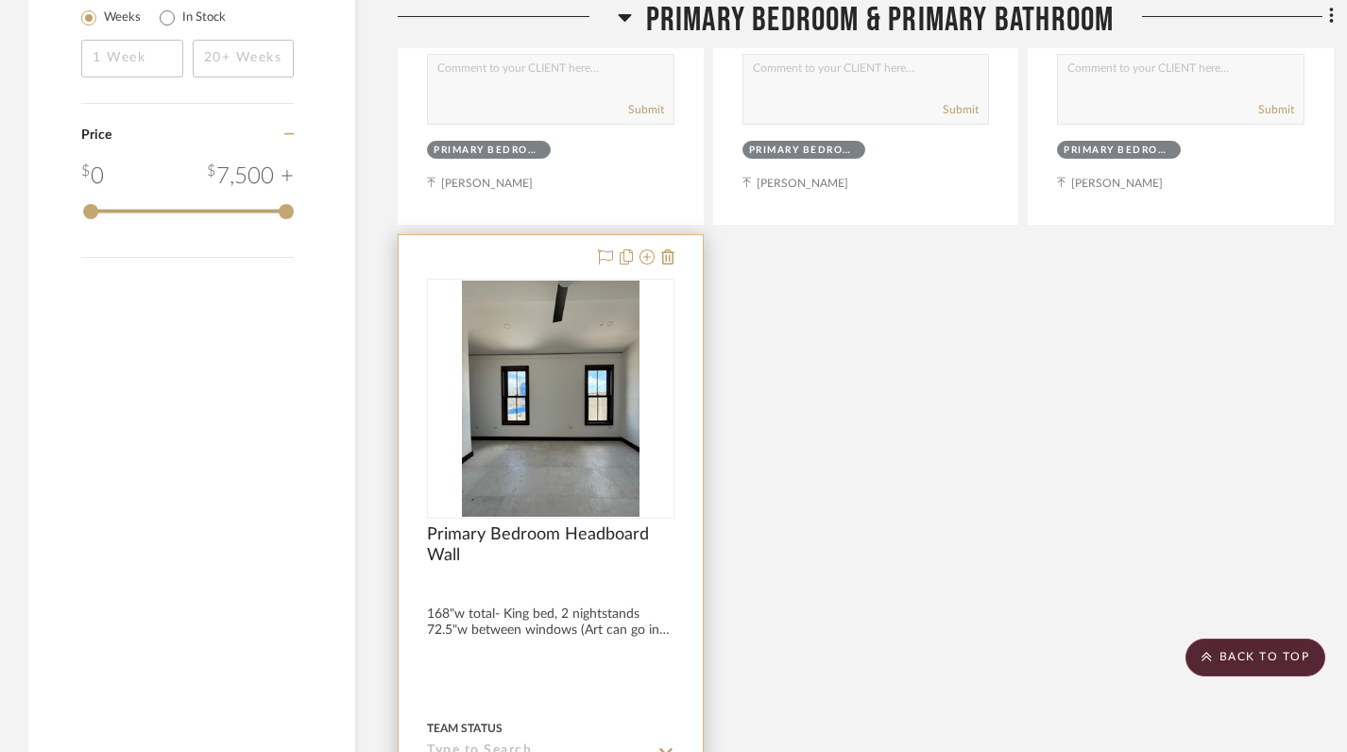
scroll to position [2131, 0]
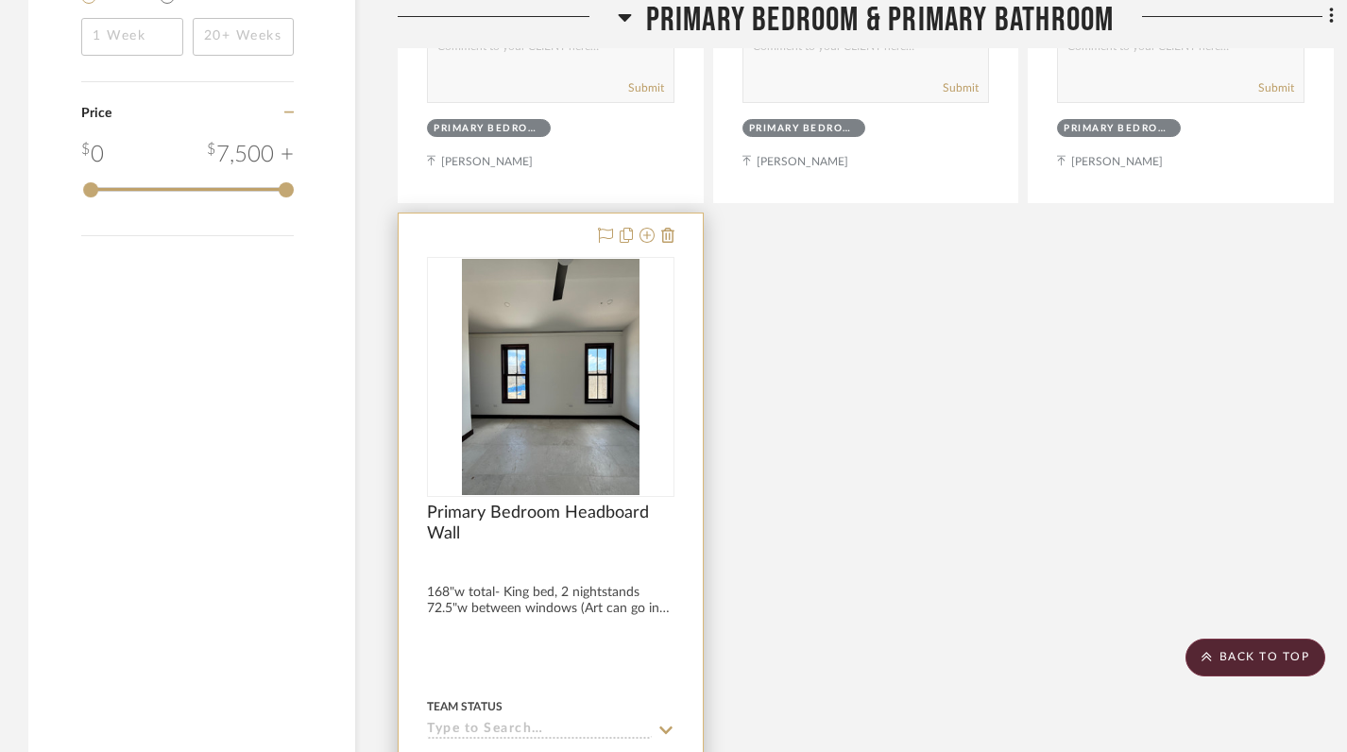
click at [558, 544] on div at bounding box center [551, 552] width 248 height 17
click at [0, 0] on img at bounding box center [0, 0] width 0 height 0
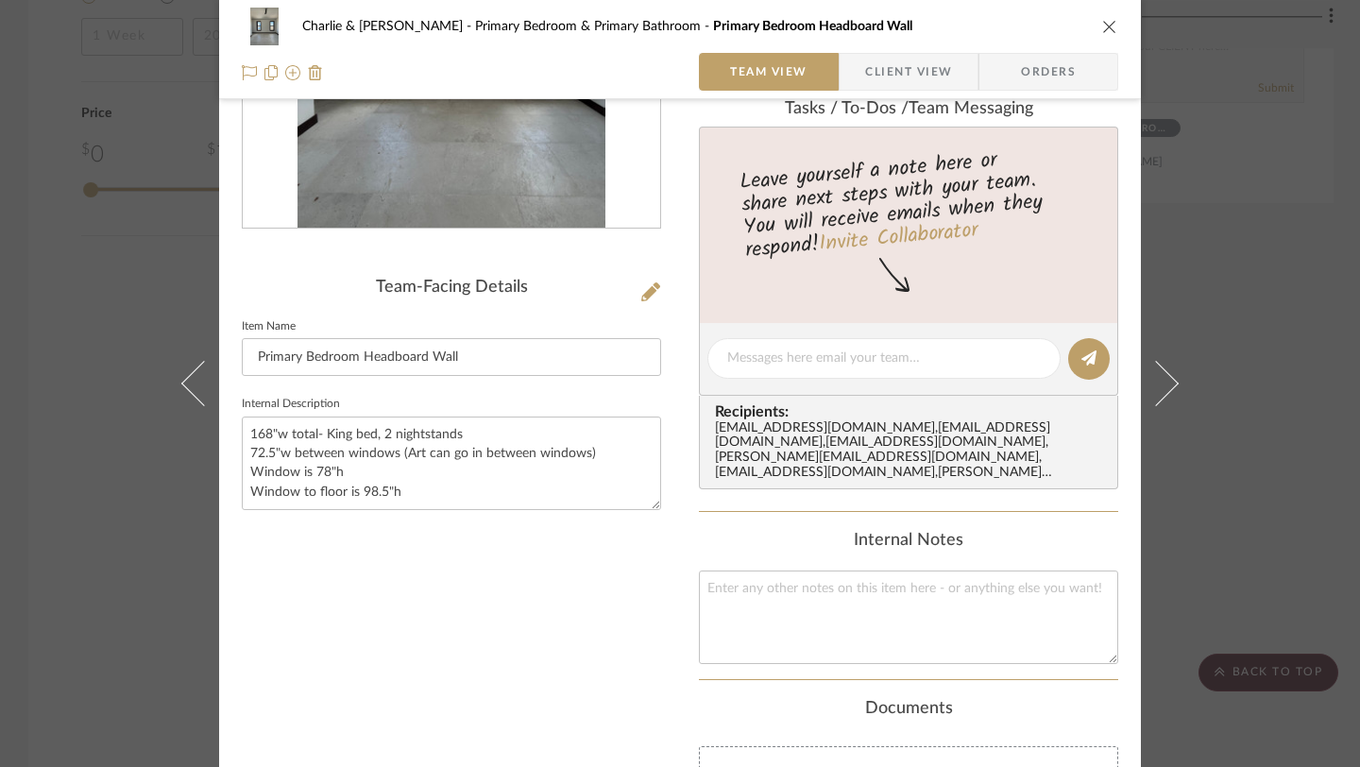
scroll to position [314, 0]
click at [447, 452] on textarea "168"w total- King bed, 2 nightstands 72.5"w between windows (Art can go in betw…" at bounding box center [451, 462] width 419 height 94
type textarea "168"w total- King bed, 2 nightstands 72.5"w between windows (Art to go in betwe…"
click at [487, 524] on div "Team-Facing Details Item Name Primary Bedroom Headboard Wall Internal Descripti…" at bounding box center [451, 401] width 419 height 1172
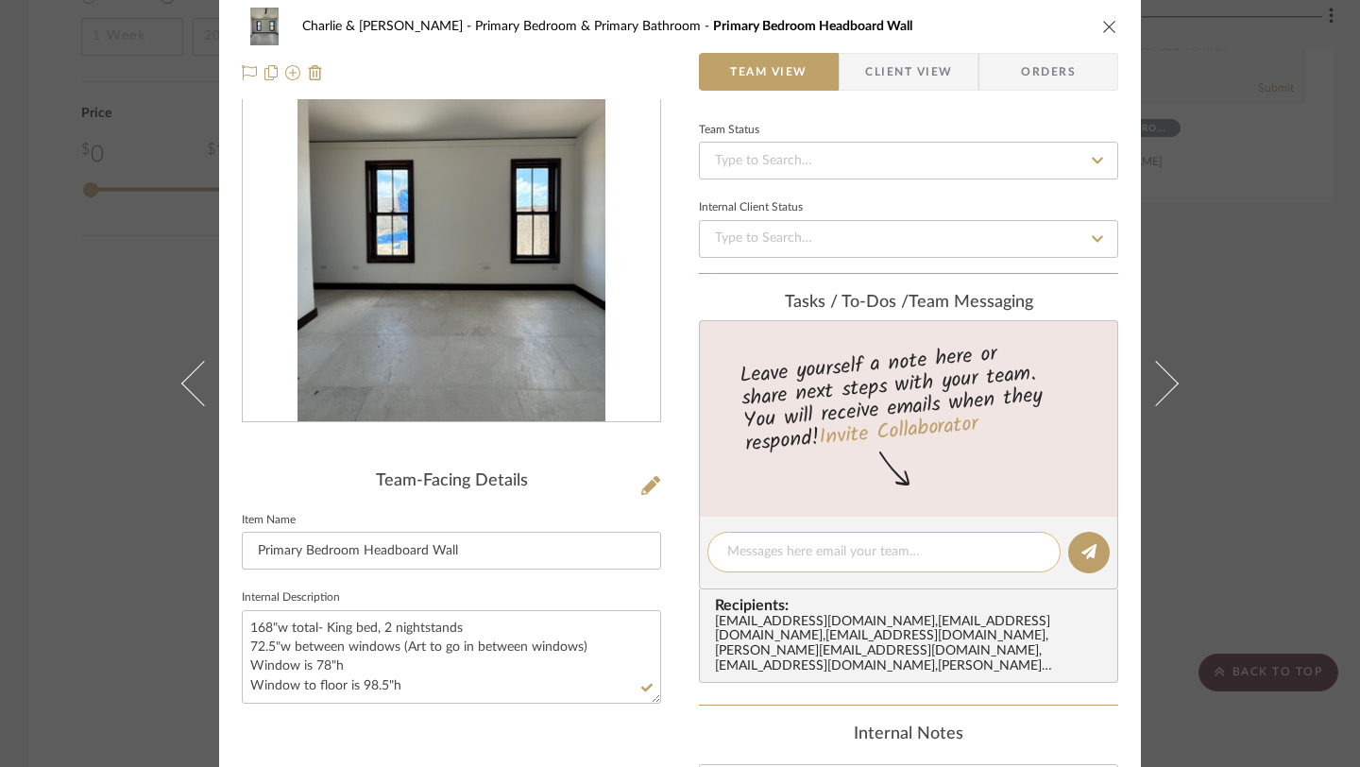
scroll to position [0, 0]
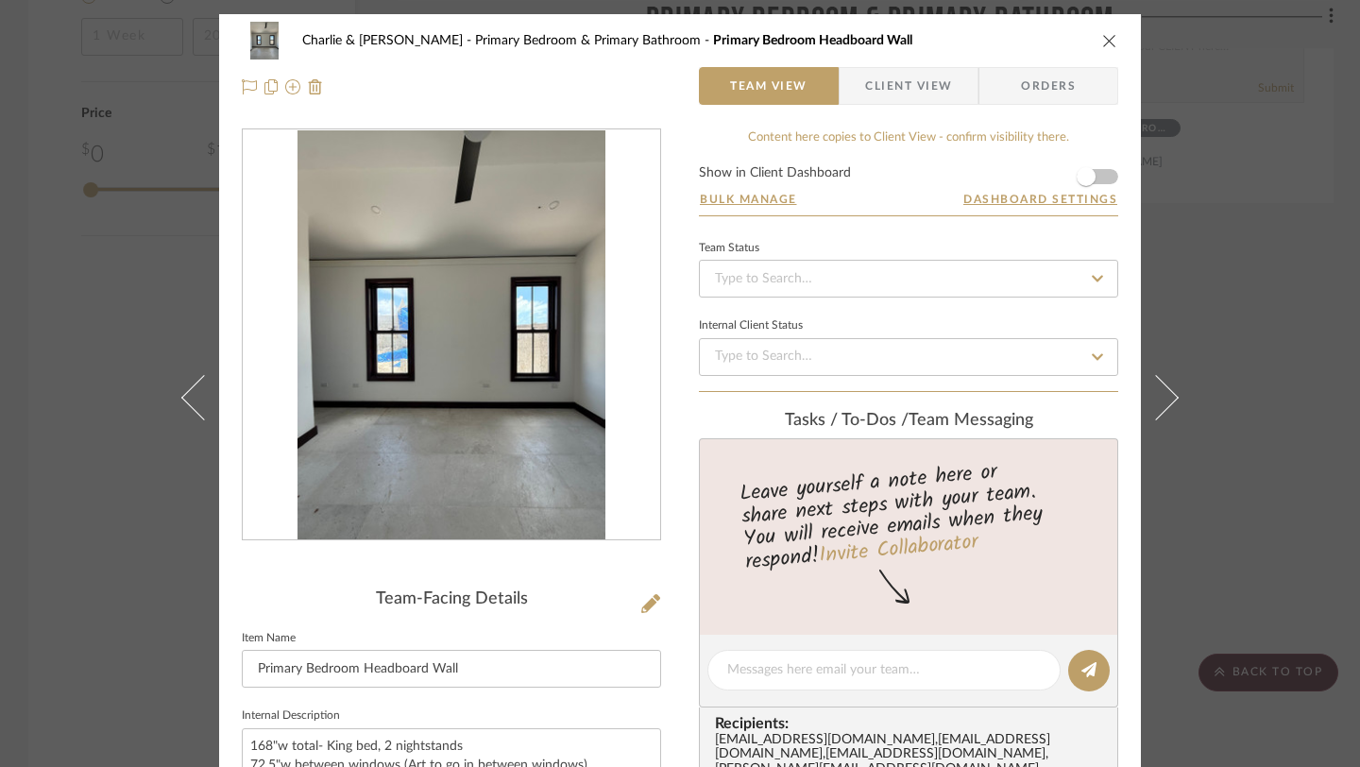
click at [1103, 39] on icon "close" at bounding box center [1110, 40] width 15 height 15
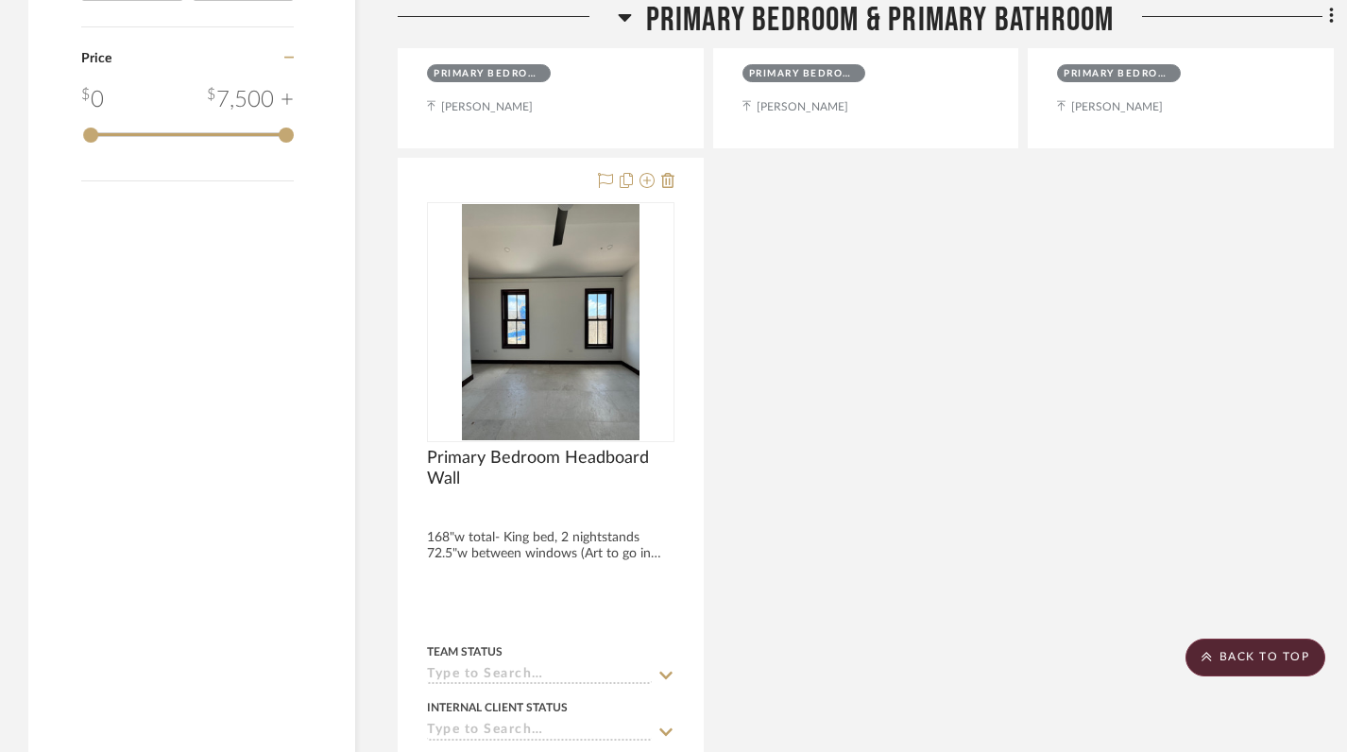
scroll to position [2181, 0]
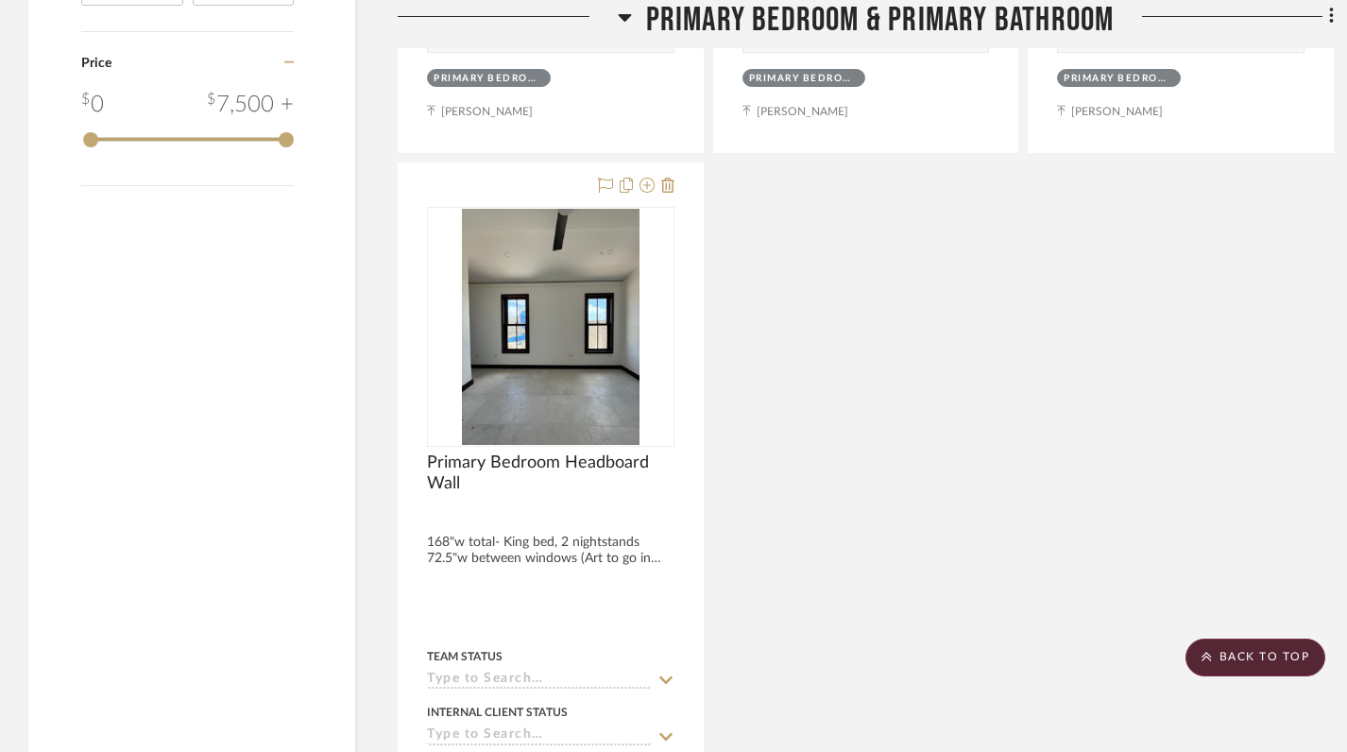
click at [620, 19] on icon at bounding box center [625, 17] width 14 height 23
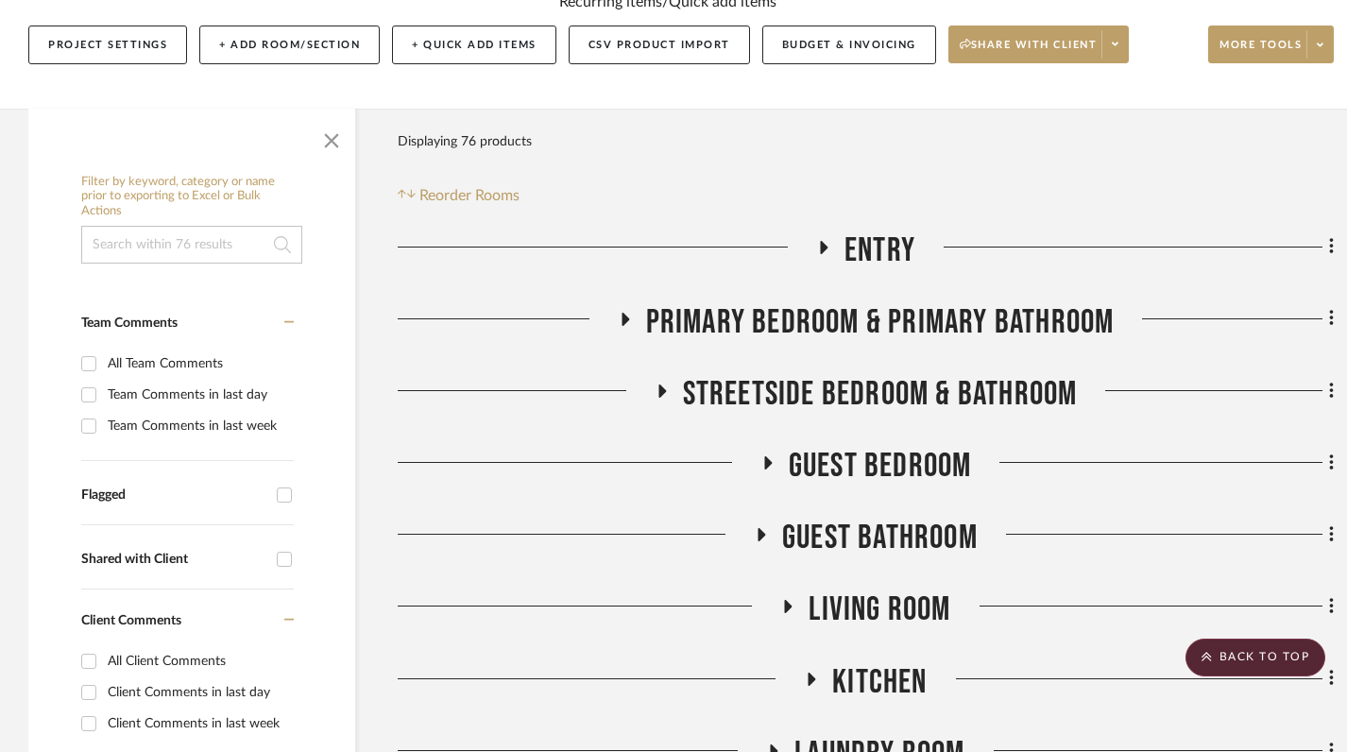
scroll to position [254, 0]
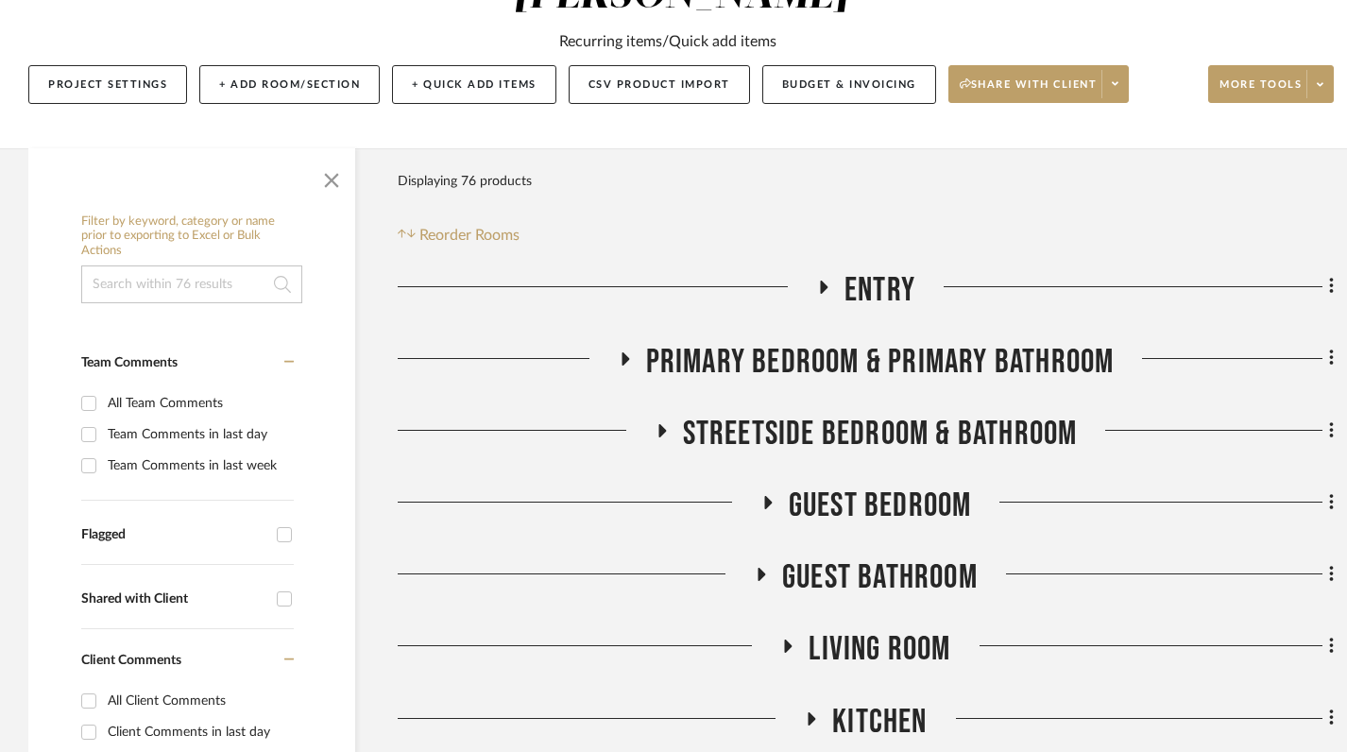
click at [662, 423] on icon at bounding box center [661, 430] width 23 height 14
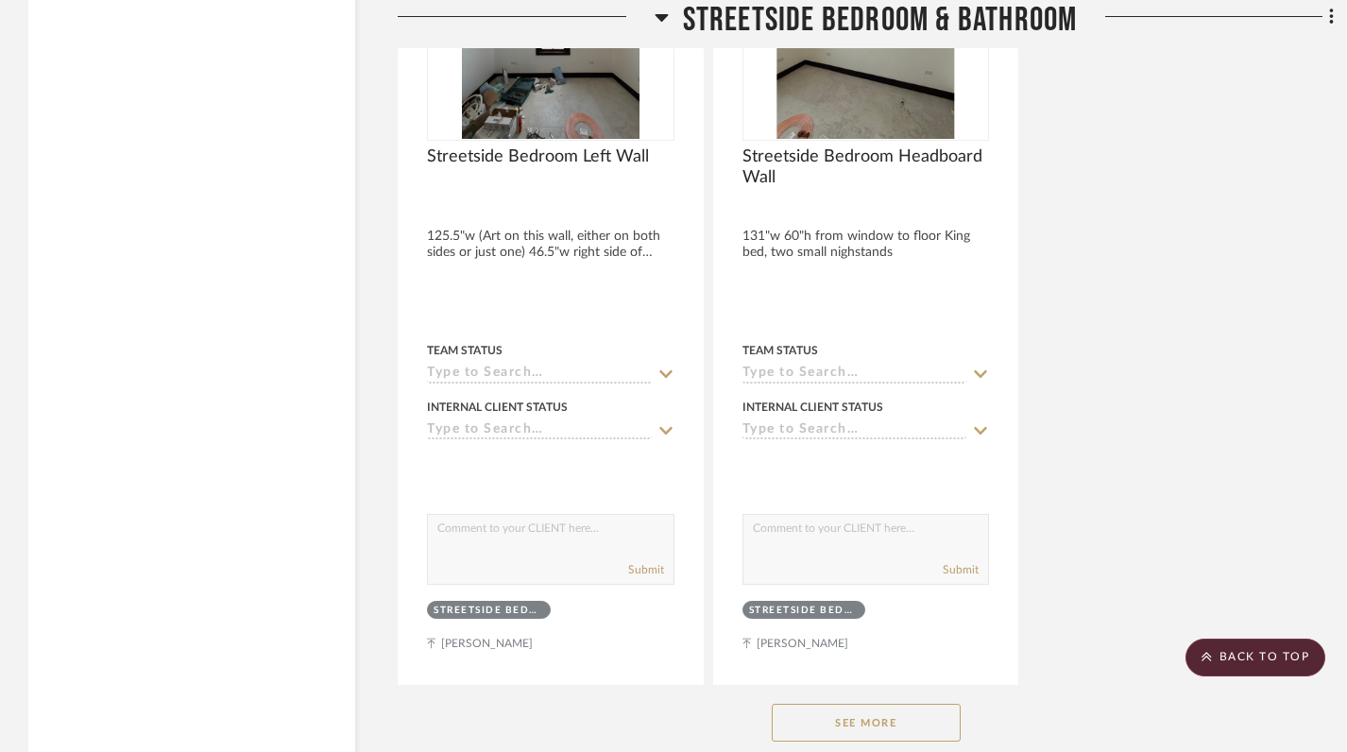
scroll to position [2568, 0]
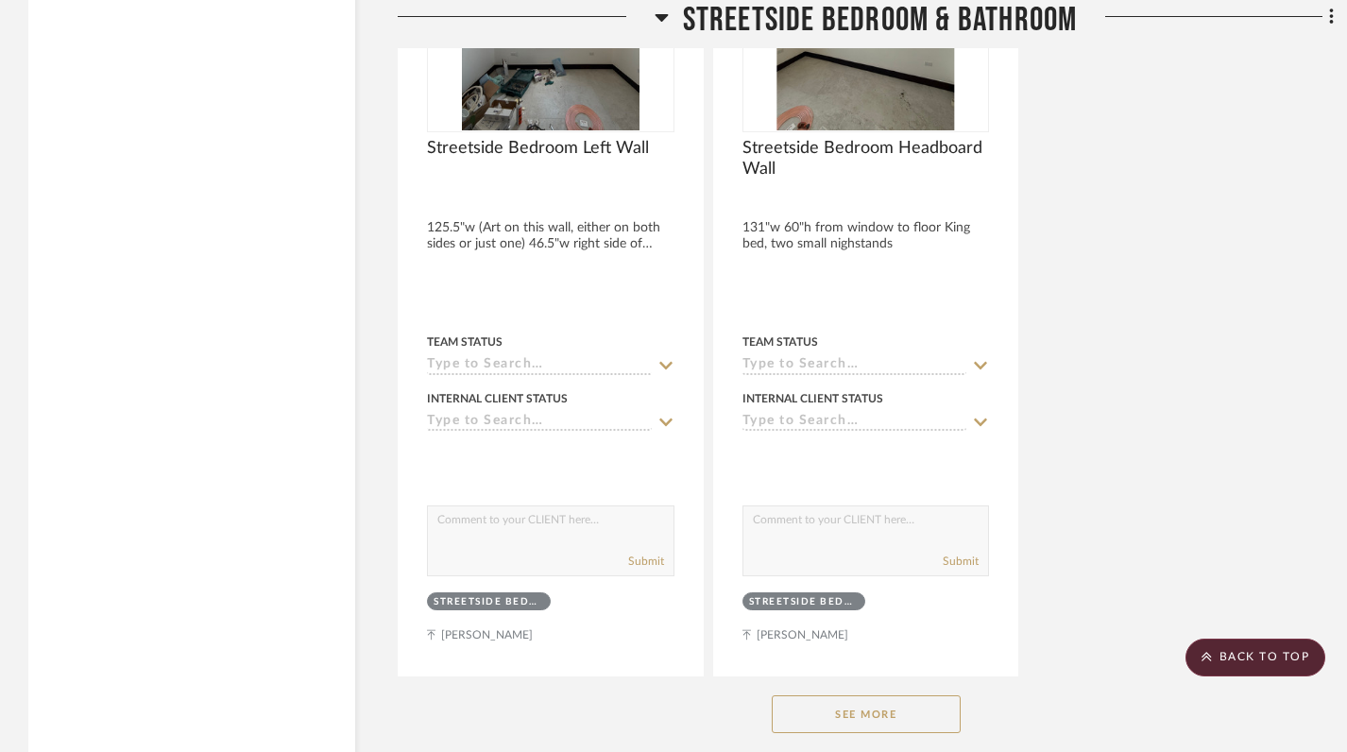
click at [866, 695] on button "See More" at bounding box center [866, 714] width 189 height 38
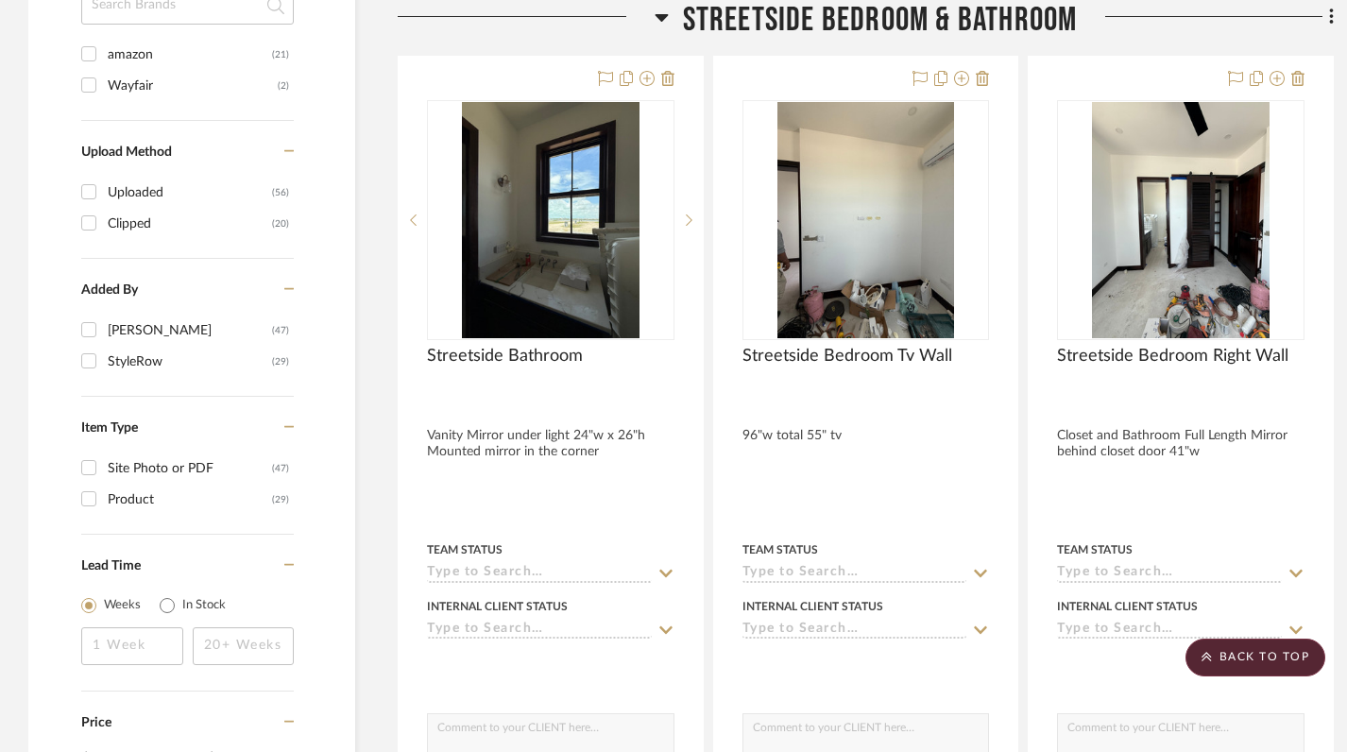
scroll to position [1511, 0]
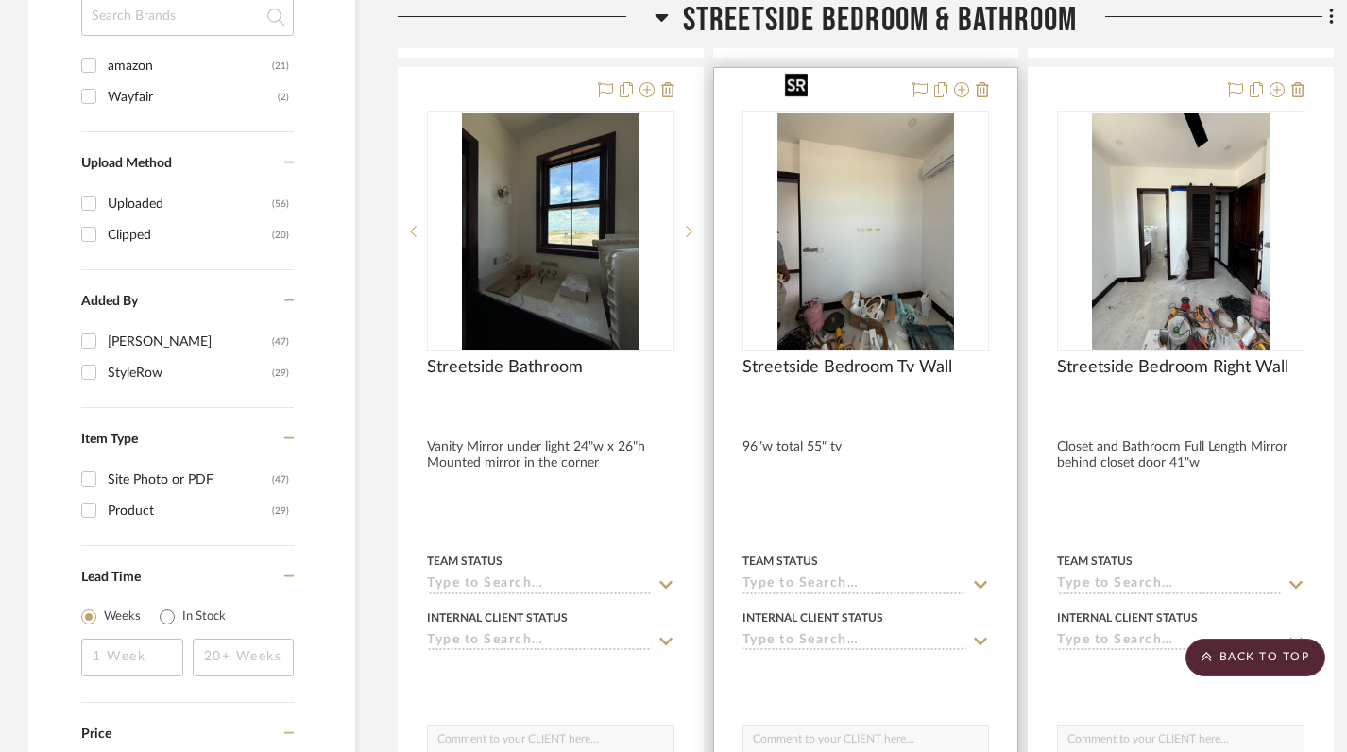
click at [820, 239] on img "0" at bounding box center [867, 231] width 178 height 236
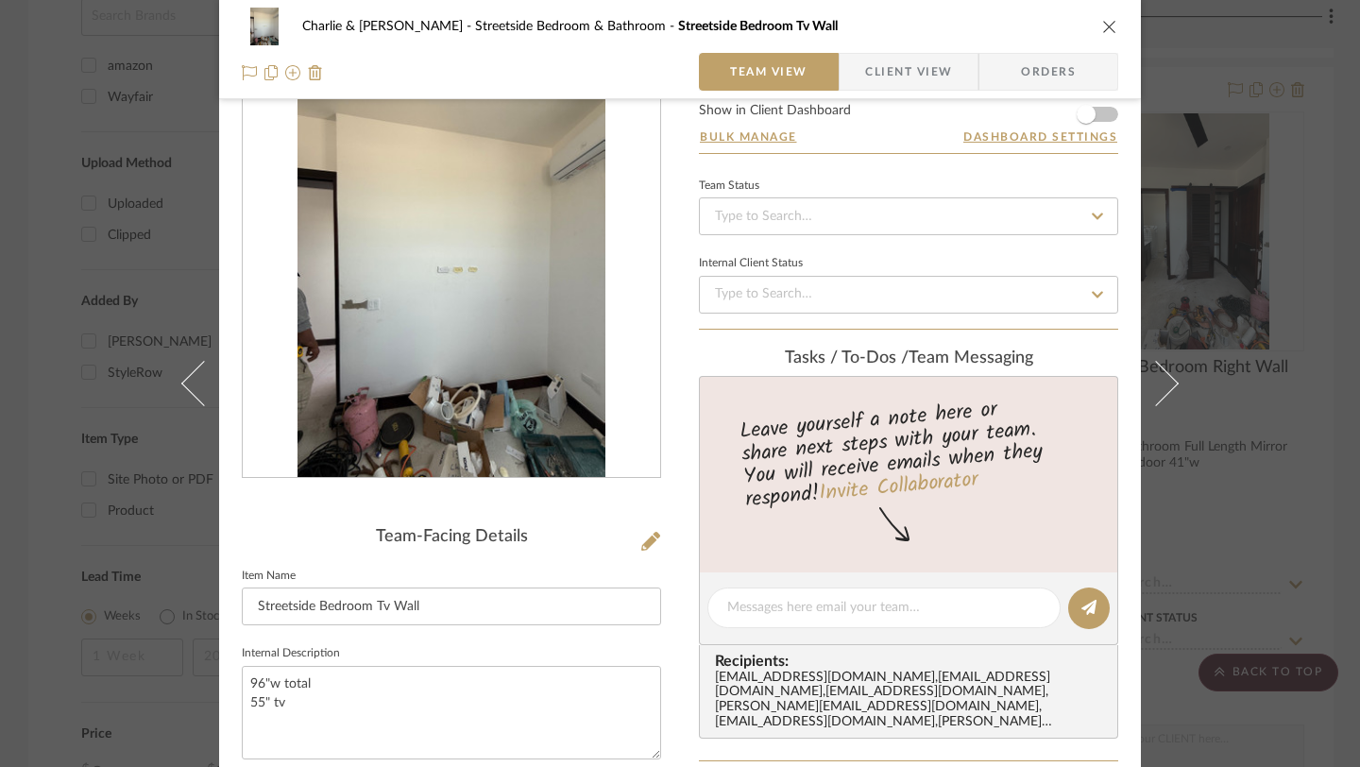
scroll to position [80, 0]
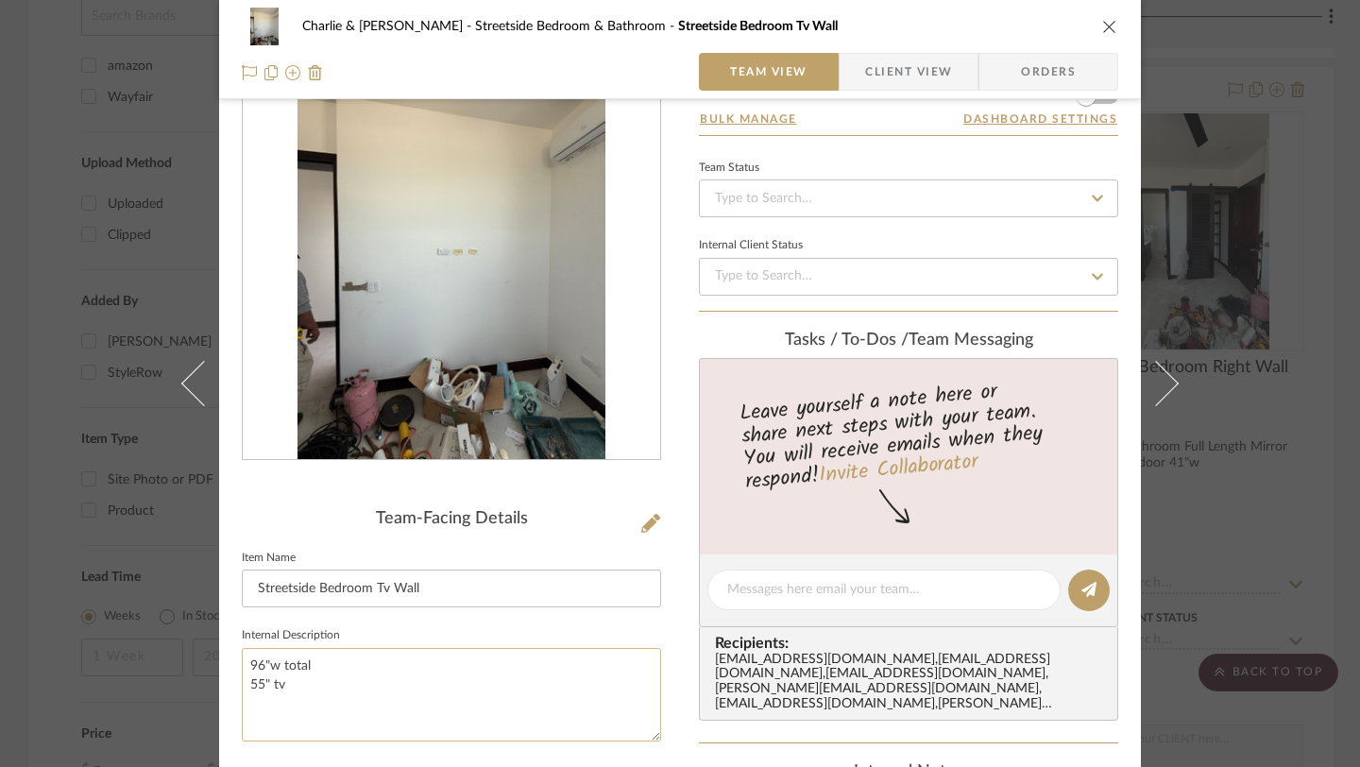
click at [267, 711] on textarea "96"w total 55" tv" at bounding box center [451, 695] width 419 height 94
click at [454, 751] on div "Team-Facing Details Item Name Streetside Bedroom Tv Wall Internal Description 9…" at bounding box center [451, 634] width 419 height 1172
click at [276, 749] on sr-form-field "Internal Description 96"w total 55" tv 6 Drawer Dresser" at bounding box center [451, 690] width 419 height 134
click at [340, 720] on textarea "96"w total 55" tv 6 Drawer Dresser" at bounding box center [451, 695] width 419 height 94
click at [1103, 22] on icon "close" at bounding box center [1110, 26] width 15 height 15
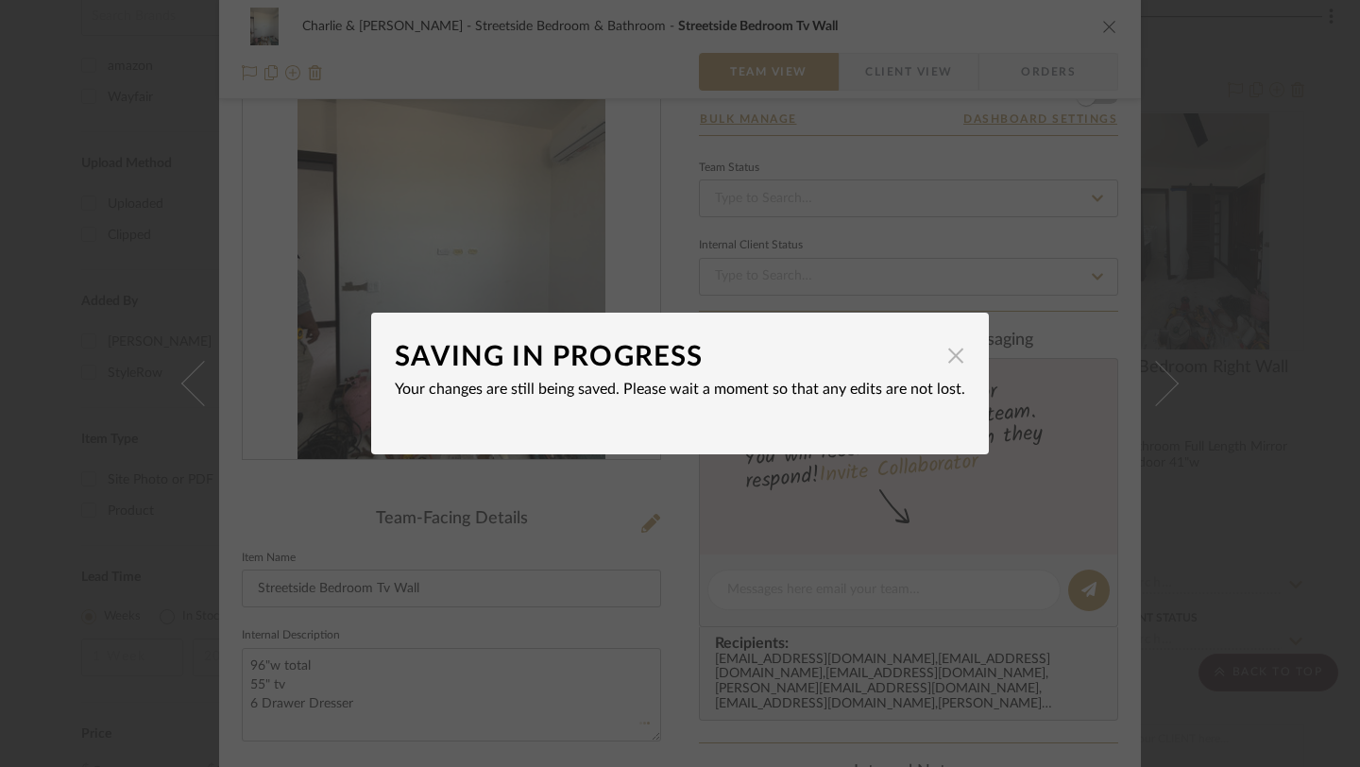
click at [951, 362] on span "button" at bounding box center [956, 355] width 38 height 38
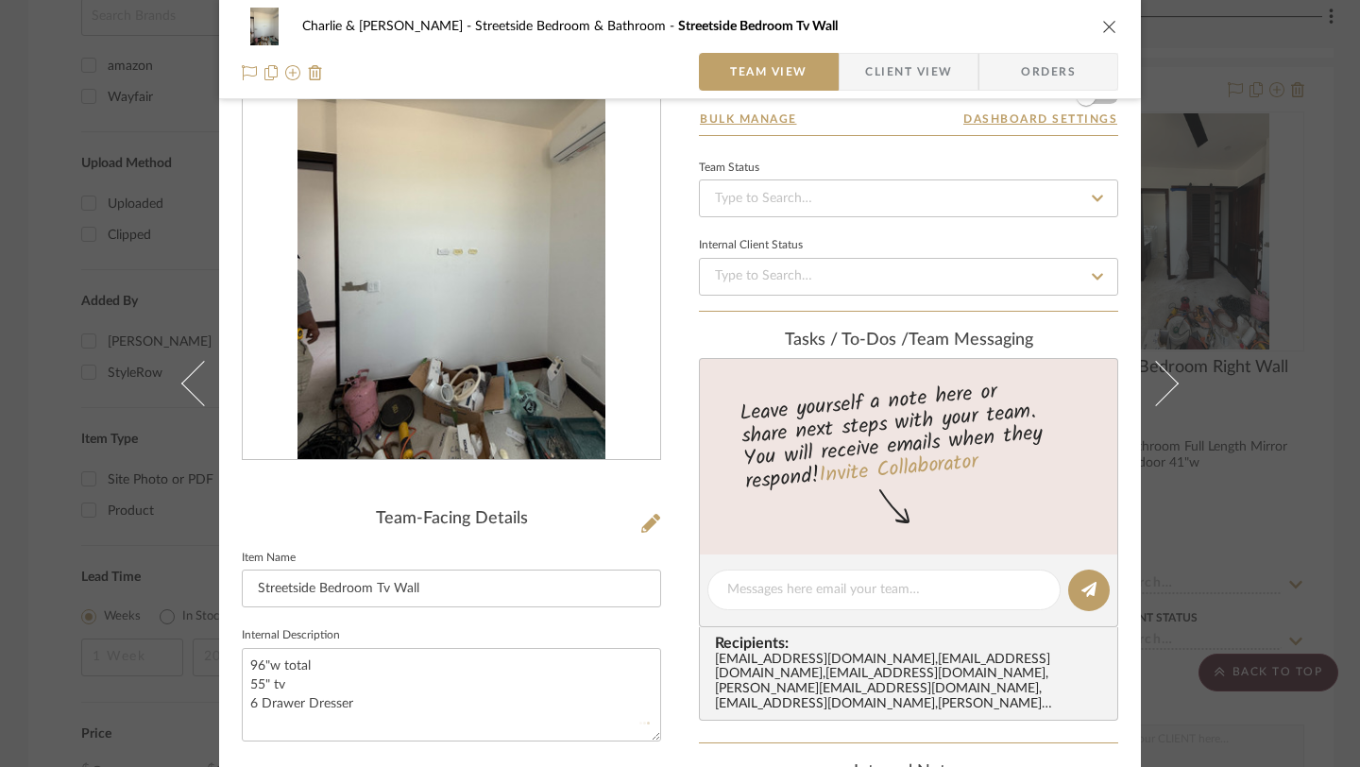
scroll to position [224, 0]
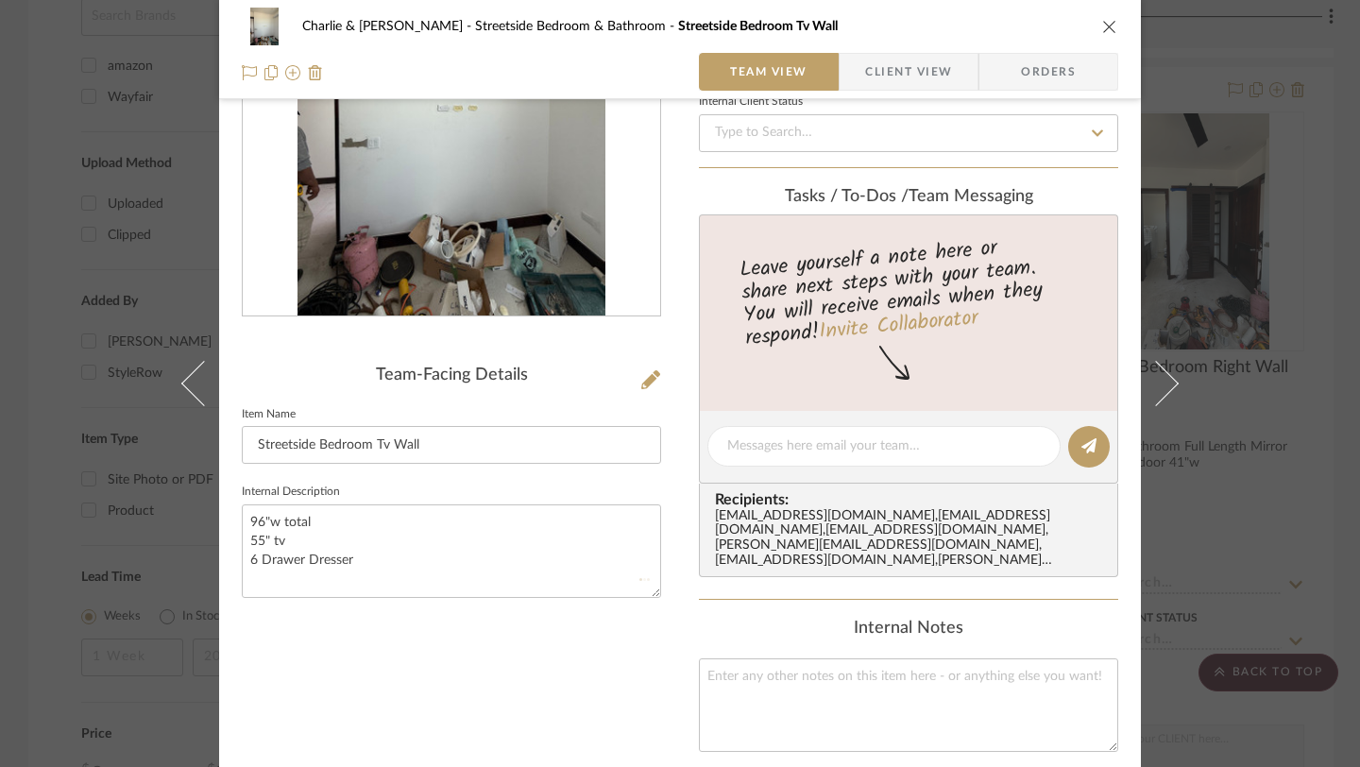
click at [375, 645] on div "Team-Facing Details Item Name Streetside Bedroom Tv Wall Internal Description 9…" at bounding box center [451, 491] width 419 height 1172
click at [376, 665] on div "Team-Facing Details Item Name Streetside Bedroom Tv Wall Internal Description 9…" at bounding box center [451, 491] width 419 height 1172
click at [1103, 26] on icon "close" at bounding box center [1110, 26] width 15 height 15
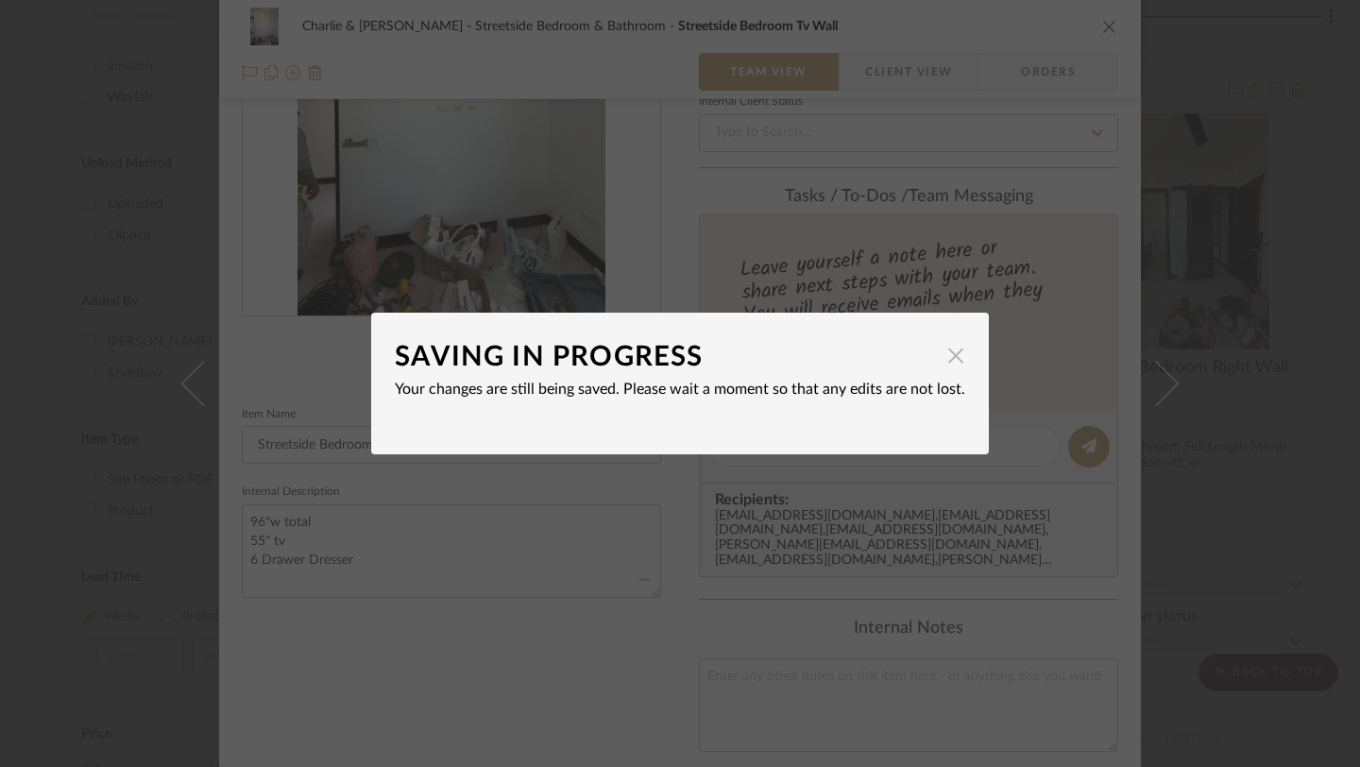
click at [950, 360] on span "button" at bounding box center [956, 355] width 38 height 38
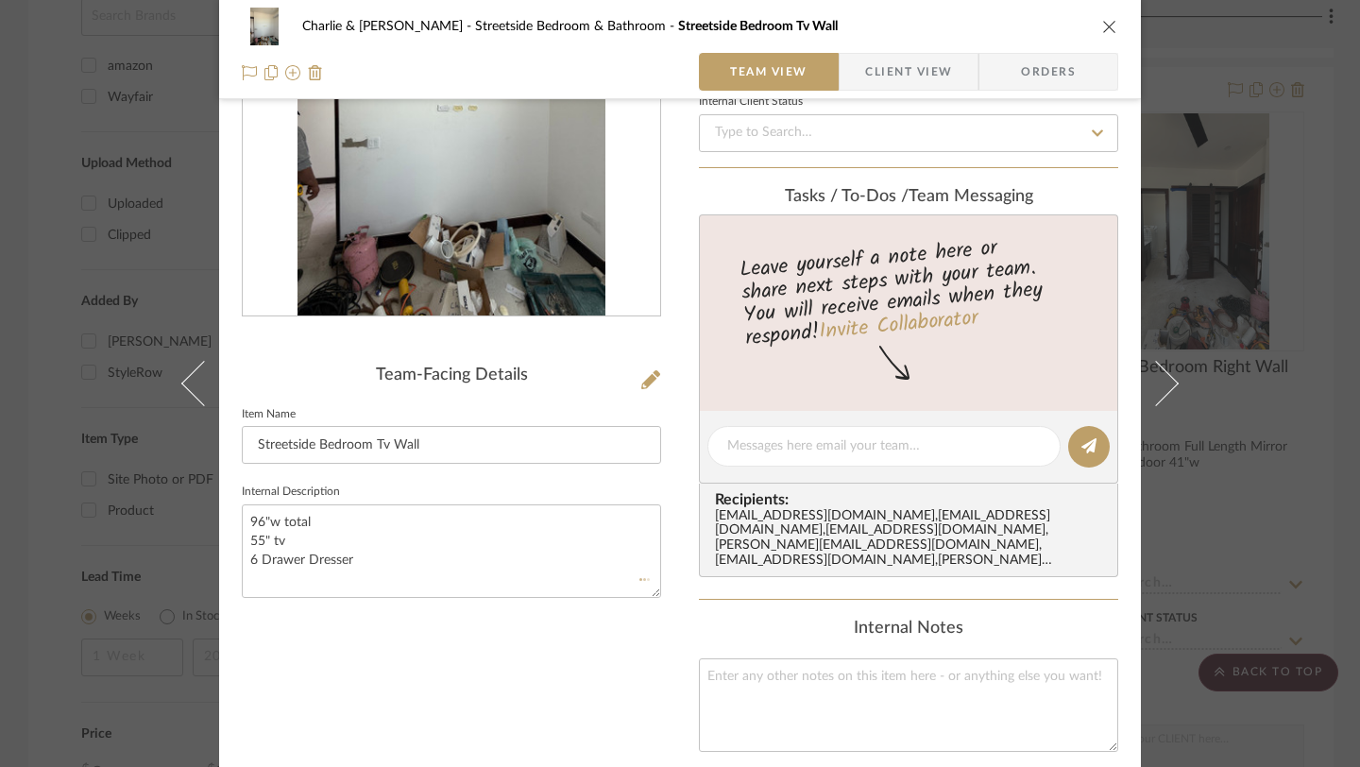
click at [432, 672] on div "Team-Facing Details Item Name Streetside Bedroom Tv Wall Internal Description 9…" at bounding box center [451, 491] width 419 height 1172
click at [428, 685] on div "Team-Facing Details Item Name Streetside Bedroom Tv Wall Internal Description 9…" at bounding box center [451, 491] width 419 height 1172
click at [364, 564] on textarea "96"w total 55" tv 6 Drawer Dresser" at bounding box center [451, 552] width 419 height 94
type textarea "96"w total 55" tv 6 Drawer Dresser"
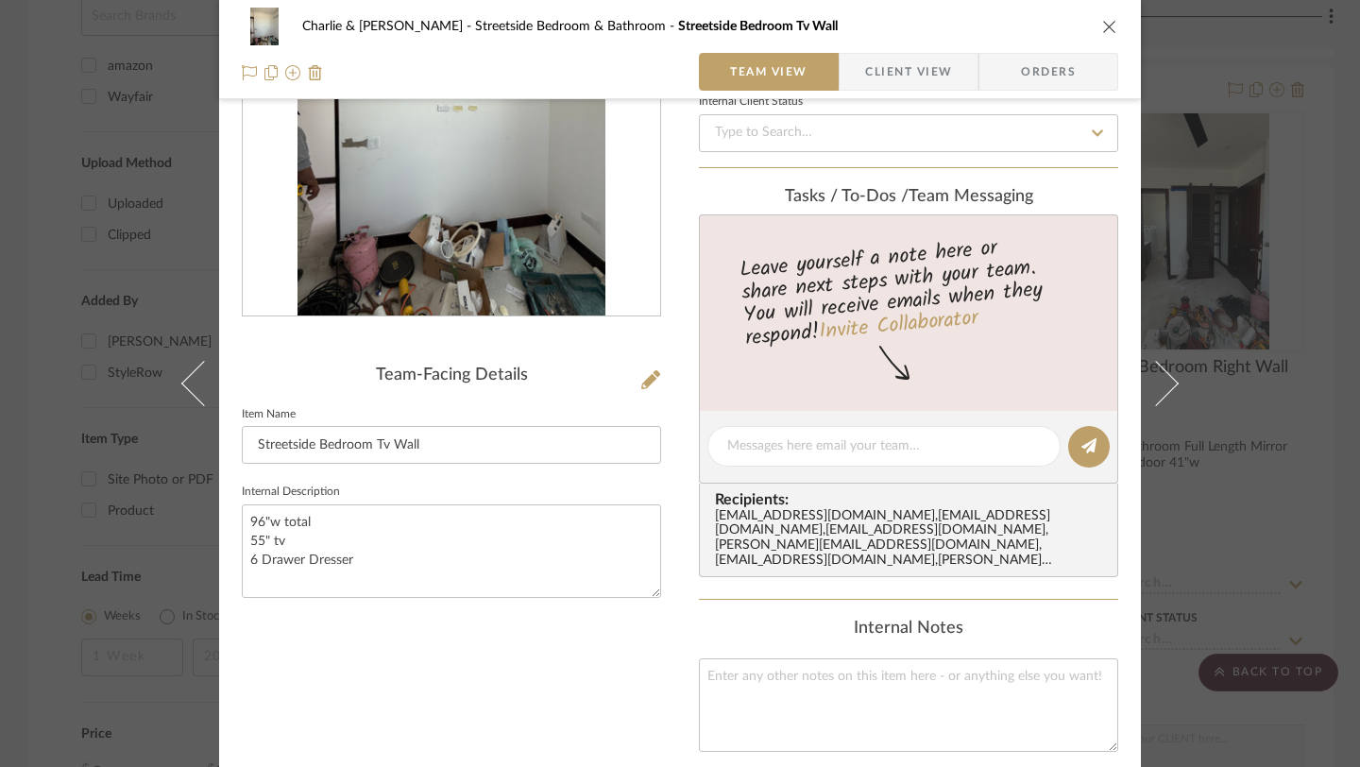
click at [36, 625] on div "Charlie & Angie Lewie Streetside Bedroom & Bathroom Streetside Bedroom Tv Wall …" at bounding box center [680, 383] width 1360 height 767
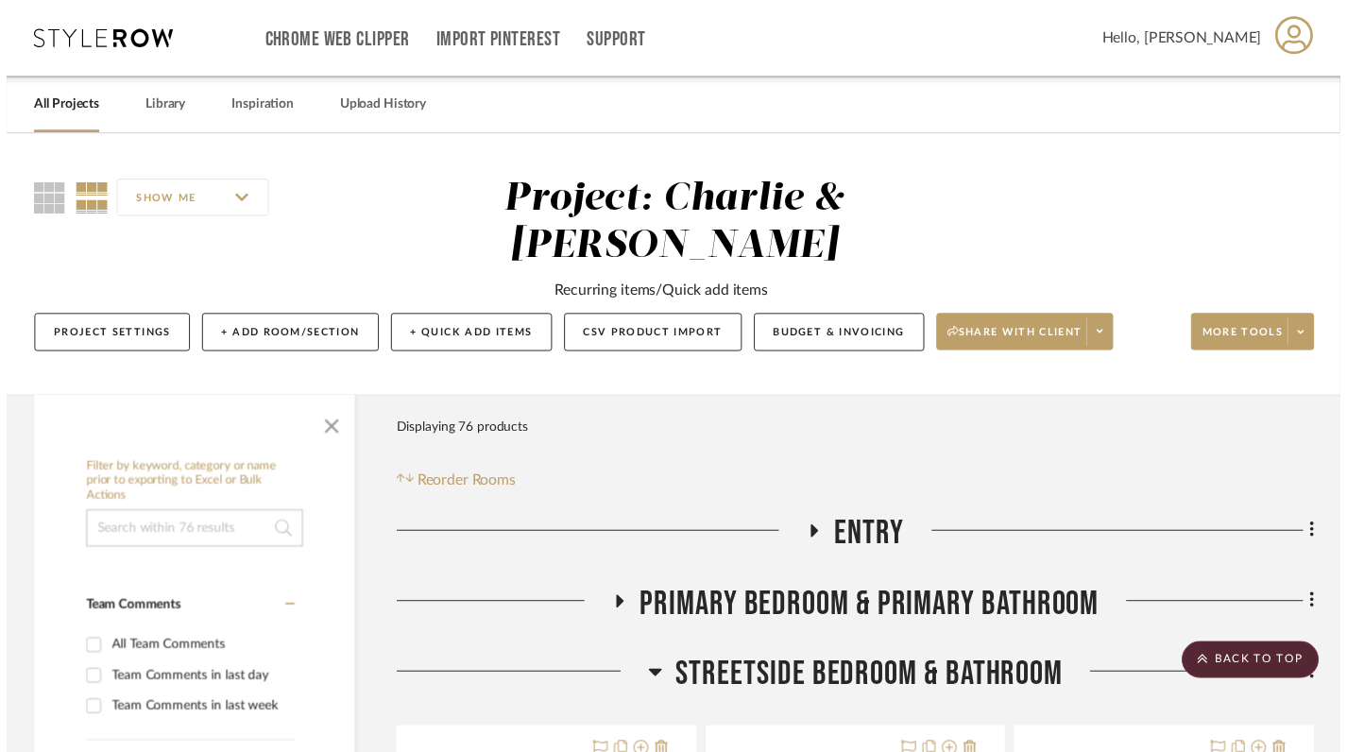
scroll to position [1511, 0]
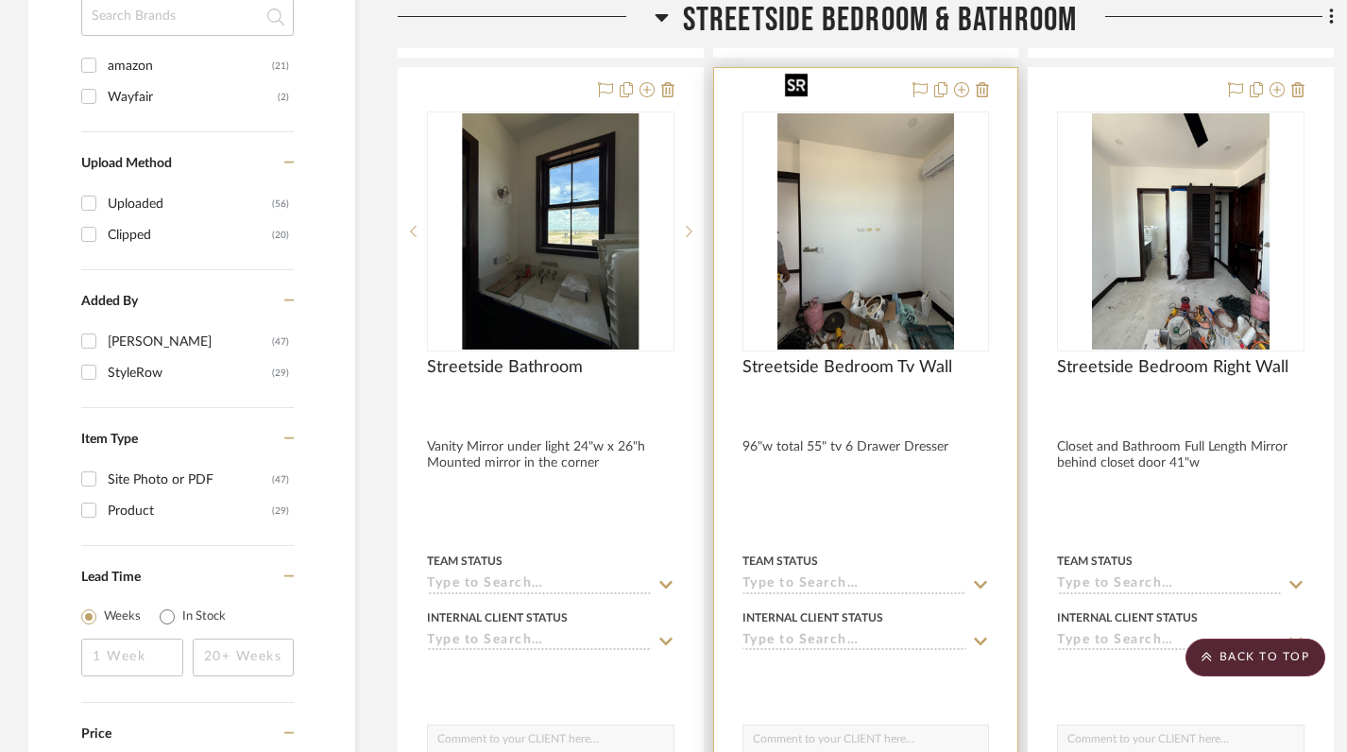
click at [841, 214] on img "0" at bounding box center [867, 231] width 178 height 236
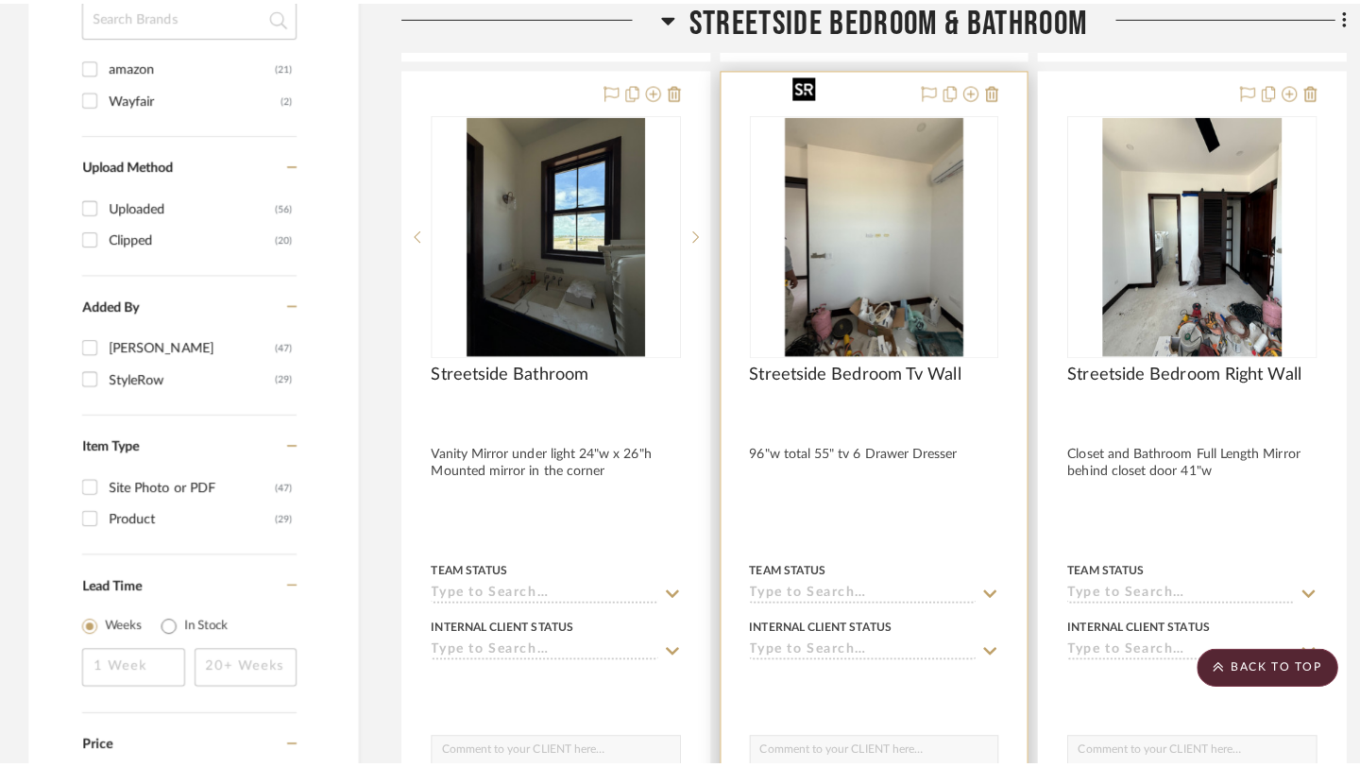
scroll to position [0, 0]
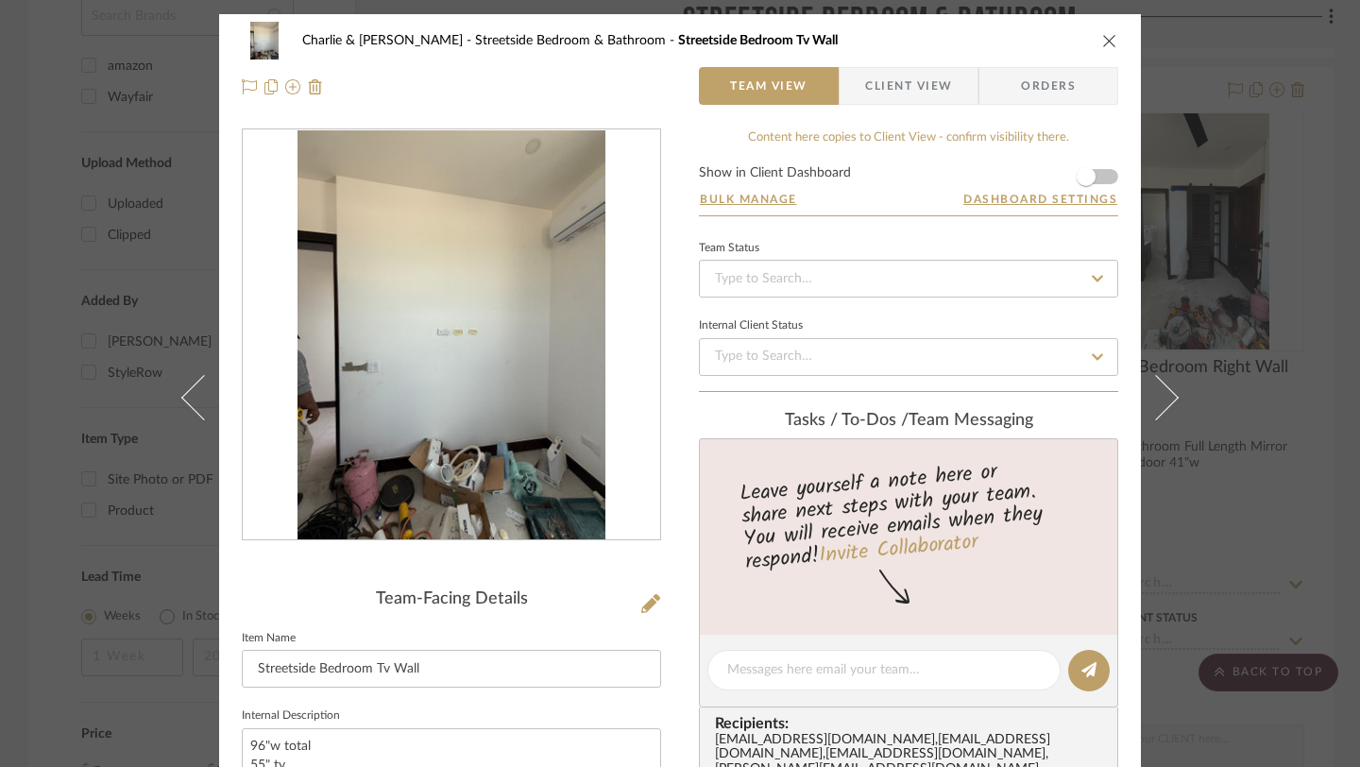
click at [1103, 49] on div "Charlie & Angie Lewie Streetside Bedroom & Bathroom Streetside Bedroom Tv Wall" at bounding box center [680, 41] width 877 height 38
click at [1103, 33] on icon "close" at bounding box center [1110, 40] width 15 height 15
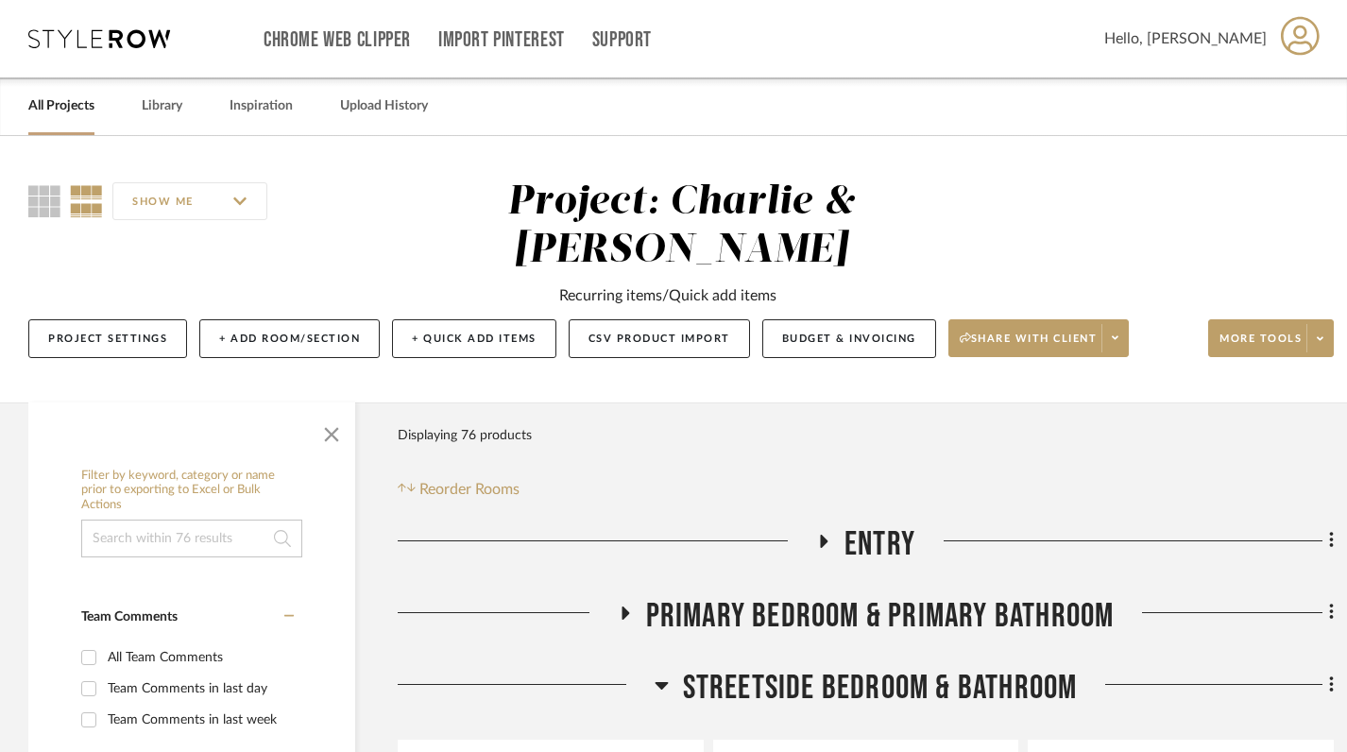
click at [64, 106] on link "All Projects" at bounding box center [61, 107] width 66 height 26
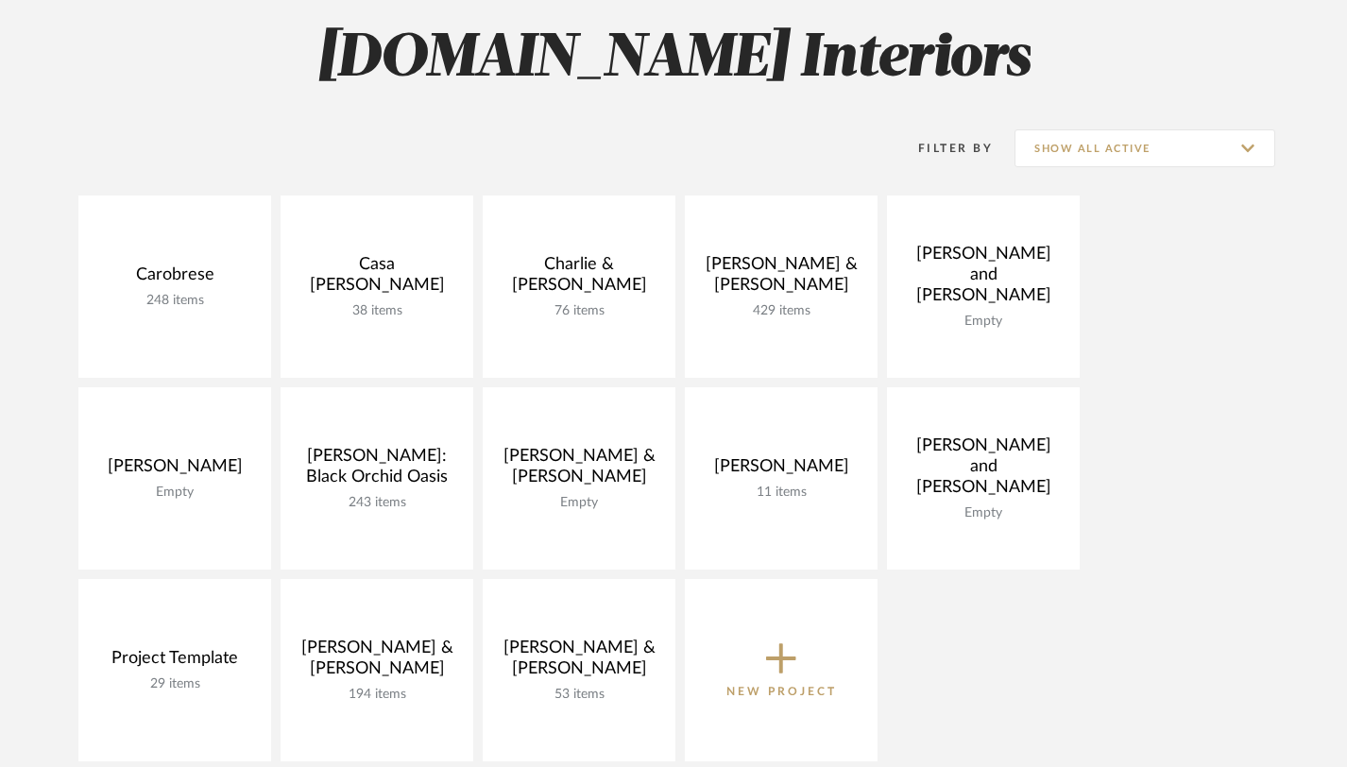
scroll to position [278, 0]
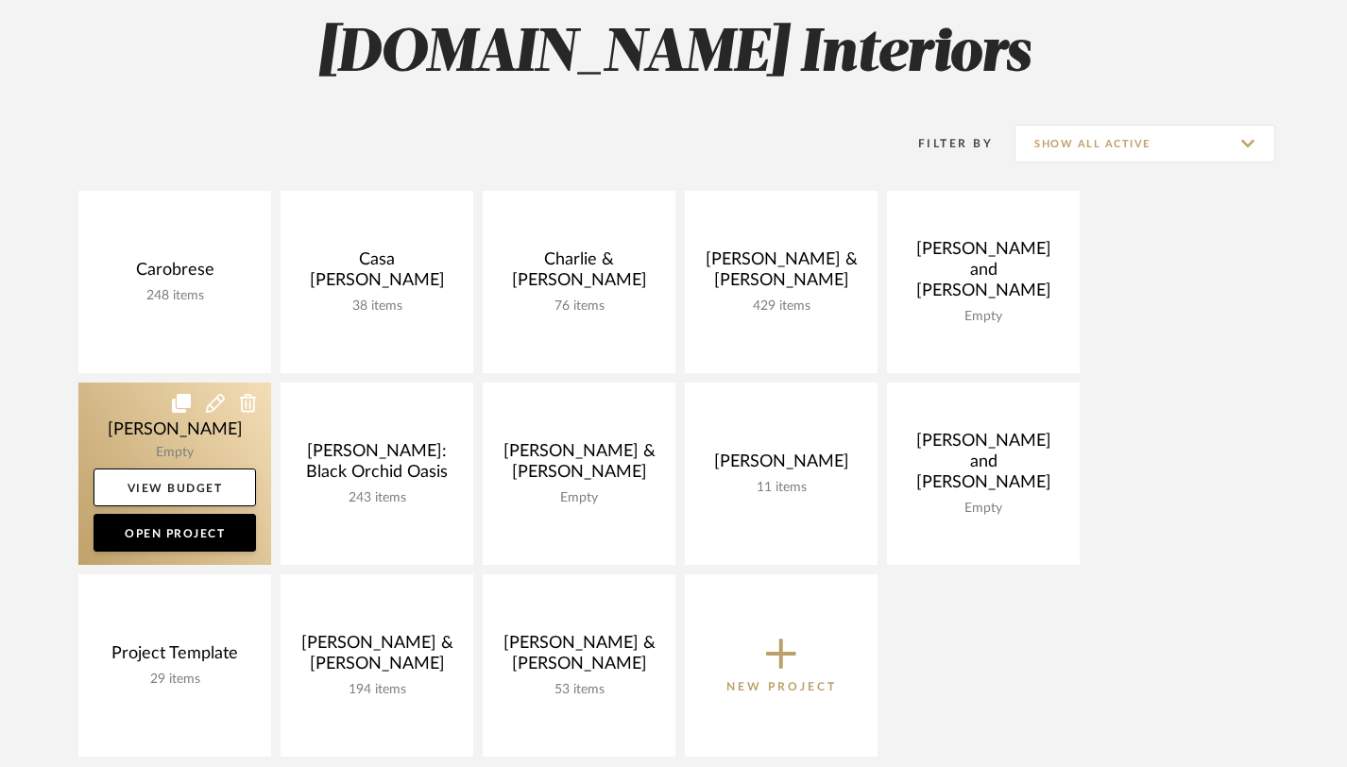
click at [153, 436] on link at bounding box center [174, 474] width 193 height 182
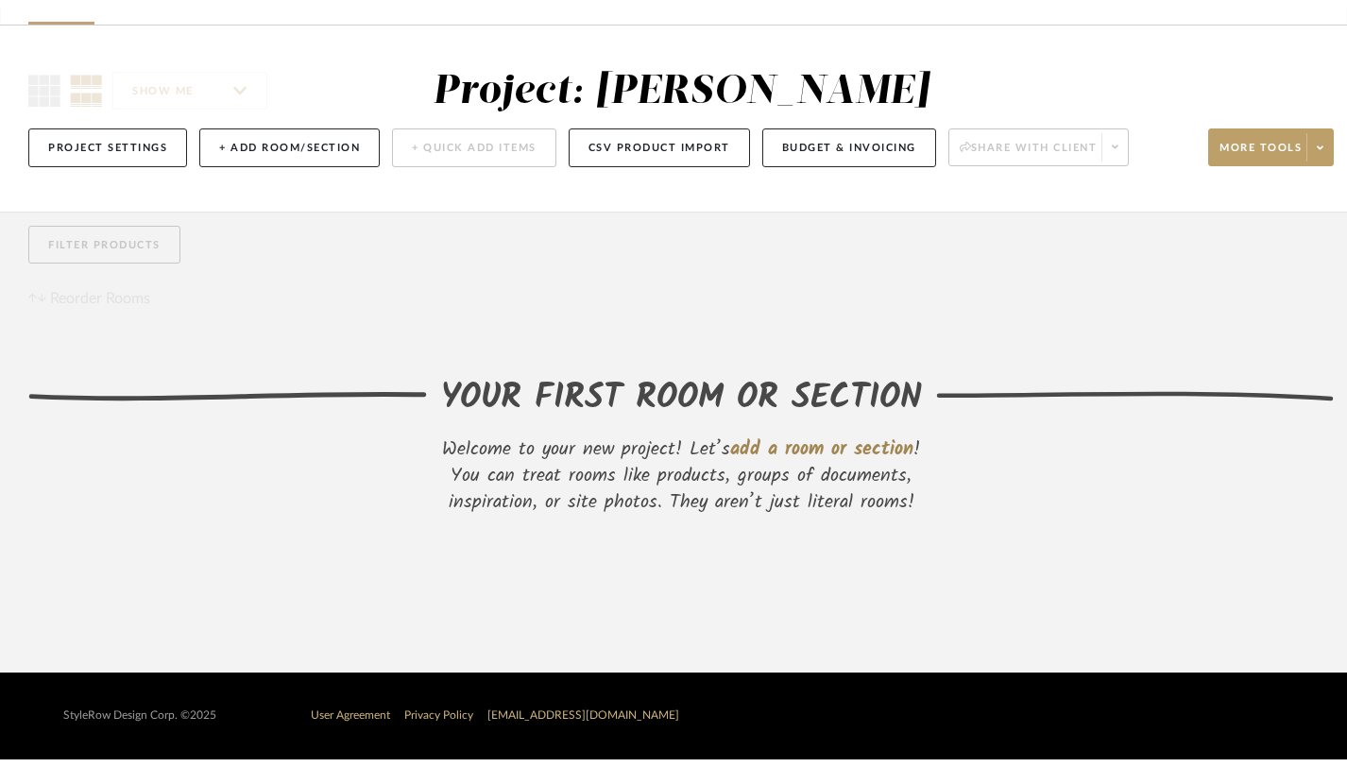
scroll to position [133, 0]
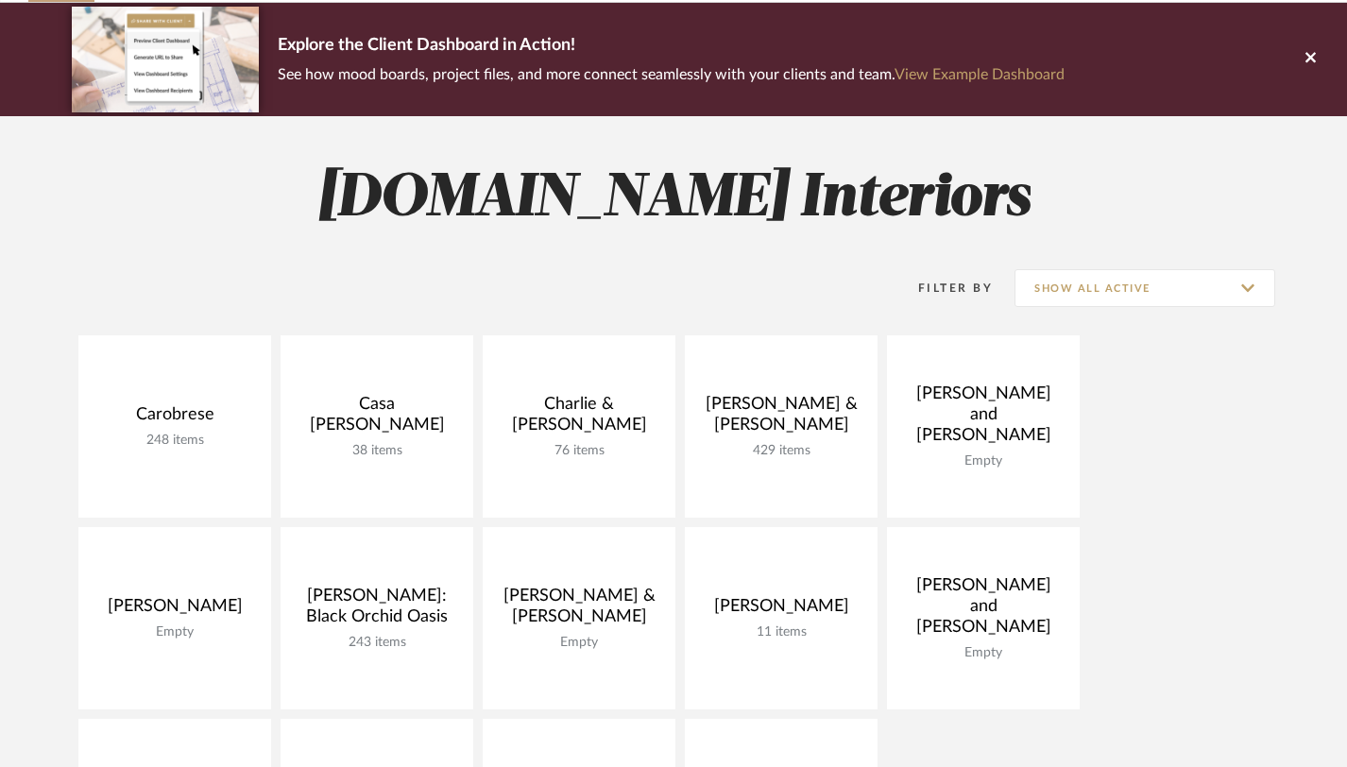
click at [1227, 607] on div "Carobrese 248 items View Budget Open Project Casa Brisa Refresh 38 items View B…" at bounding box center [673, 622] width 1347 height 575
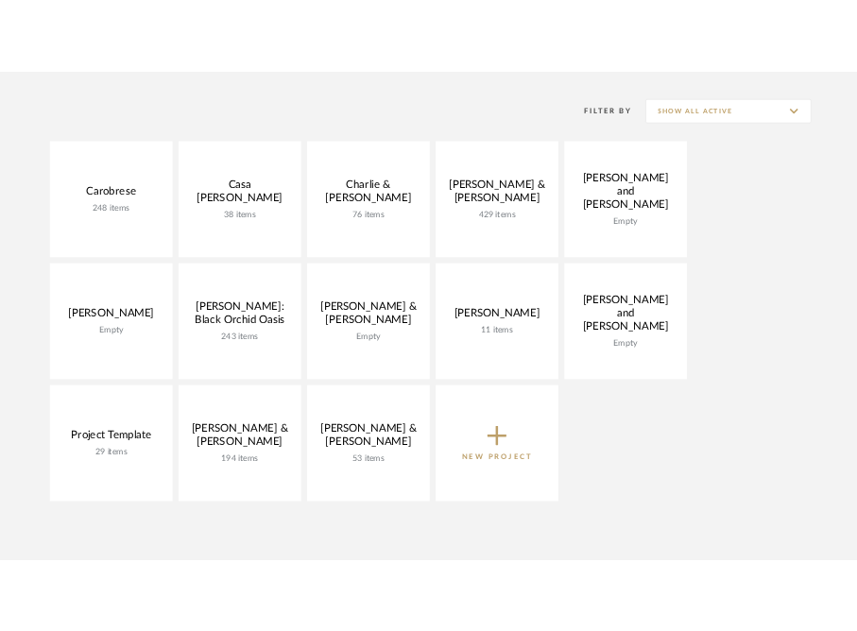
scroll to position [366, 0]
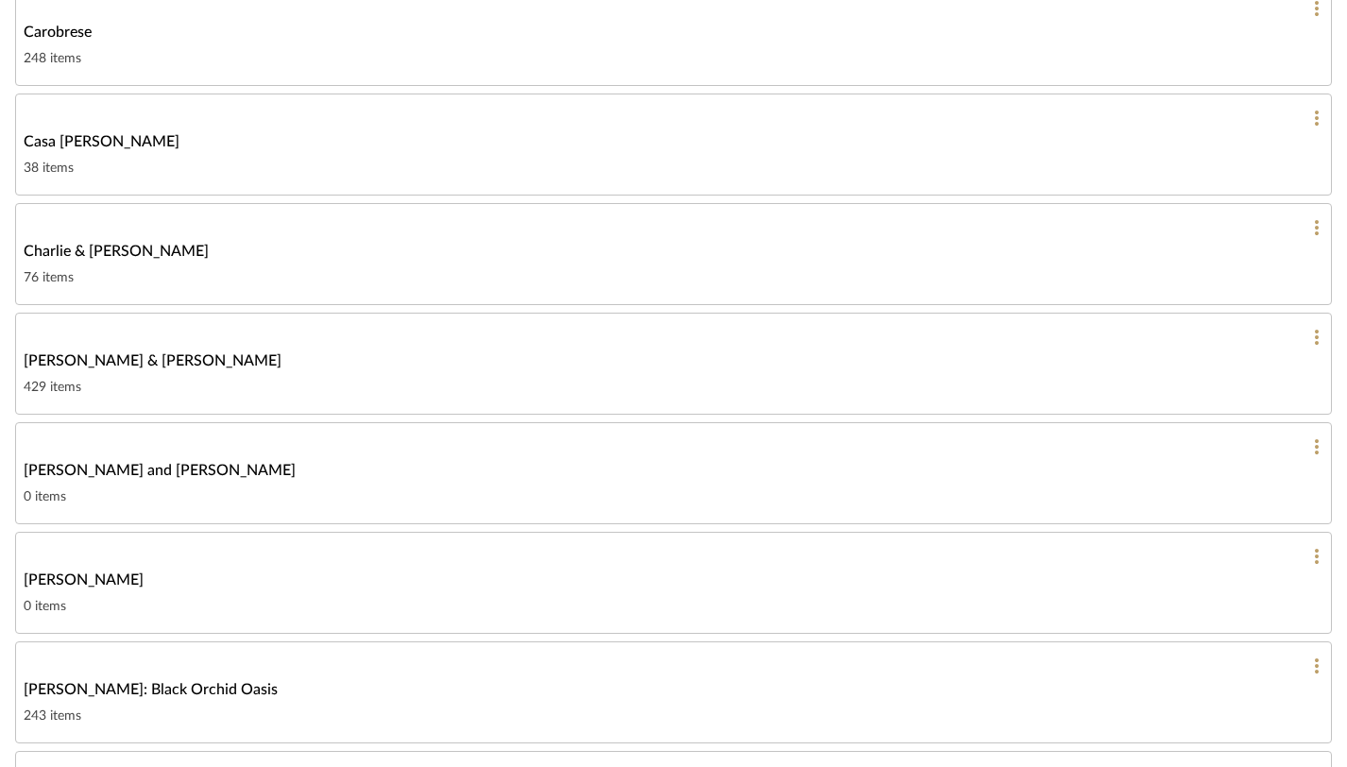
scroll to position [319, 0]
click at [156, 253] on span "Charlie & [PERSON_NAME]" at bounding box center [116, 252] width 185 height 23
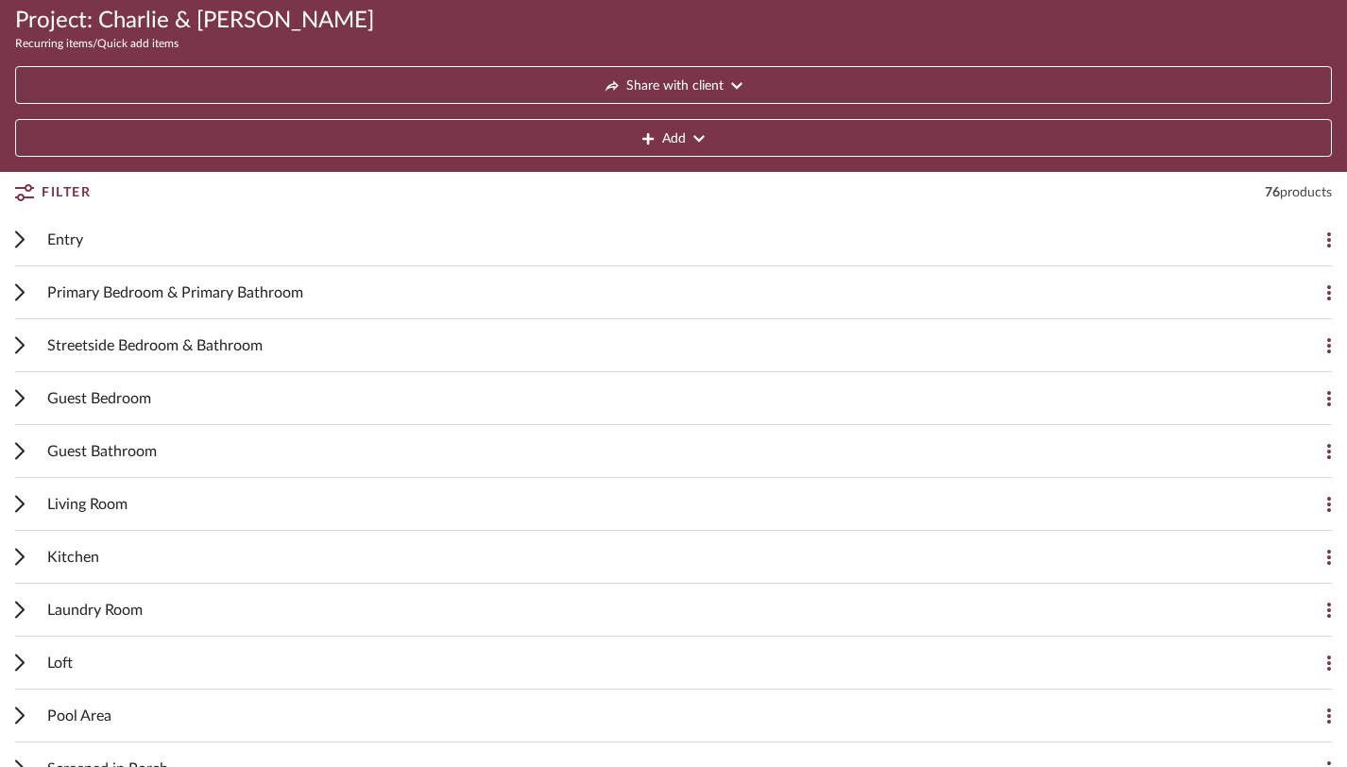
scroll to position [179, 0]
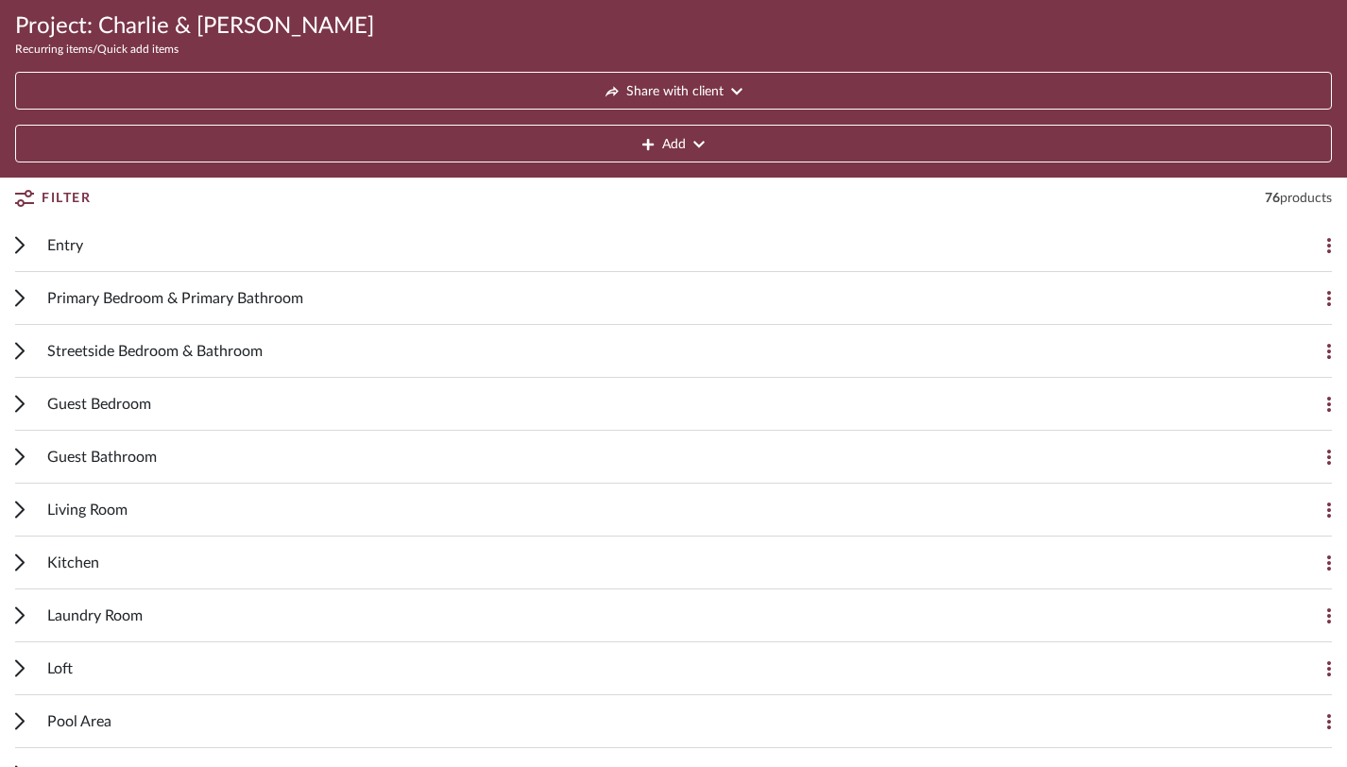
click at [73, 351] on span "Streetside Bedroom & Bathroom" at bounding box center [154, 351] width 215 height 23
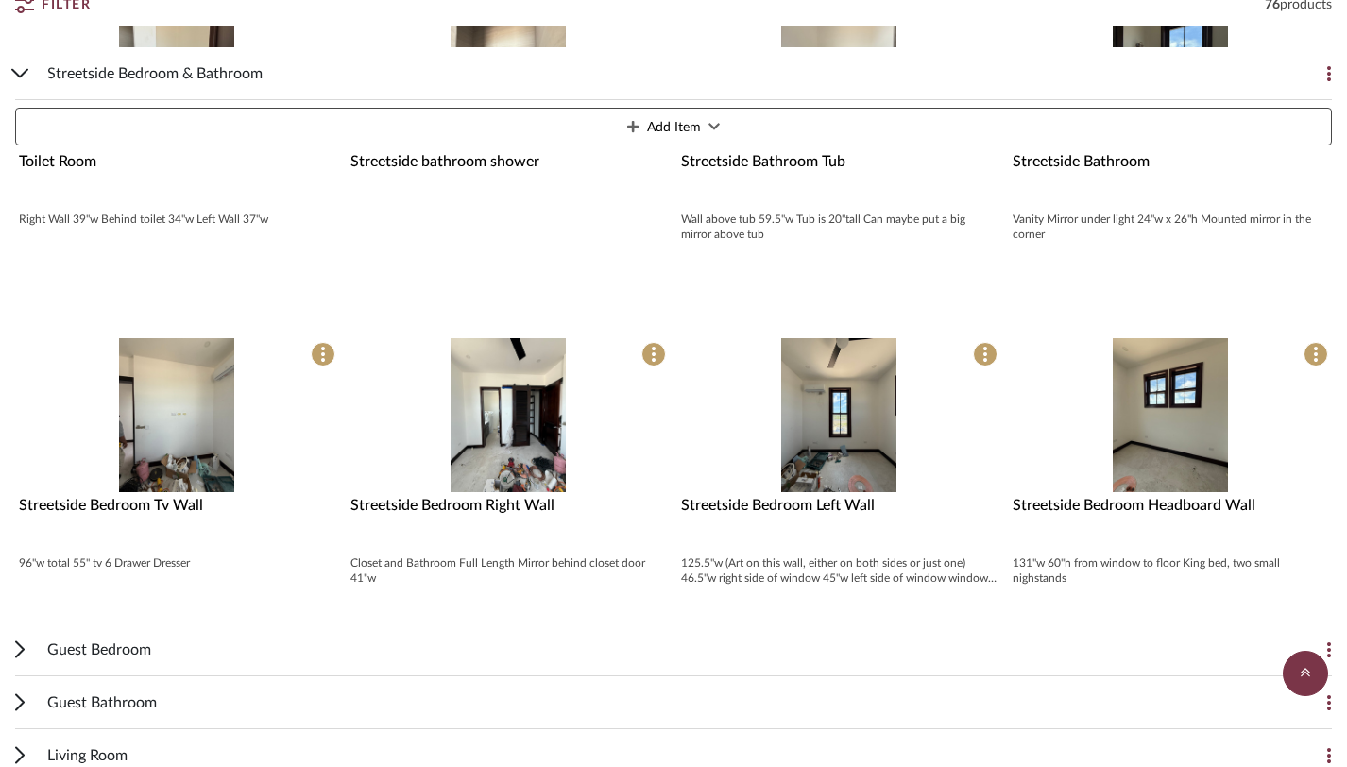
scroll to position [710, 0]
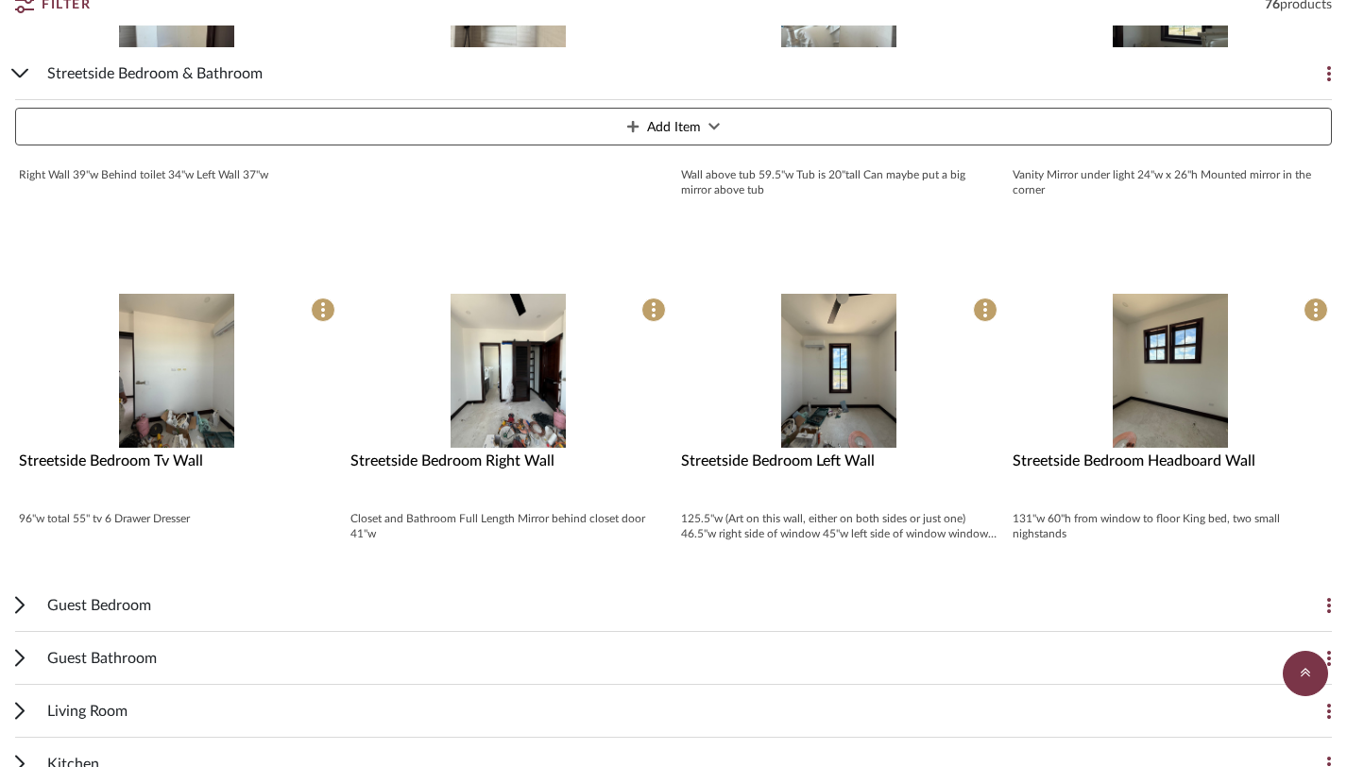
click at [174, 391] on img "0" at bounding box center [176, 371] width 115 height 154
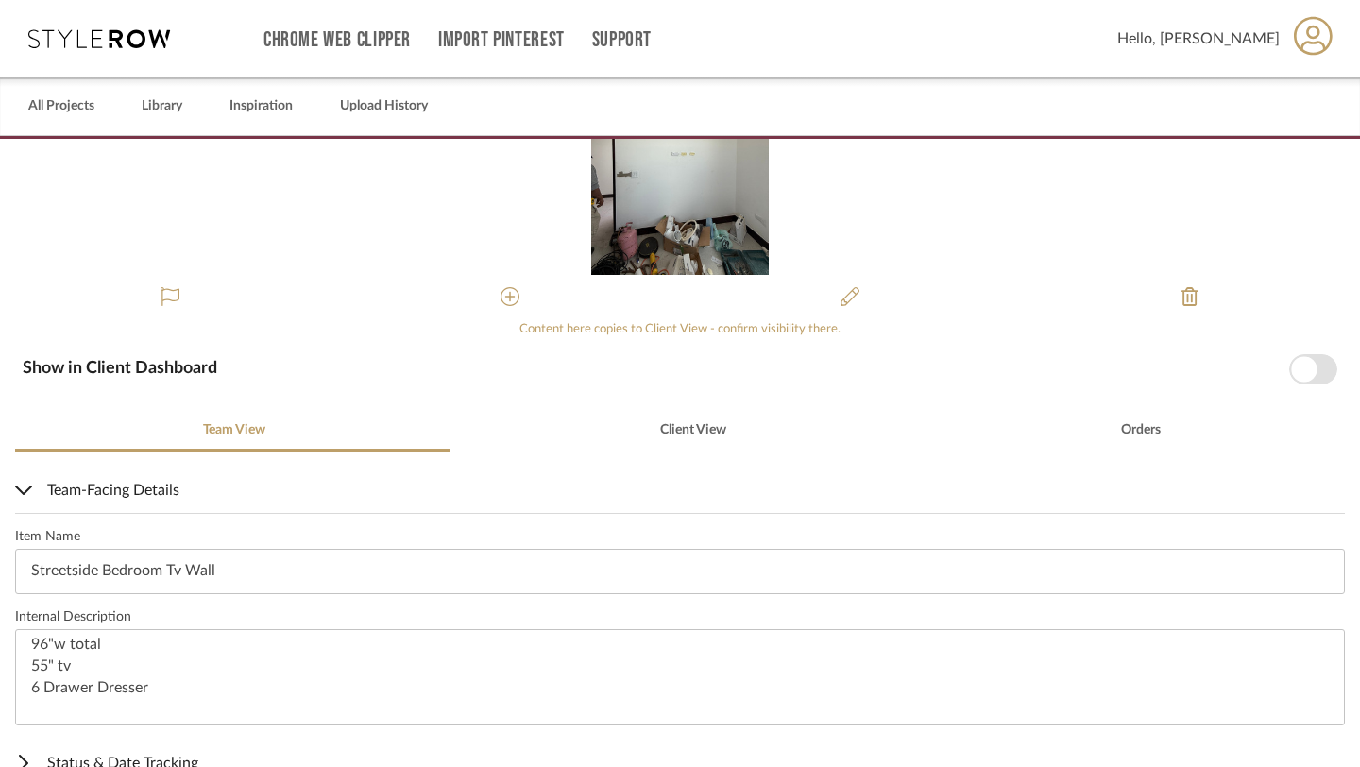
scroll to position [133, 0]
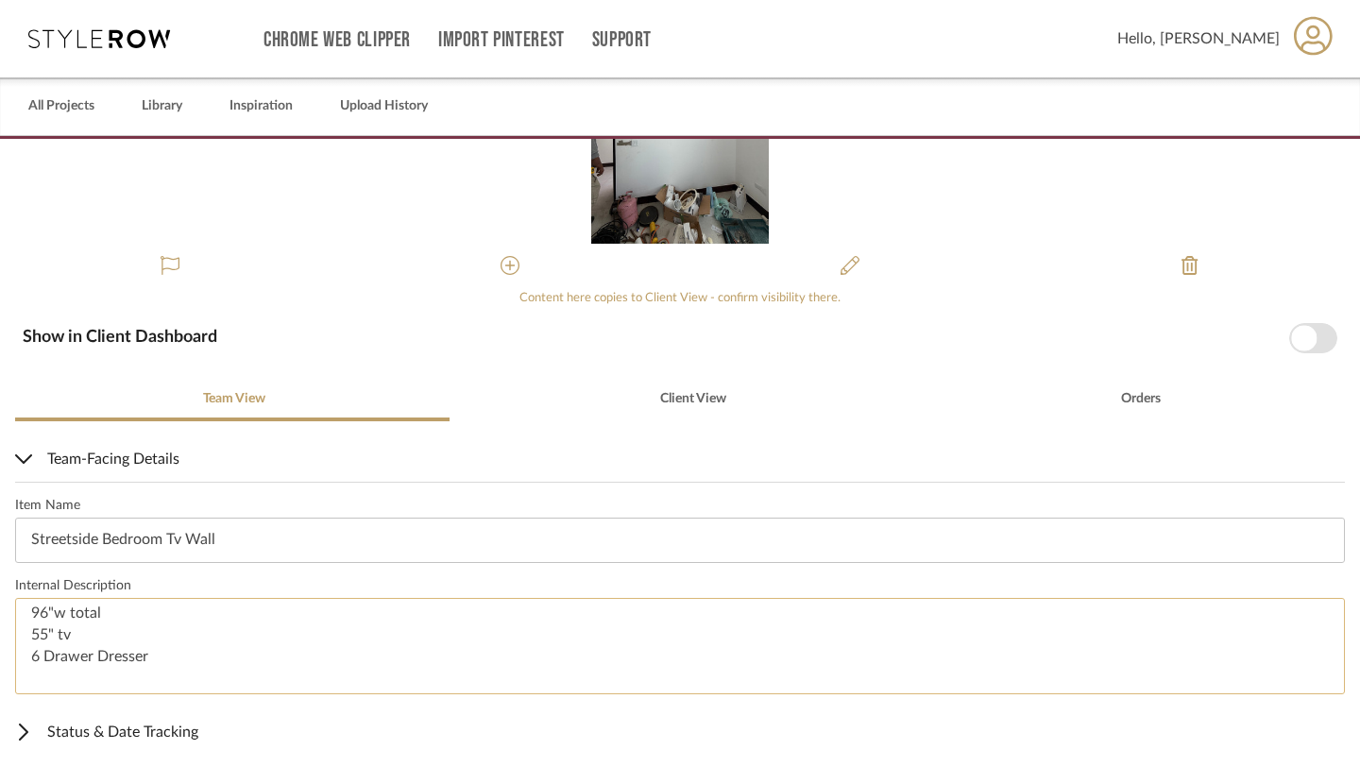
click at [78, 611] on textarea "96"w total 55" tv 6 Drawer Dresser" at bounding box center [680, 646] width 1330 height 97
click at [271, 682] on textarea "96"w total 55" tv 6 Drawer Dresser" at bounding box center [680, 646] width 1330 height 97
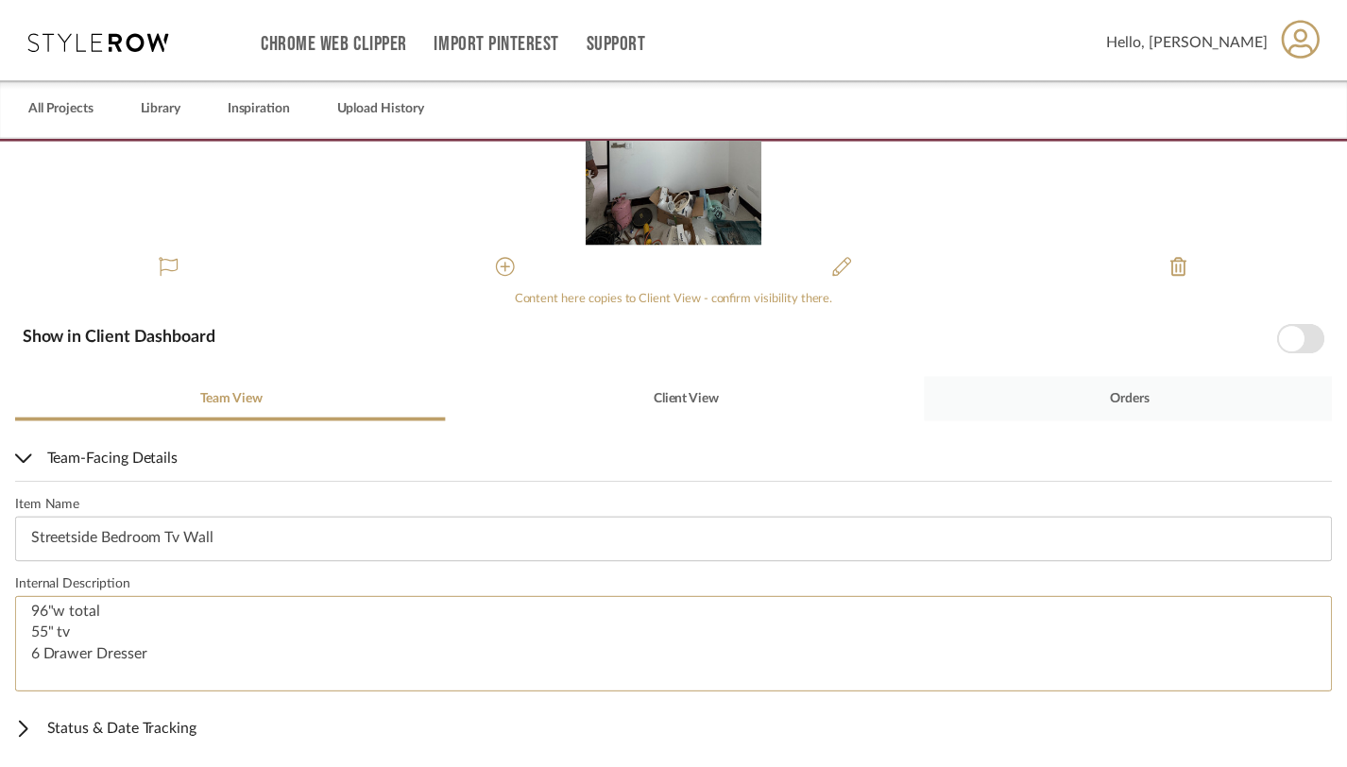
scroll to position [0, 0]
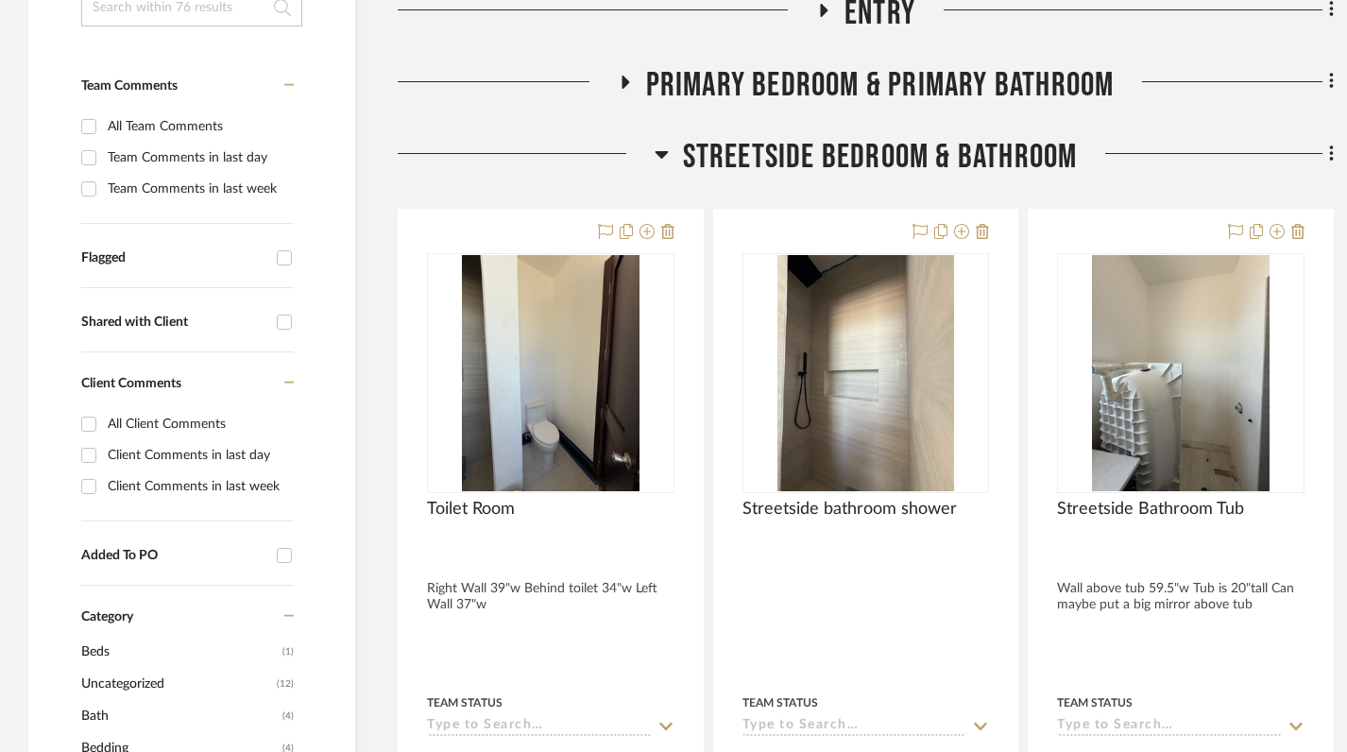
scroll to position [535, 0]
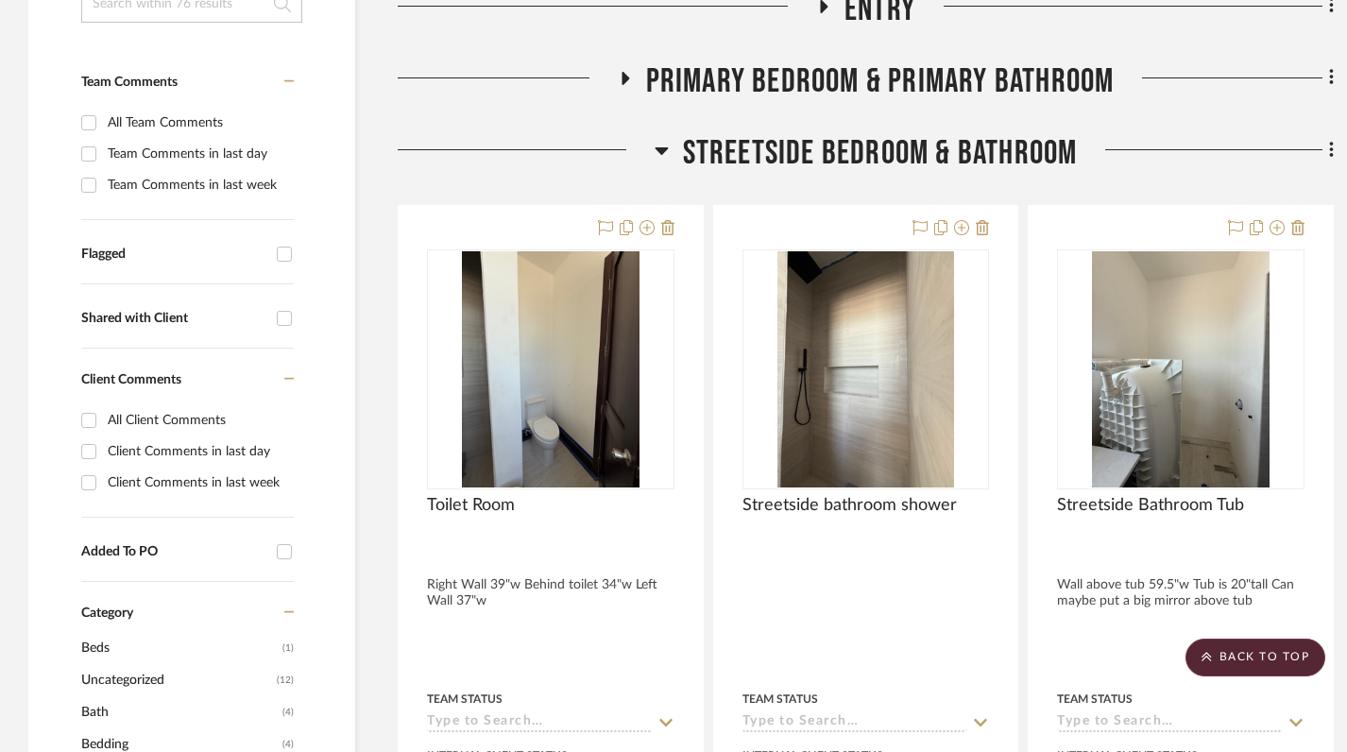
click at [661, 139] on icon at bounding box center [662, 150] width 14 height 23
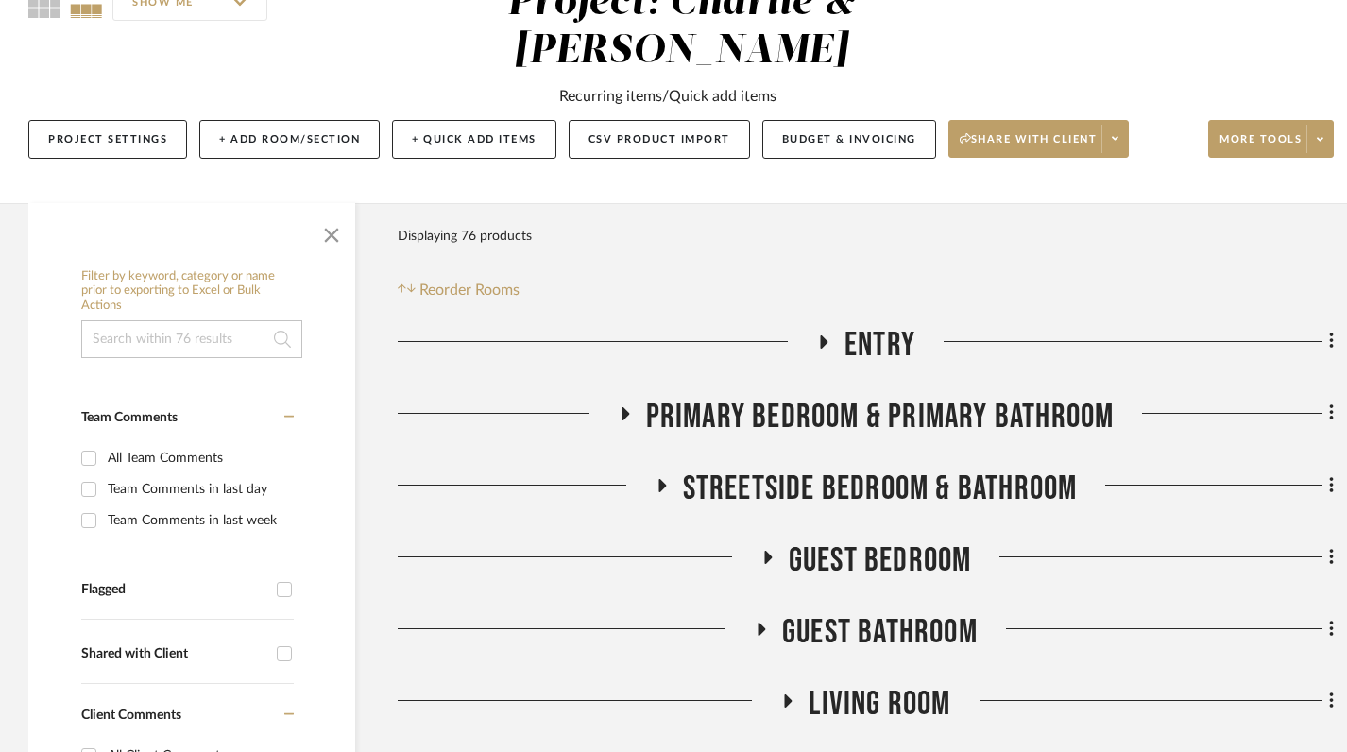
scroll to position [209, 0]
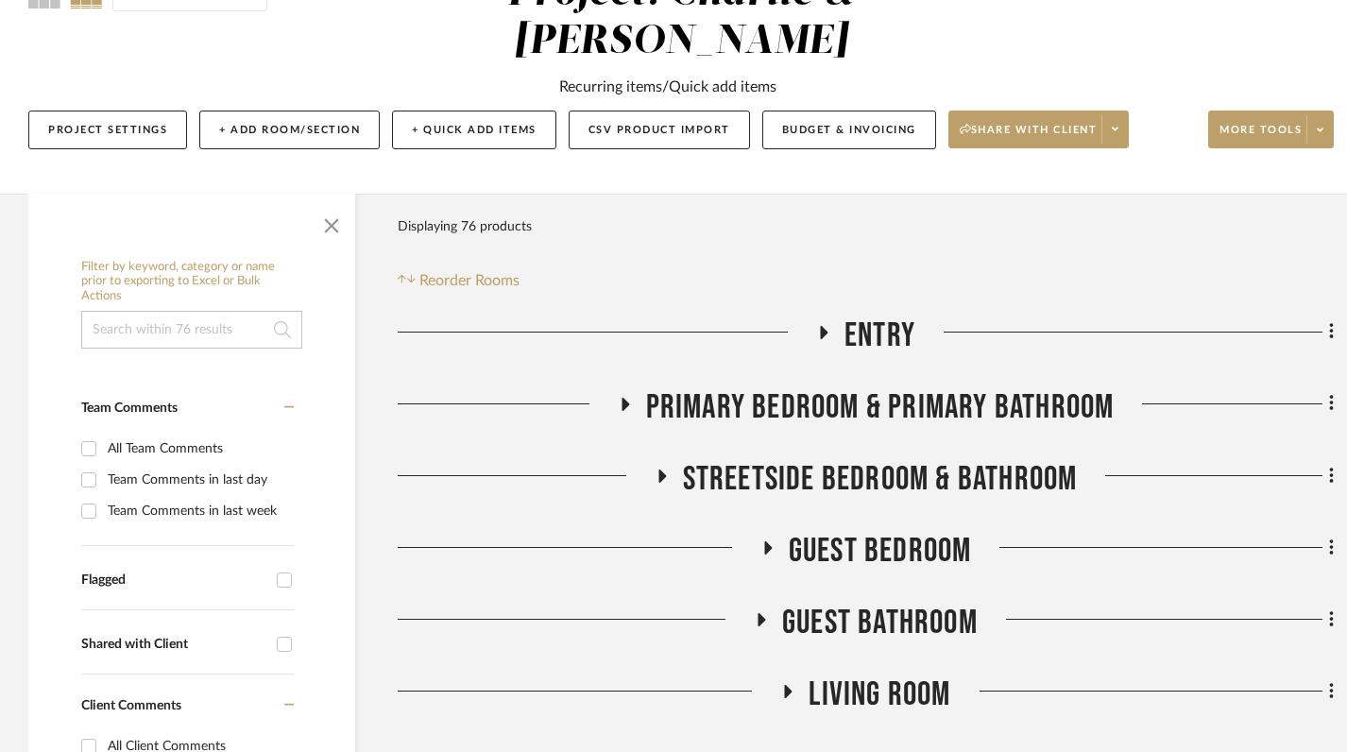
click at [629, 387] on h3 "Primary Bedroom & Primary Bathroom" at bounding box center [866, 407] width 497 height 41
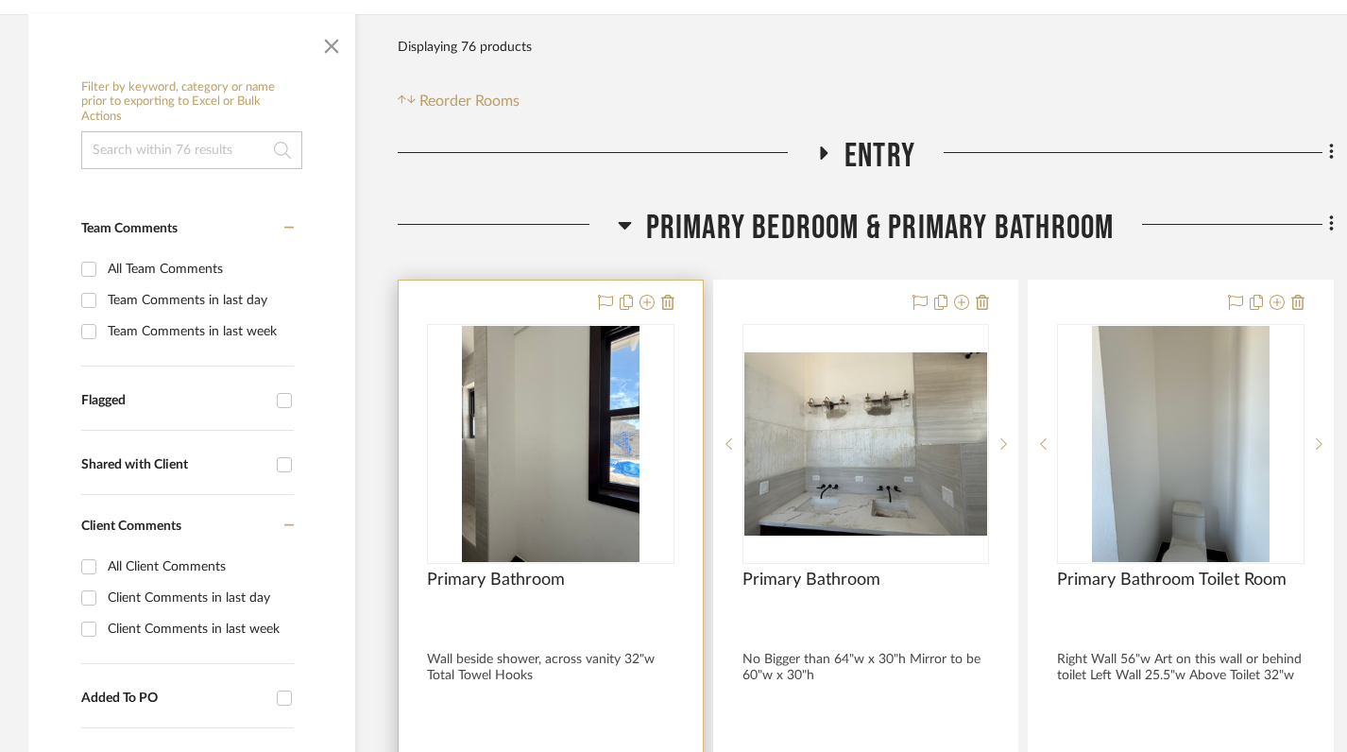
scroll to position [396, 0]
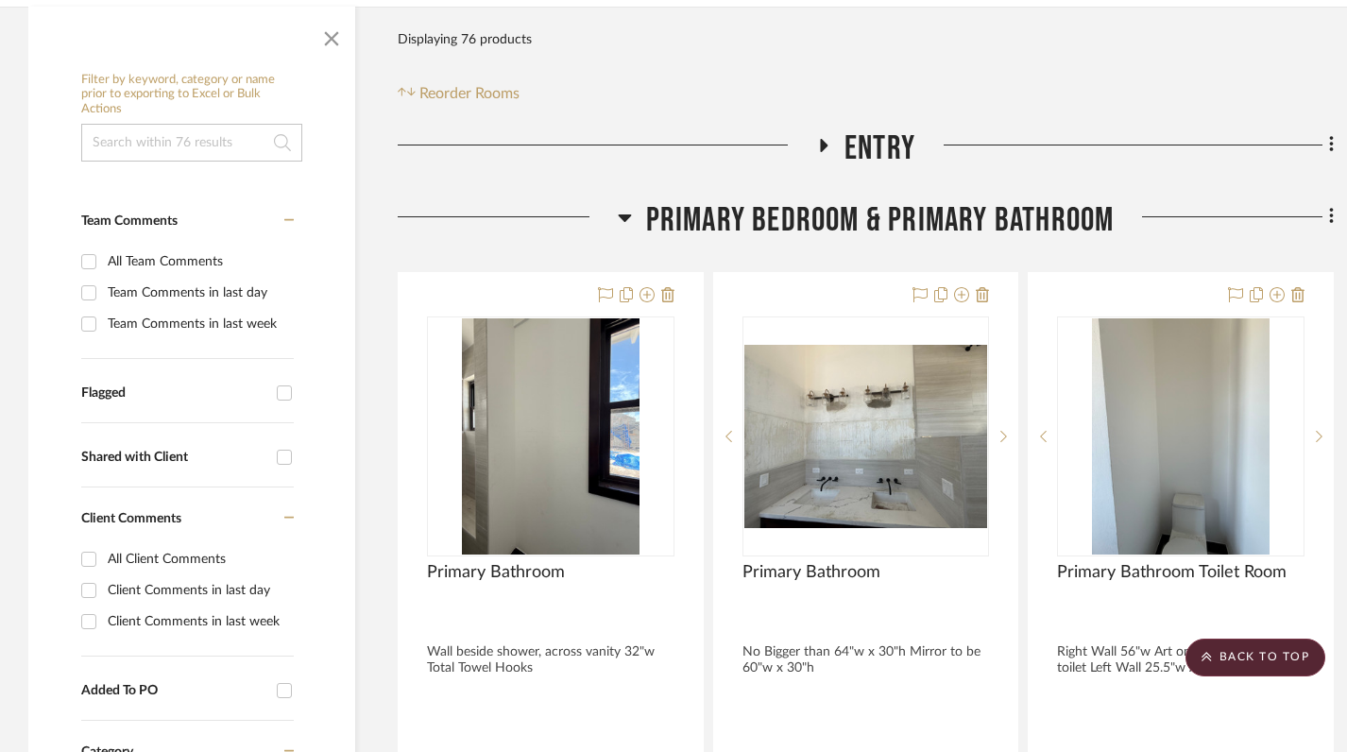
click at [624, 214] on icon at bounding box center [624, 218] width 13 height 8
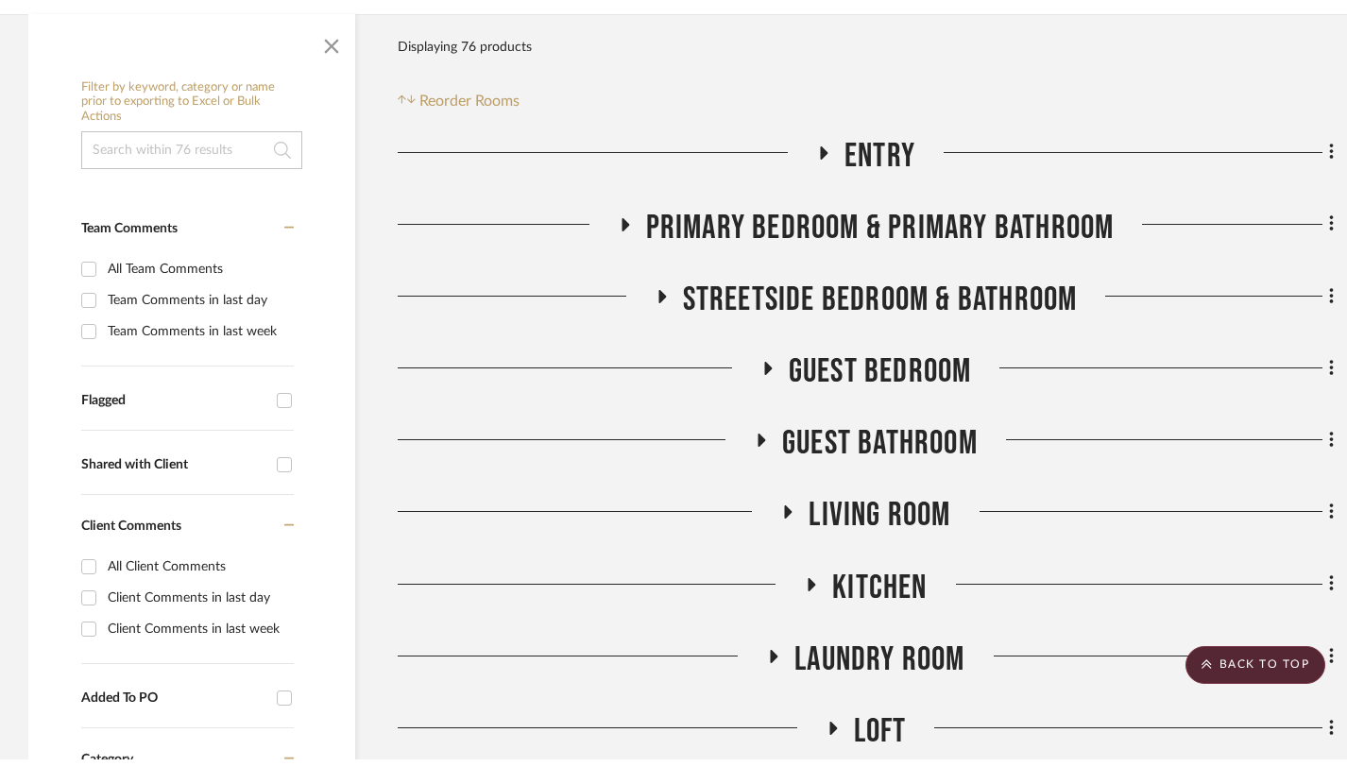
scroll to position [0, 0]
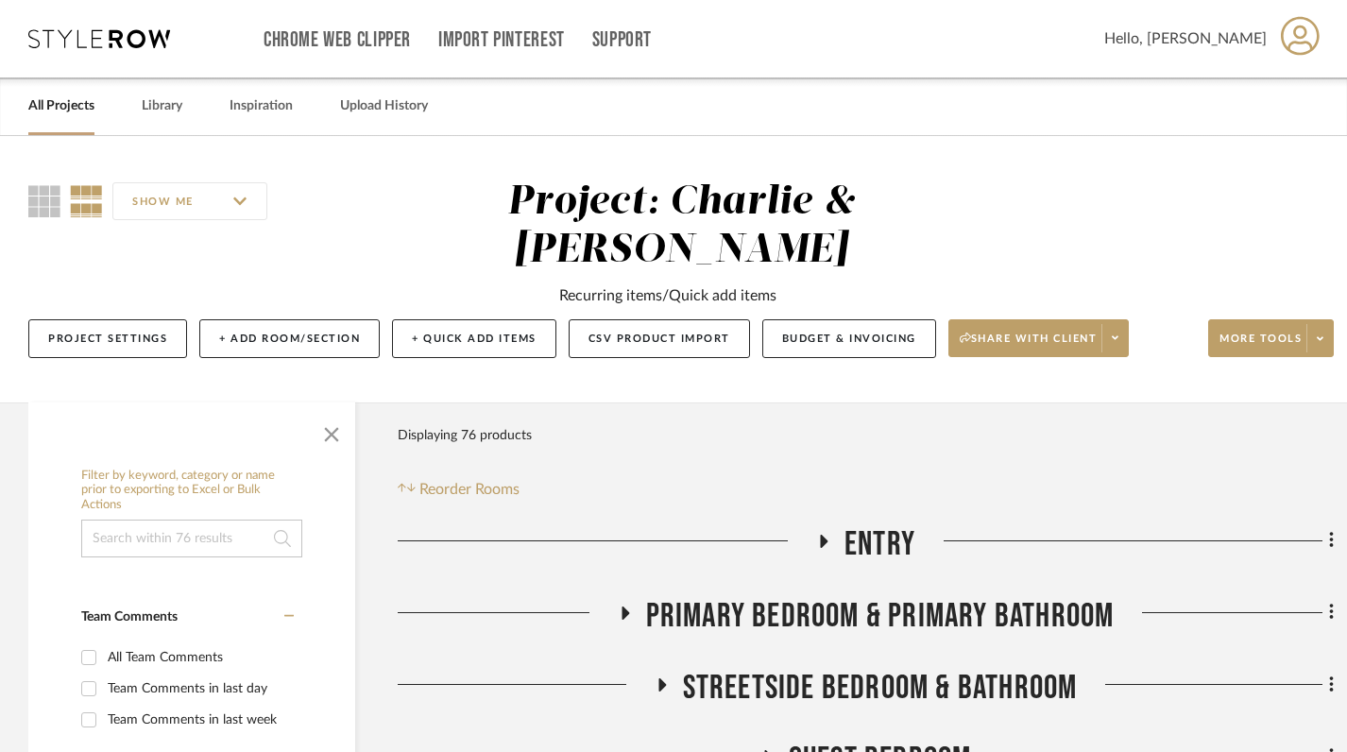
click at [61, 97] on link "All Projects" at bounding box center [61, 107] width 66 height 26
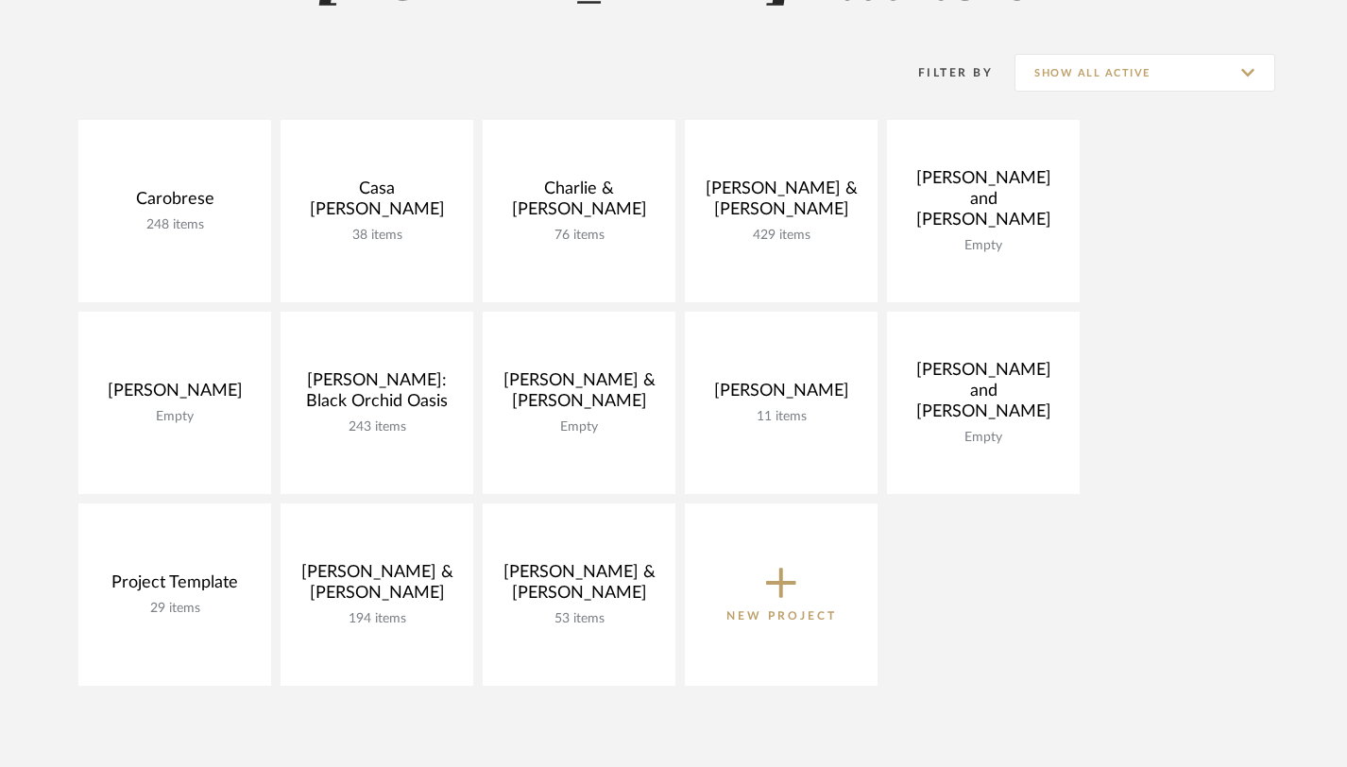
scroll to position [400, 0]
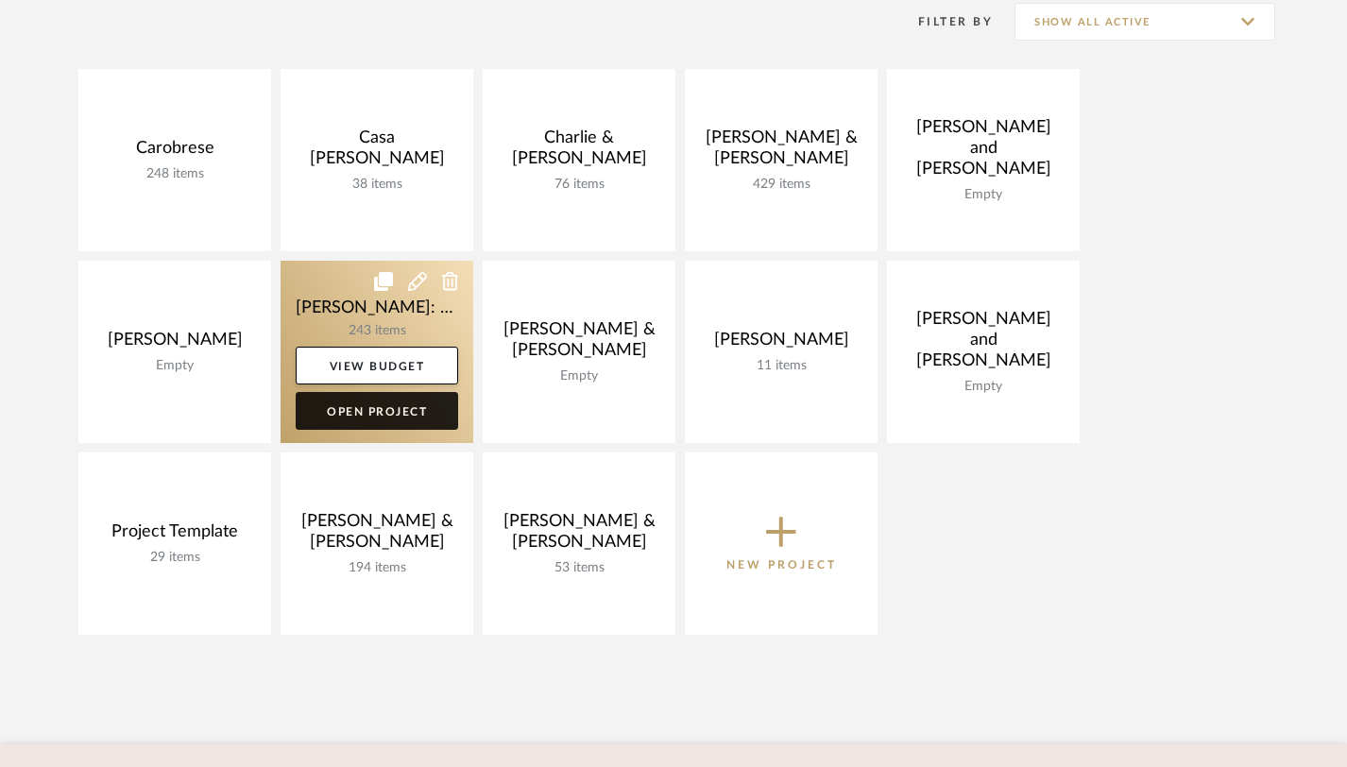
click at [377, 416] on link "Open Project" at bounding box center [377, 411] width 163 height 38
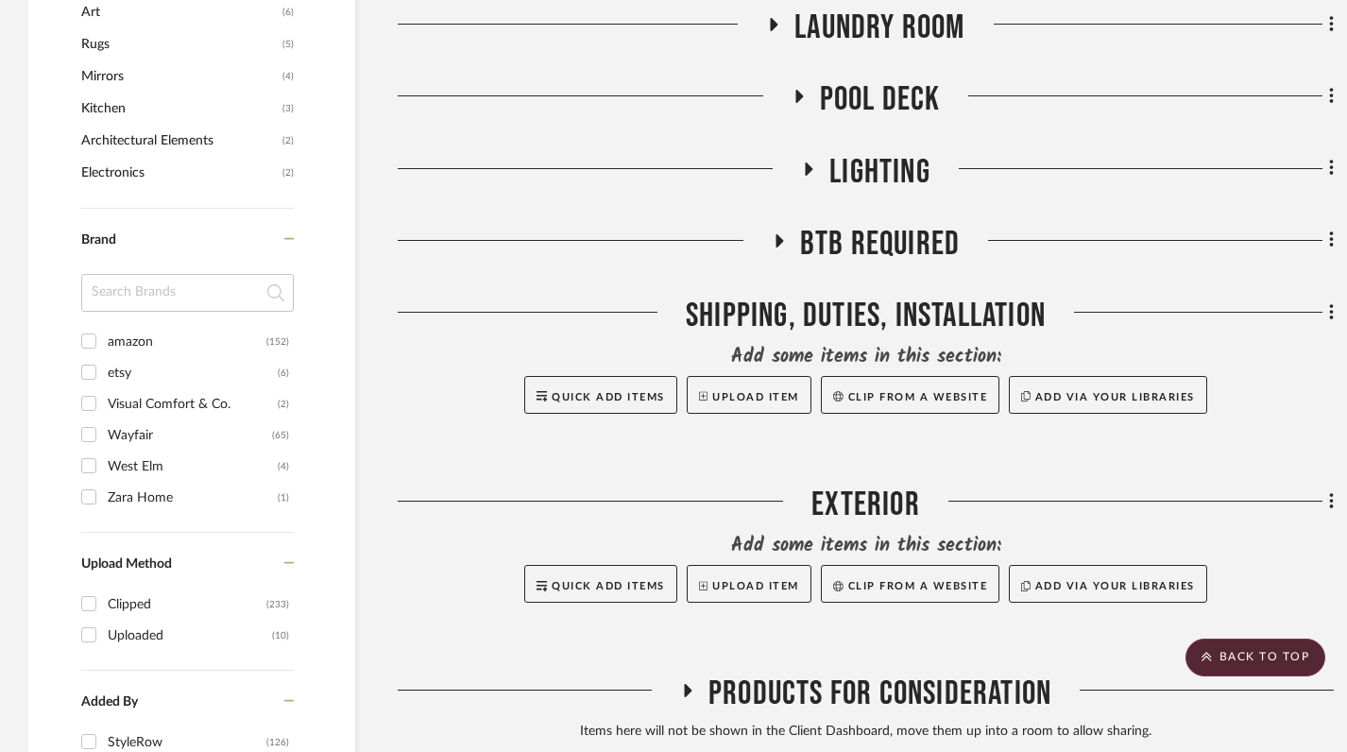
scroll to position [1499, 0]
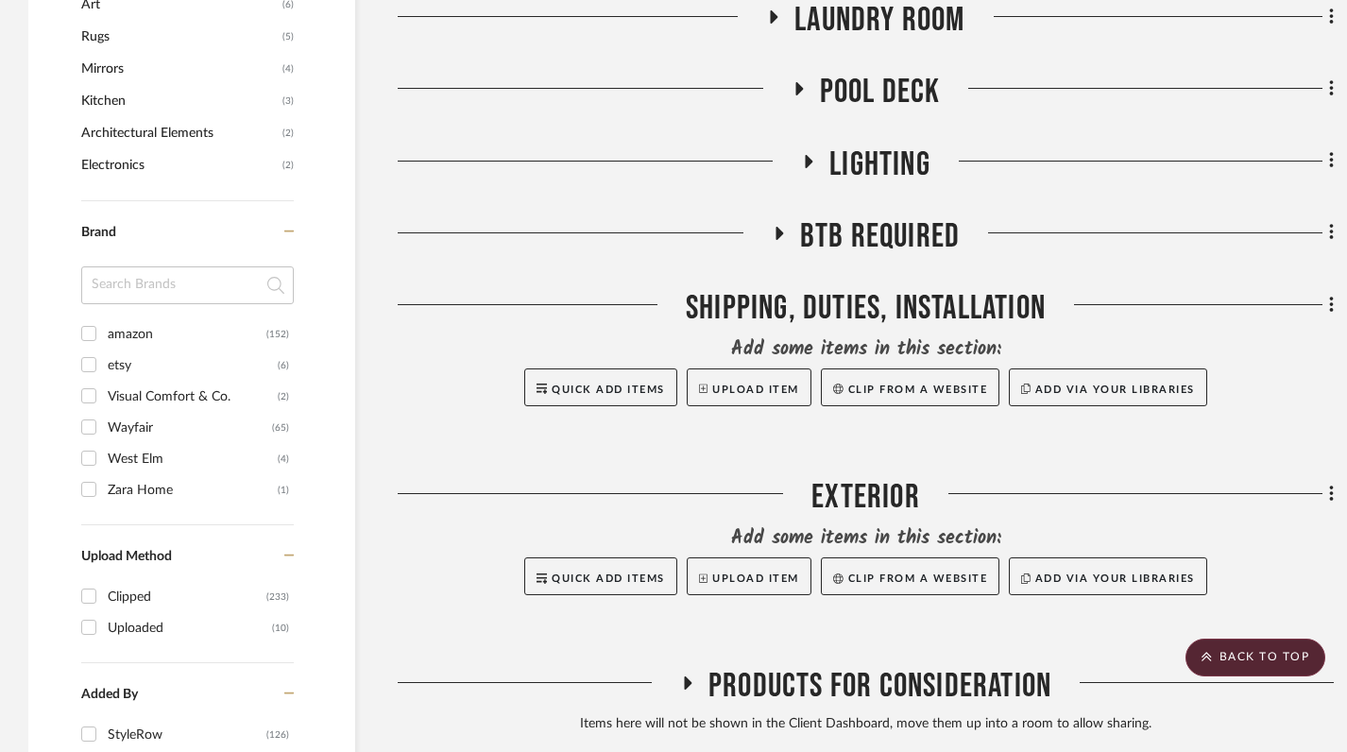
click at [131, 492] on div "Zara Home" at bounding box center [193, 490] width 170 height 30
click at [104, 492] on input "Zara Home (1)" at bounding box center [89, 489] width 30 height 30
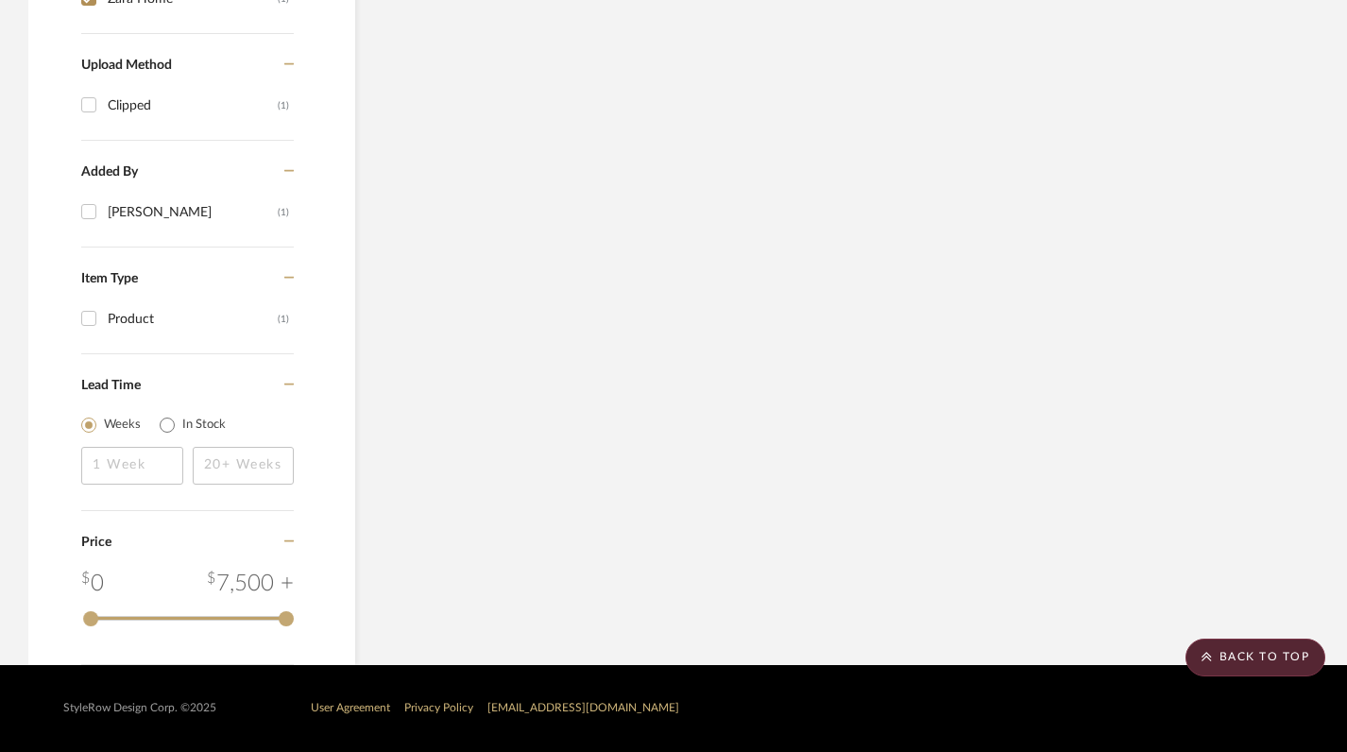
scroll to position [1476, 0]
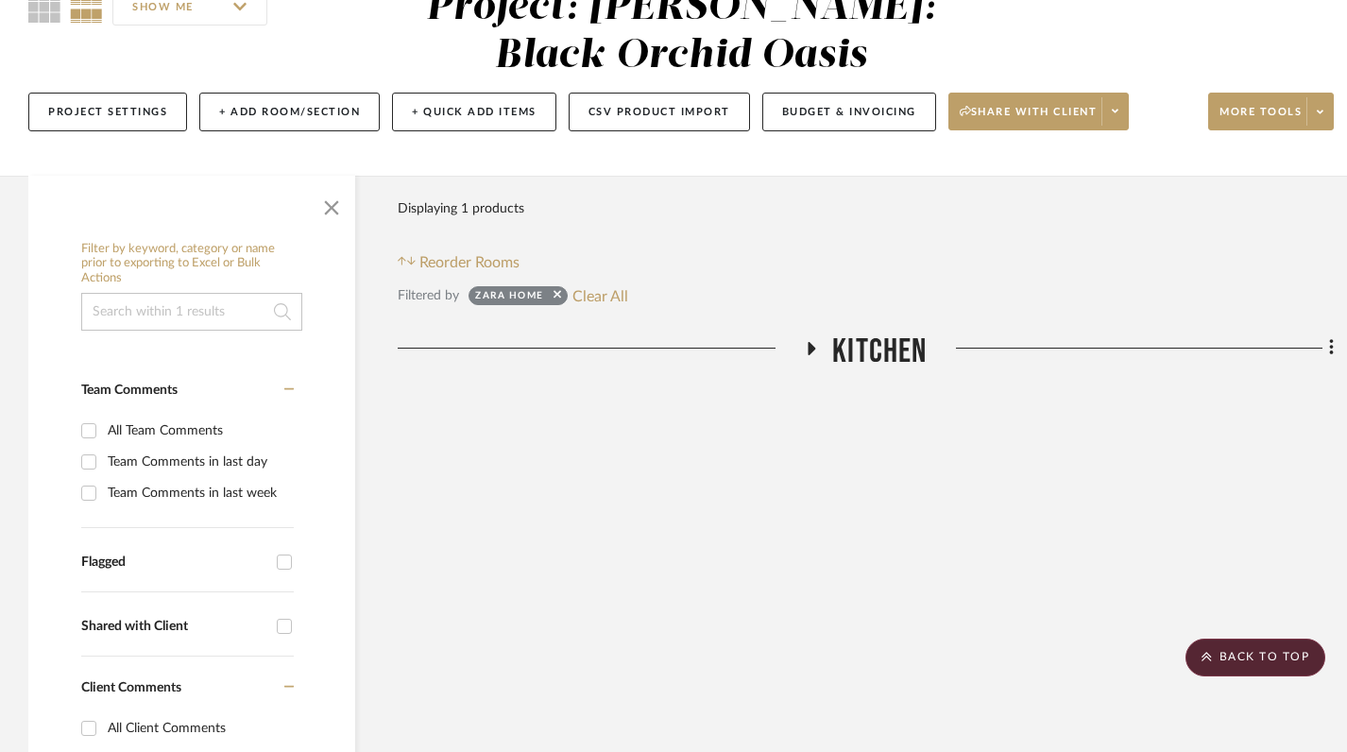
scroll to position [186, 0]
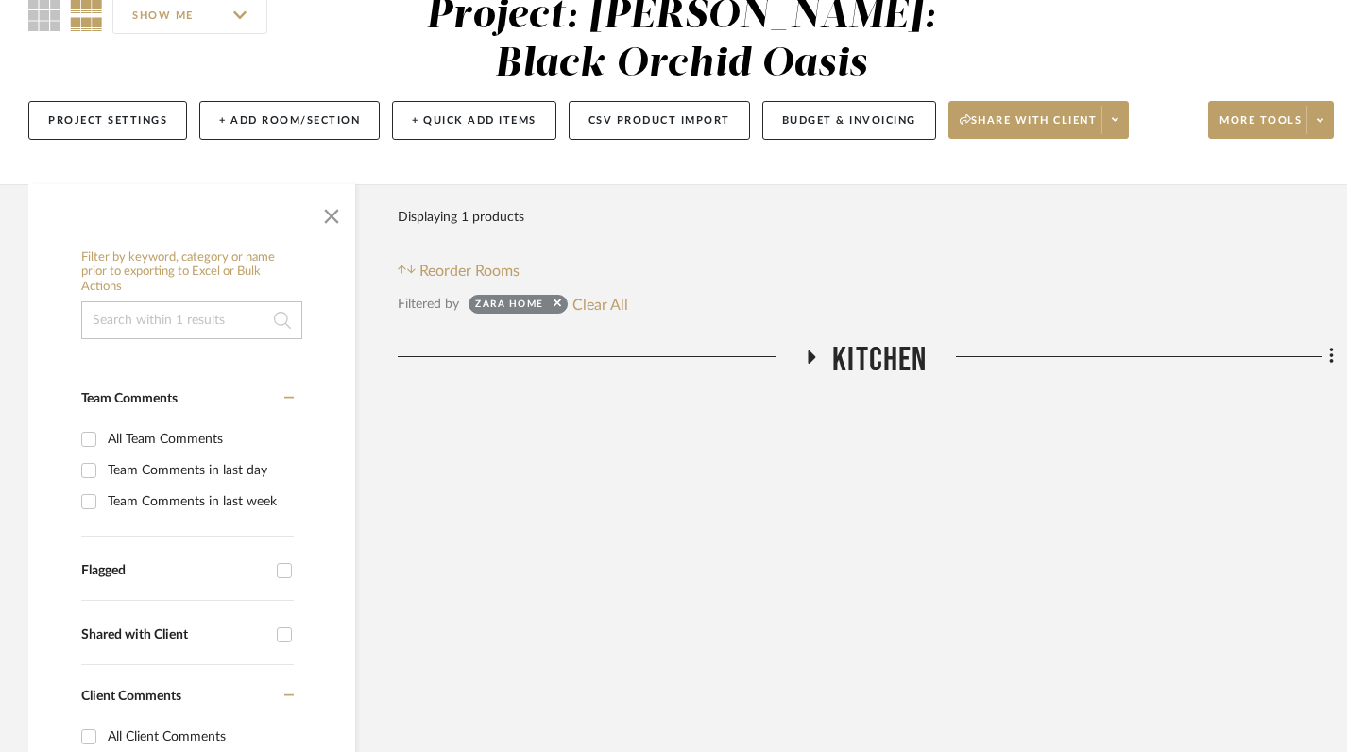
click at [812, 354] on icon at bounding box center [813, 357] width 8 height 13
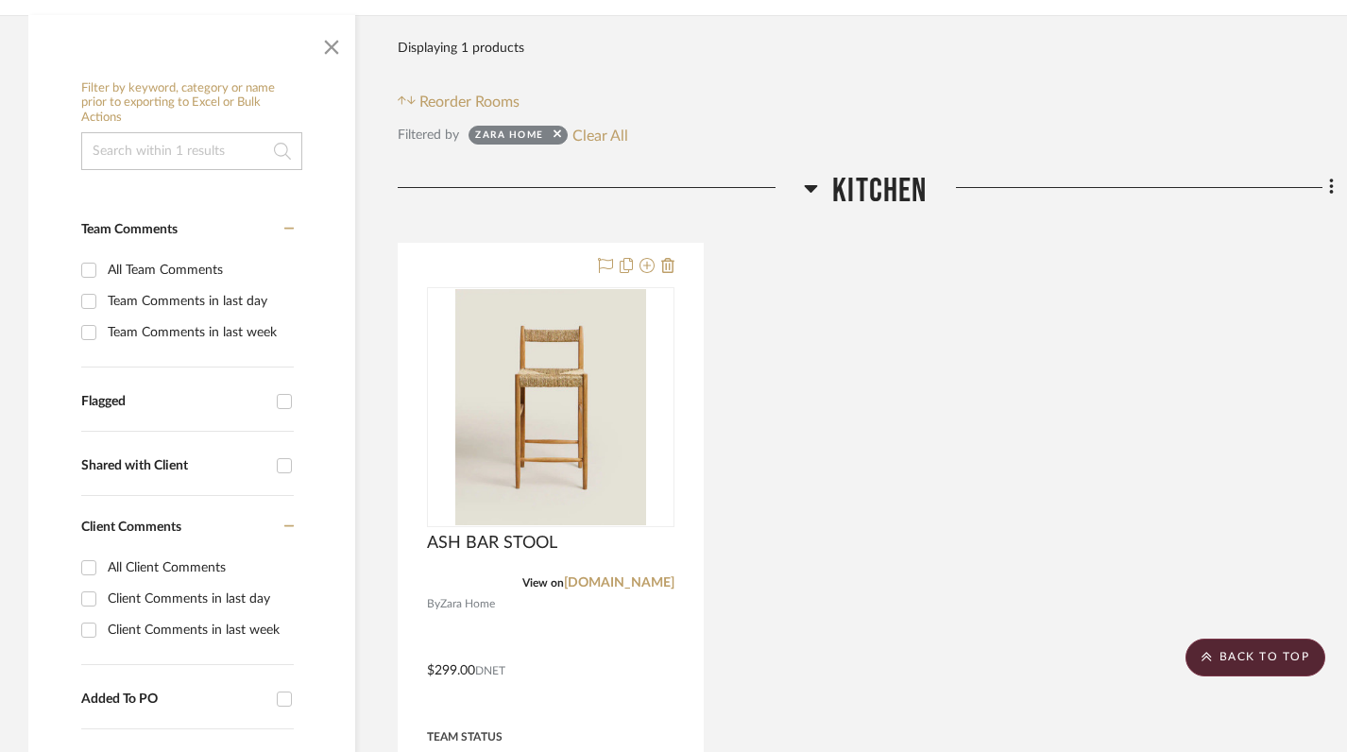
scroll to position [353, 0]
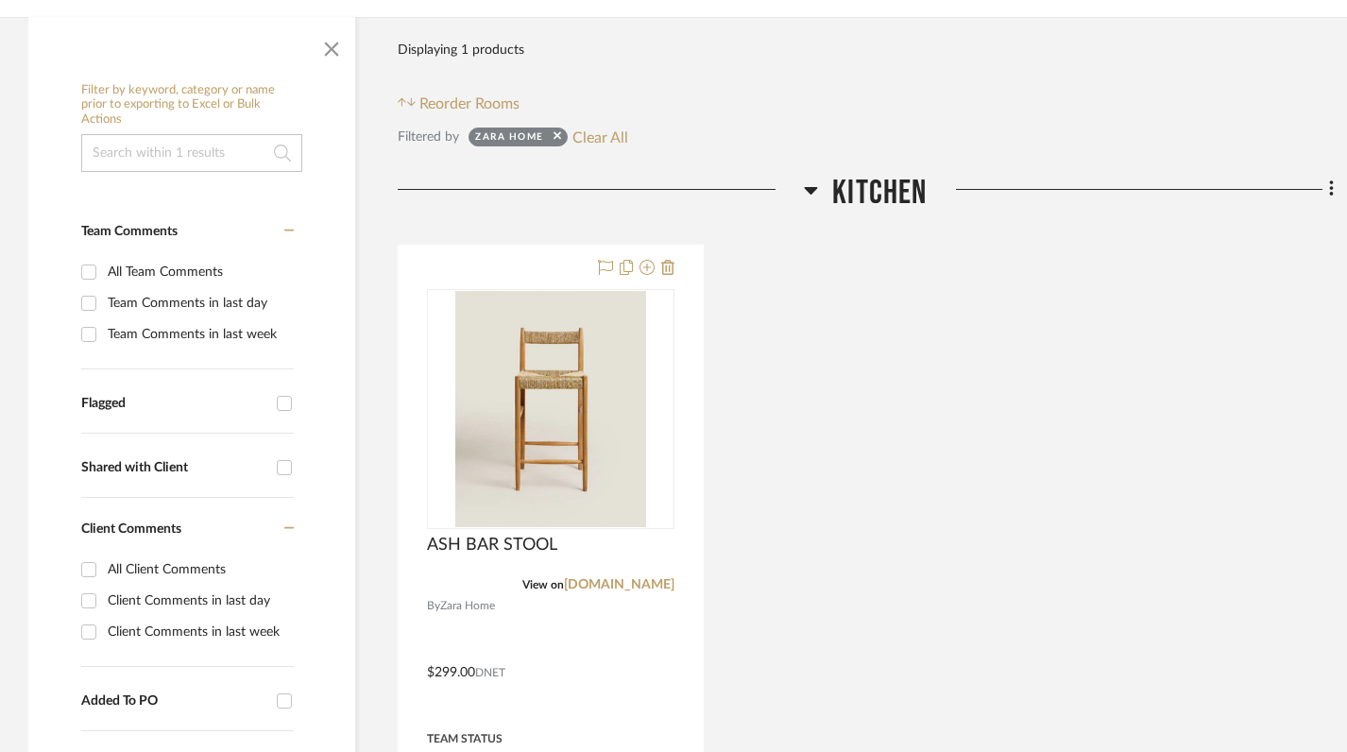
click at [807, 190] on icon at bounding box center [811, 191] width 13 height 8
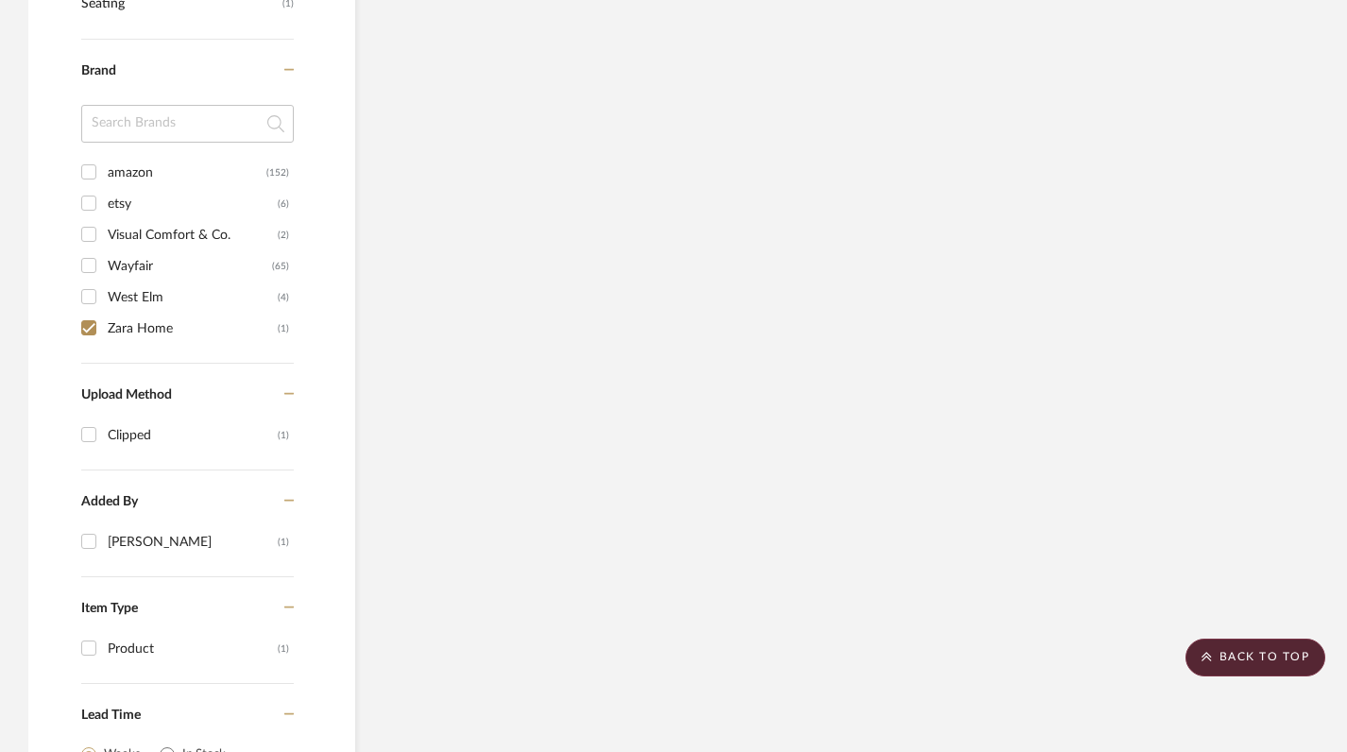
scroll to position [1156, 0]
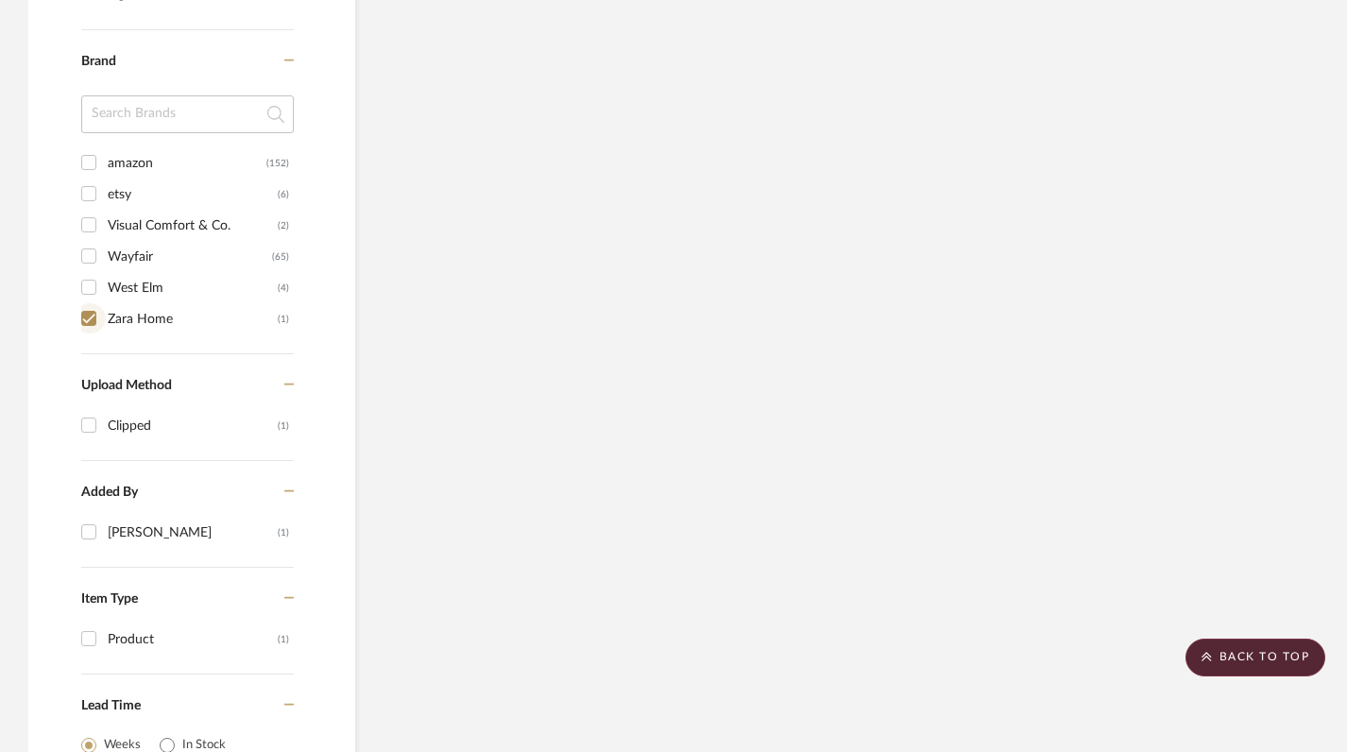
click at [91, 321] on input "Zara Home (1)" at bounding box center [89, 318] width 30 height 30
checkbox input "false"
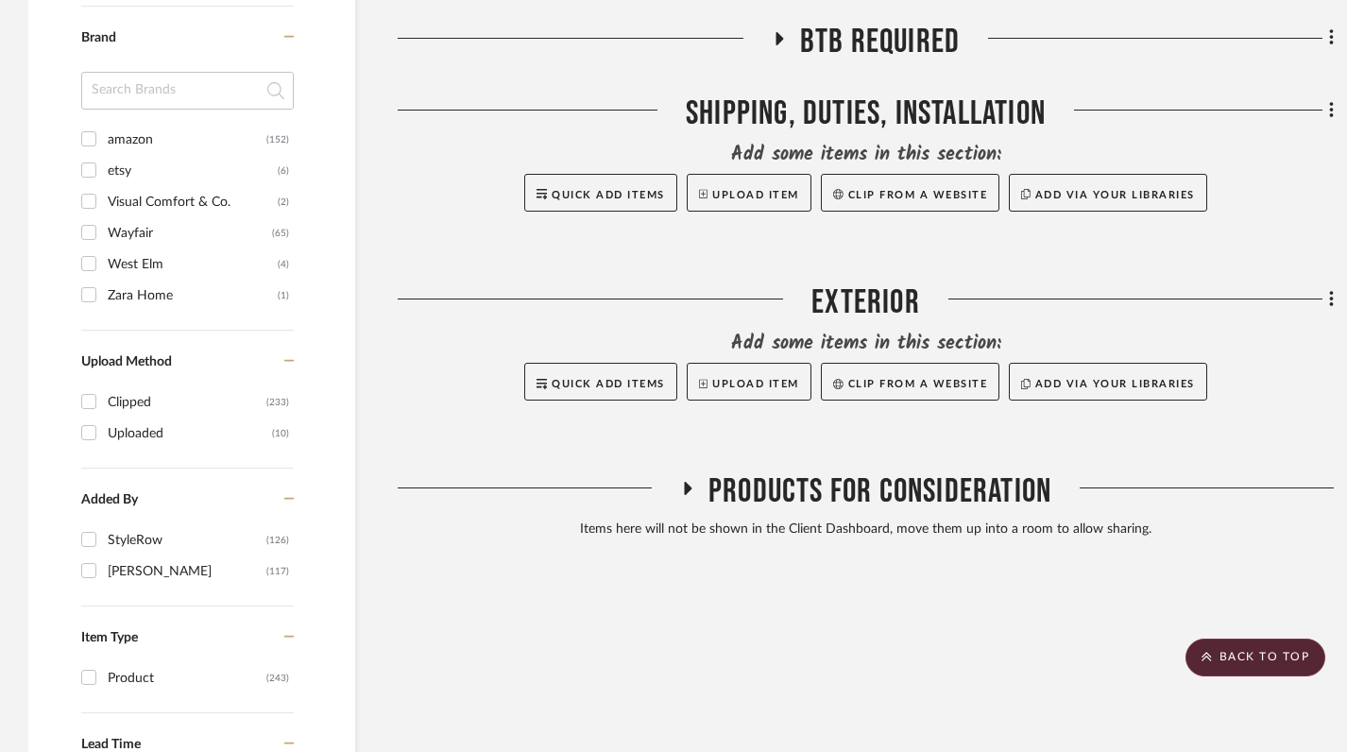
scroll to position [1695, 0]
click at [93, 261] on input "West Elm (4)" at bounding box center [89, 263] width 30 height 30
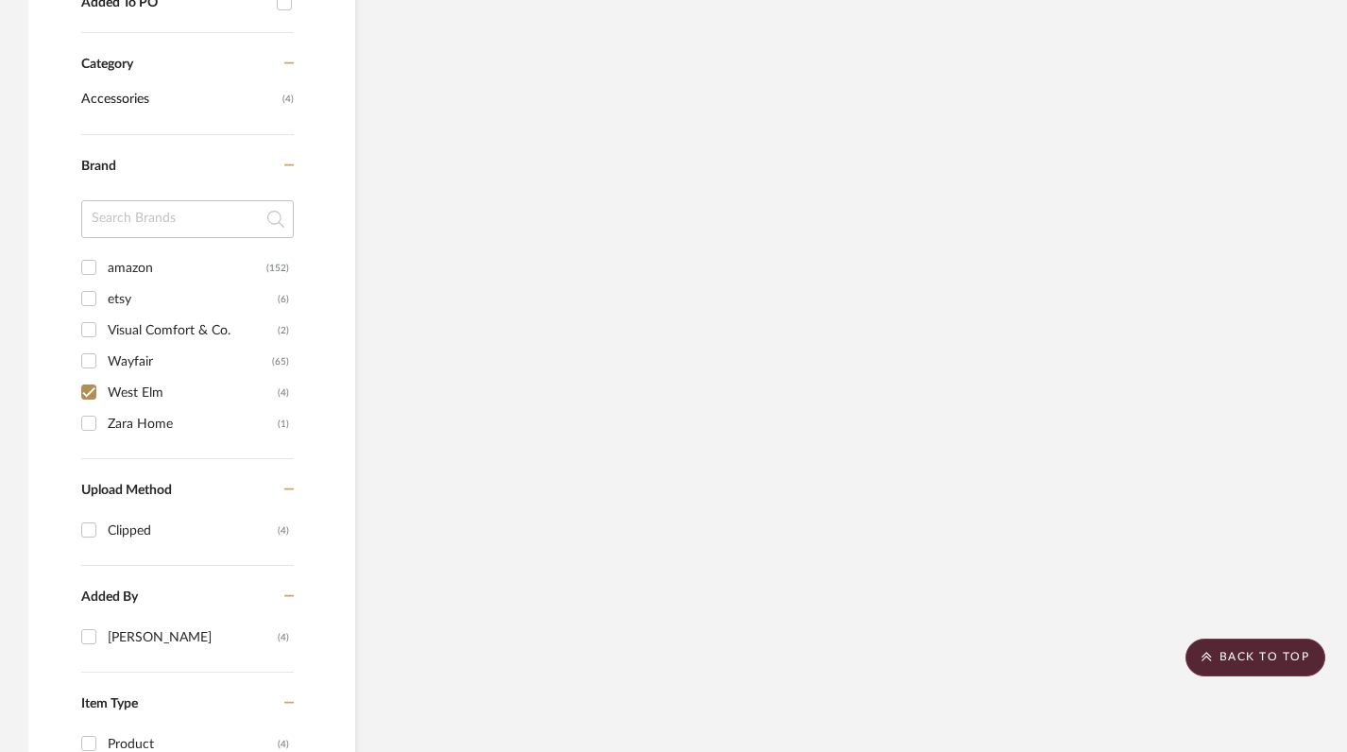
scroll to position [1052, 0]
click at [291, 161] on icon at bounding box center [289, 164] width 10 height 13
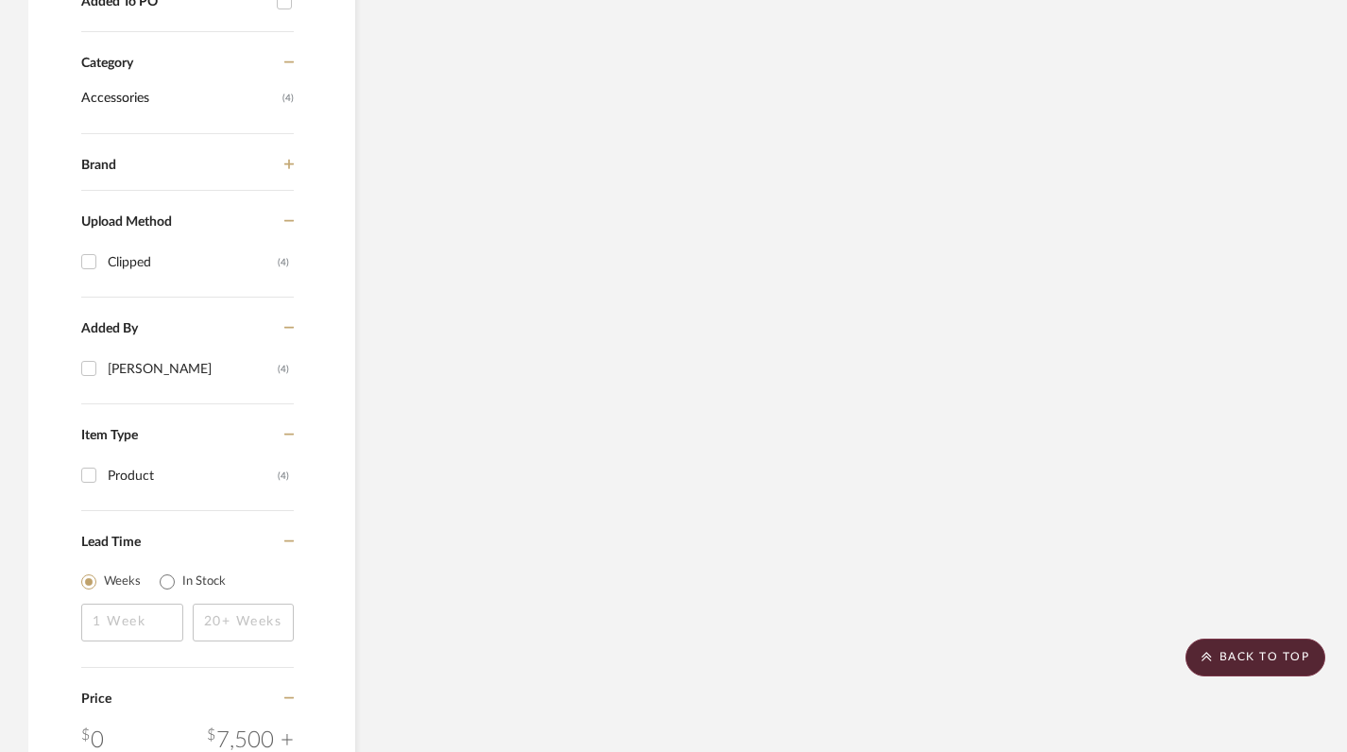
click at [293, 163] on icon at bounding box center [289, 164] width 10 height 13
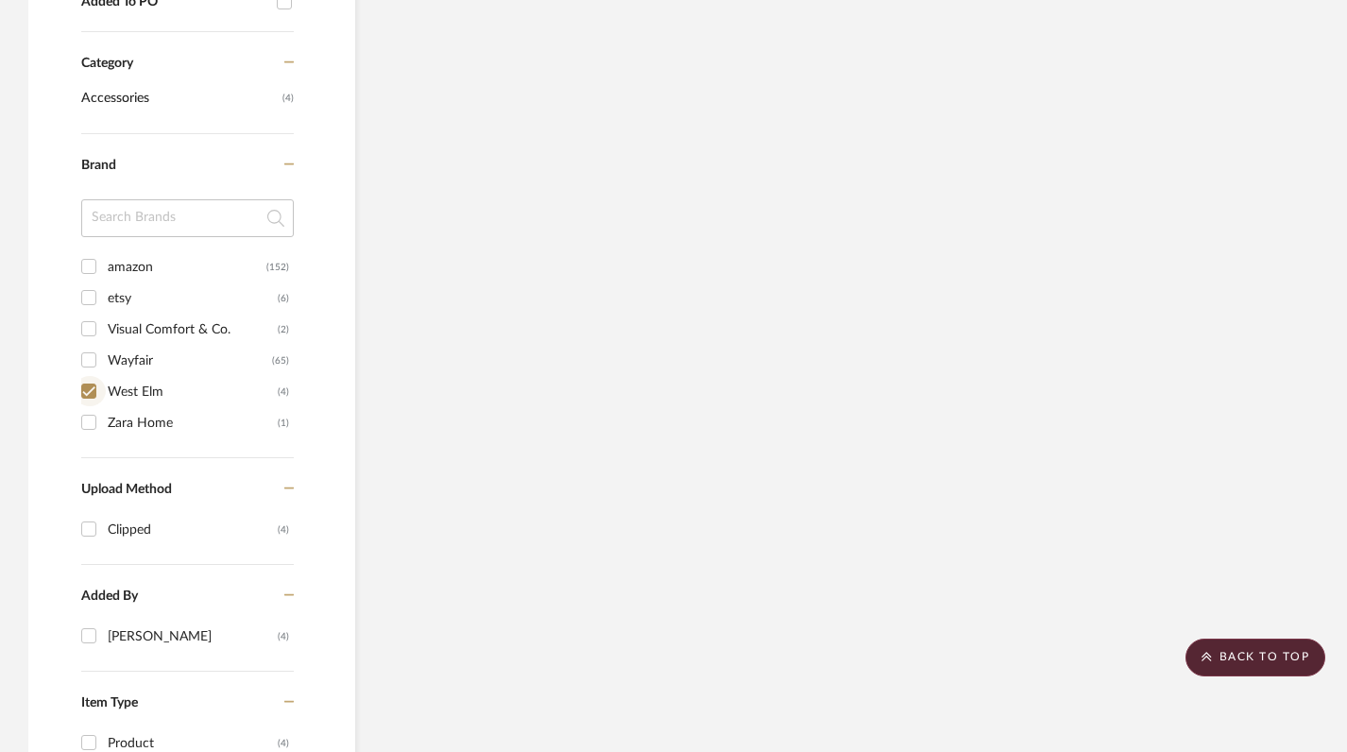
click at [88, 396] on input "West Elm (4)" at bounding box center [89, 391] width 30 height 30
checkbox input "false"
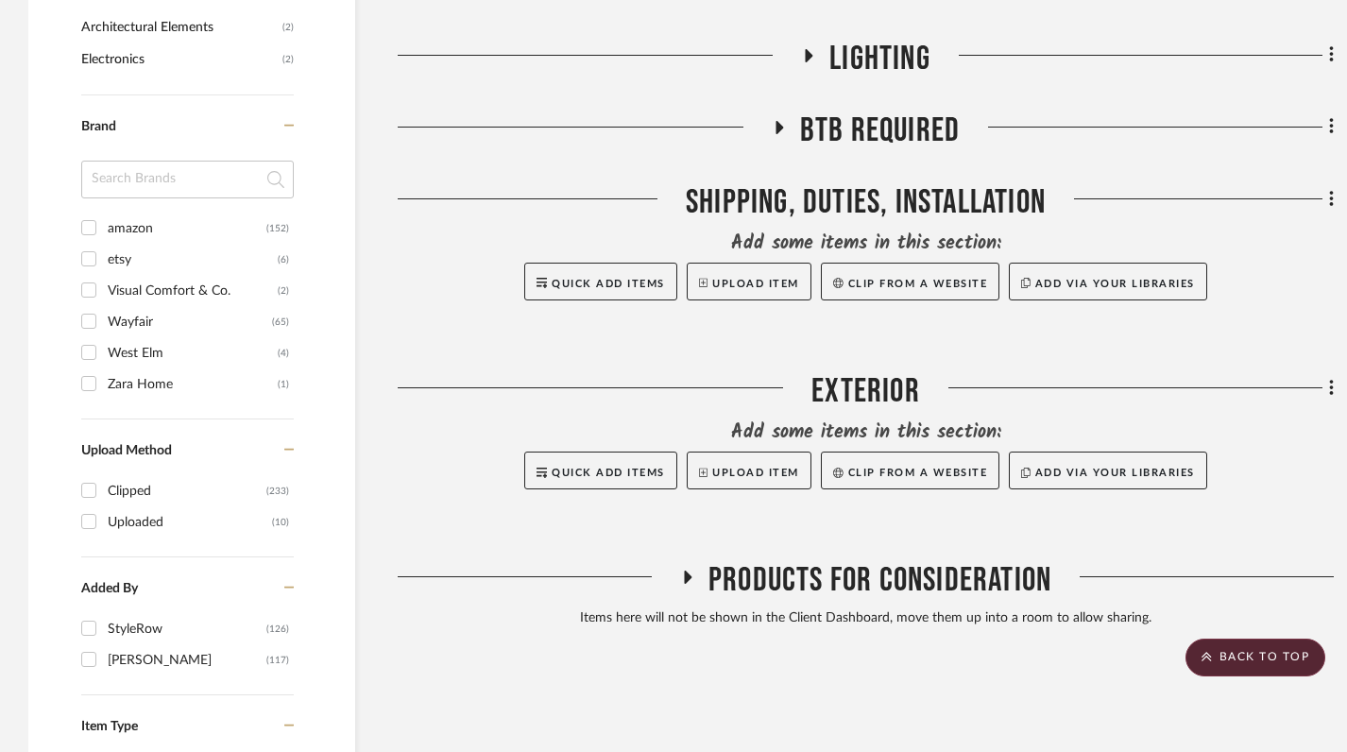
scroll to position [1606, 0]
click at [121, 257] on div "etsy" at bounding box center [193, 259] width 170 height 30
click at [104, 257] on input "etsy (6)" at bounding box center [89, 258] width 30 height 30
checkbox input "true"
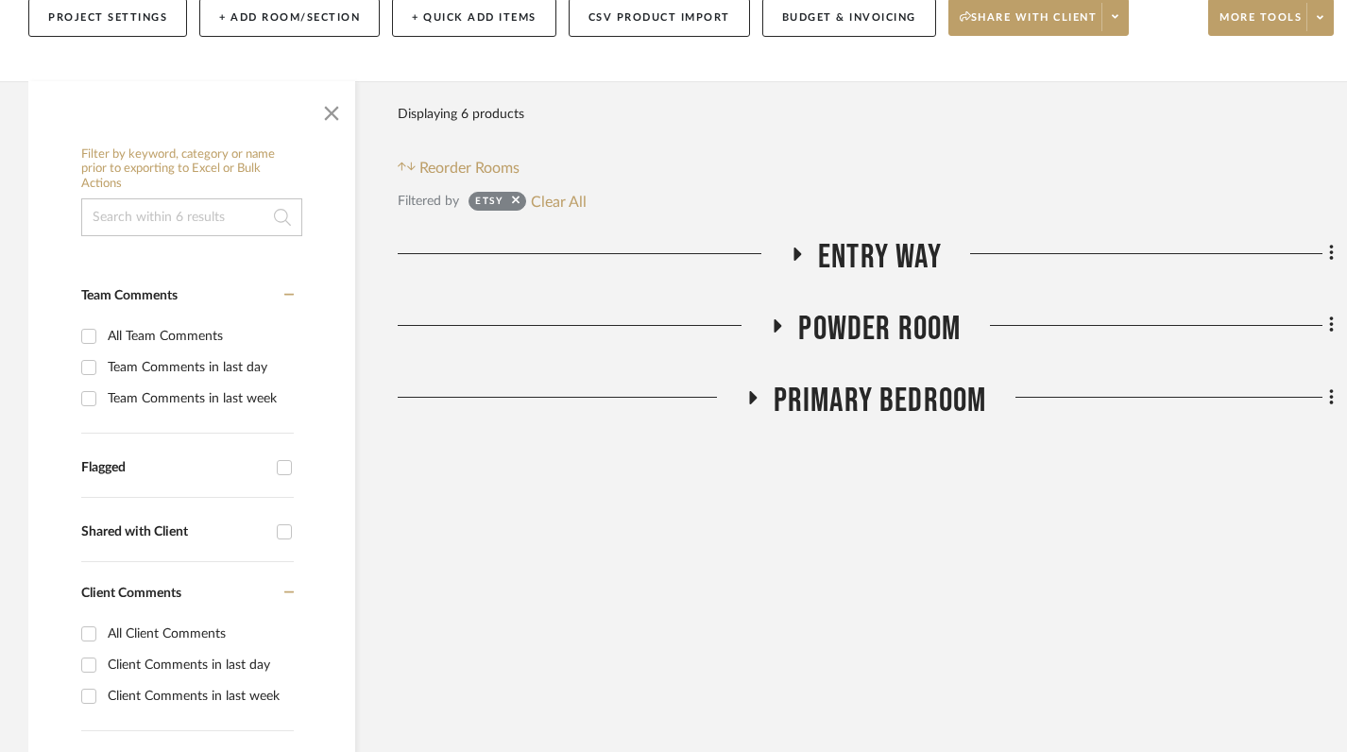
scroll to position [281, 0]
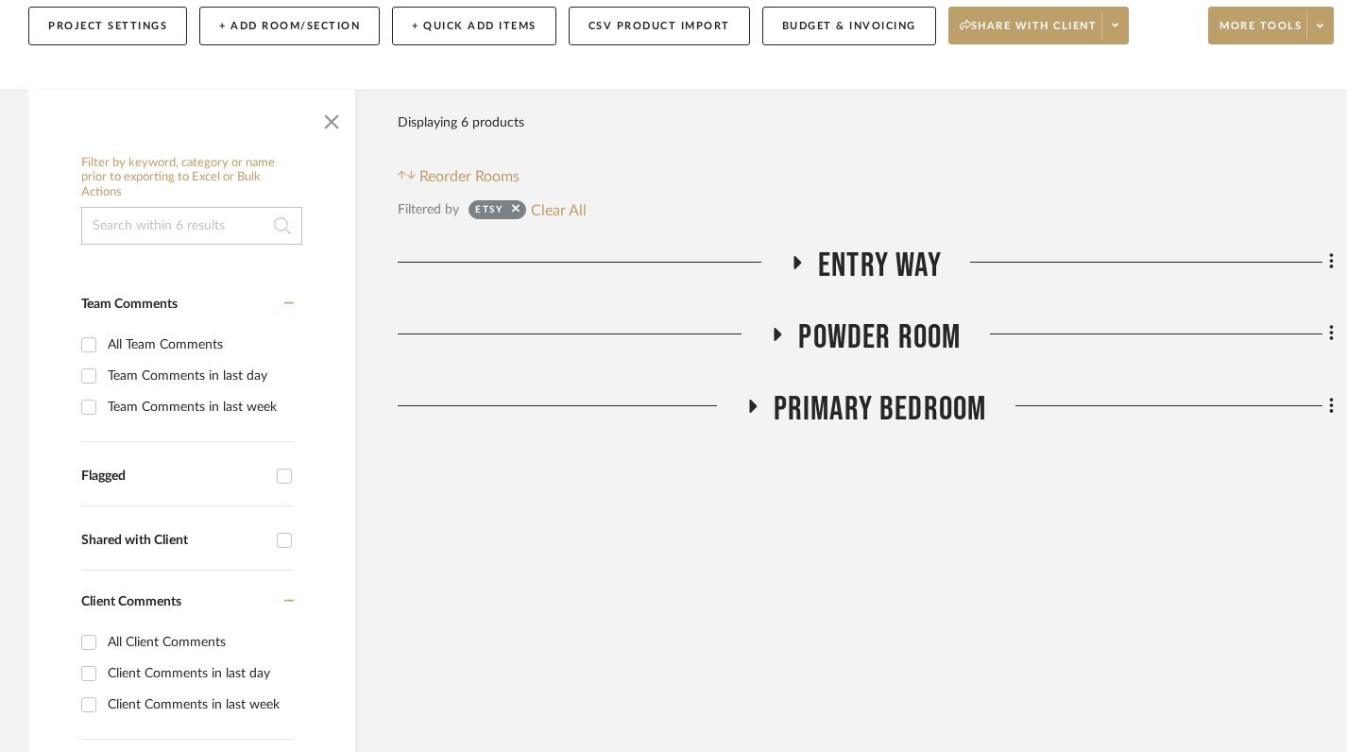
click at [793, 255] on icon at bounding box center [797, 262] width 23 height 14
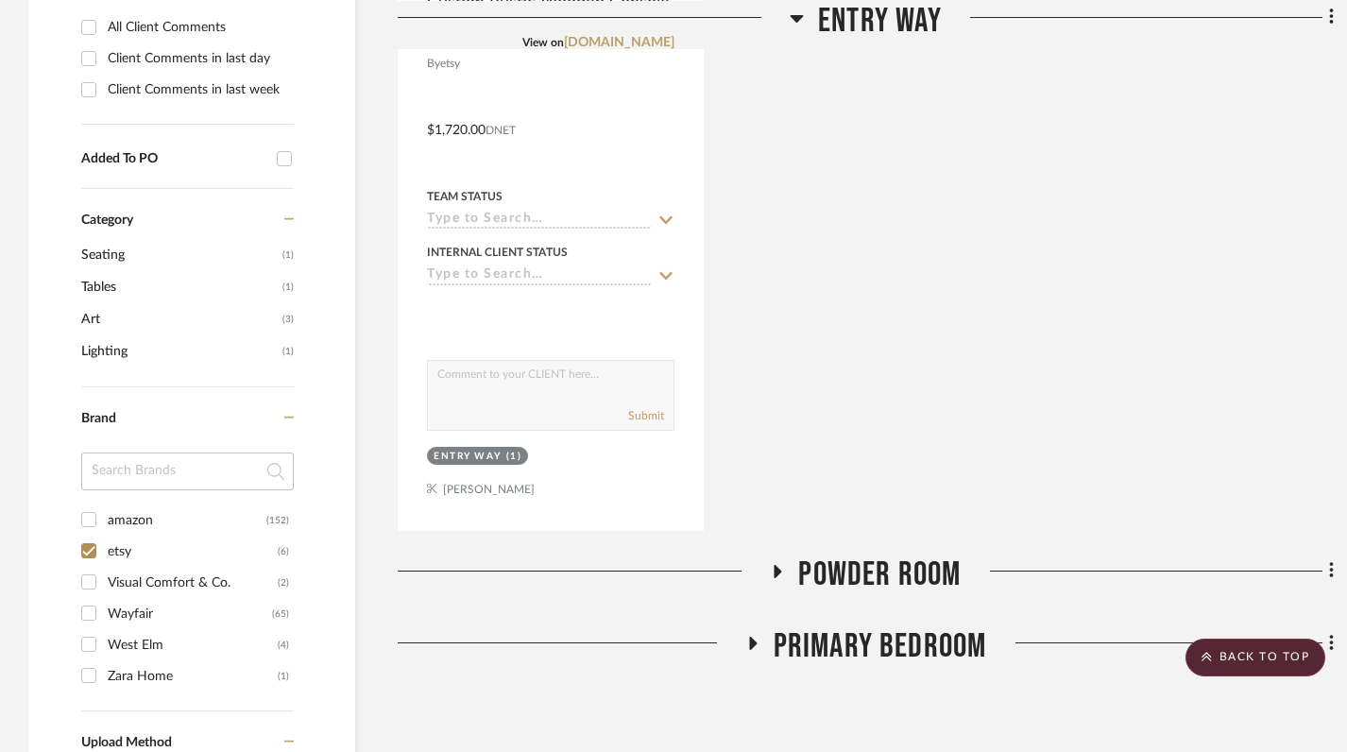
scroll to position [897, 0]
click at [776, 569] on icon at bounding box center [779, 570] width 8 height 13
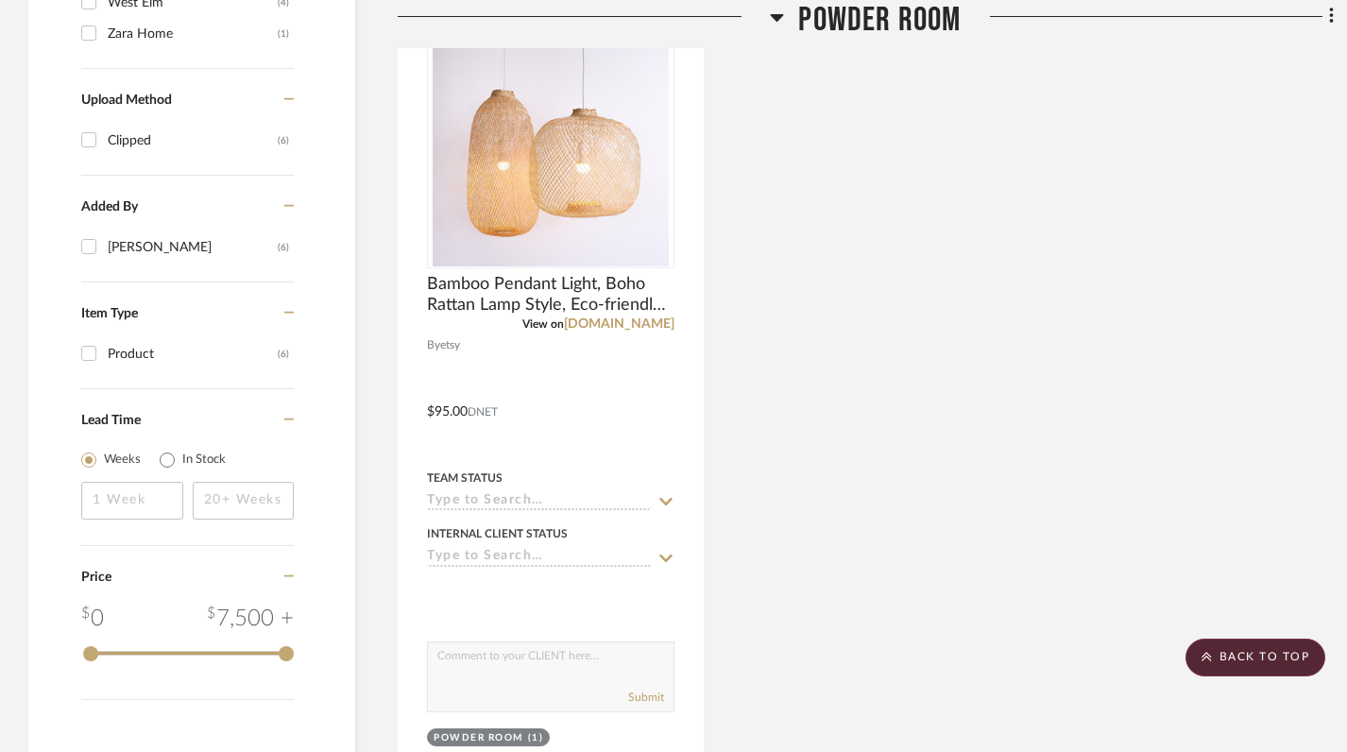
scroll to position [1819, 0]
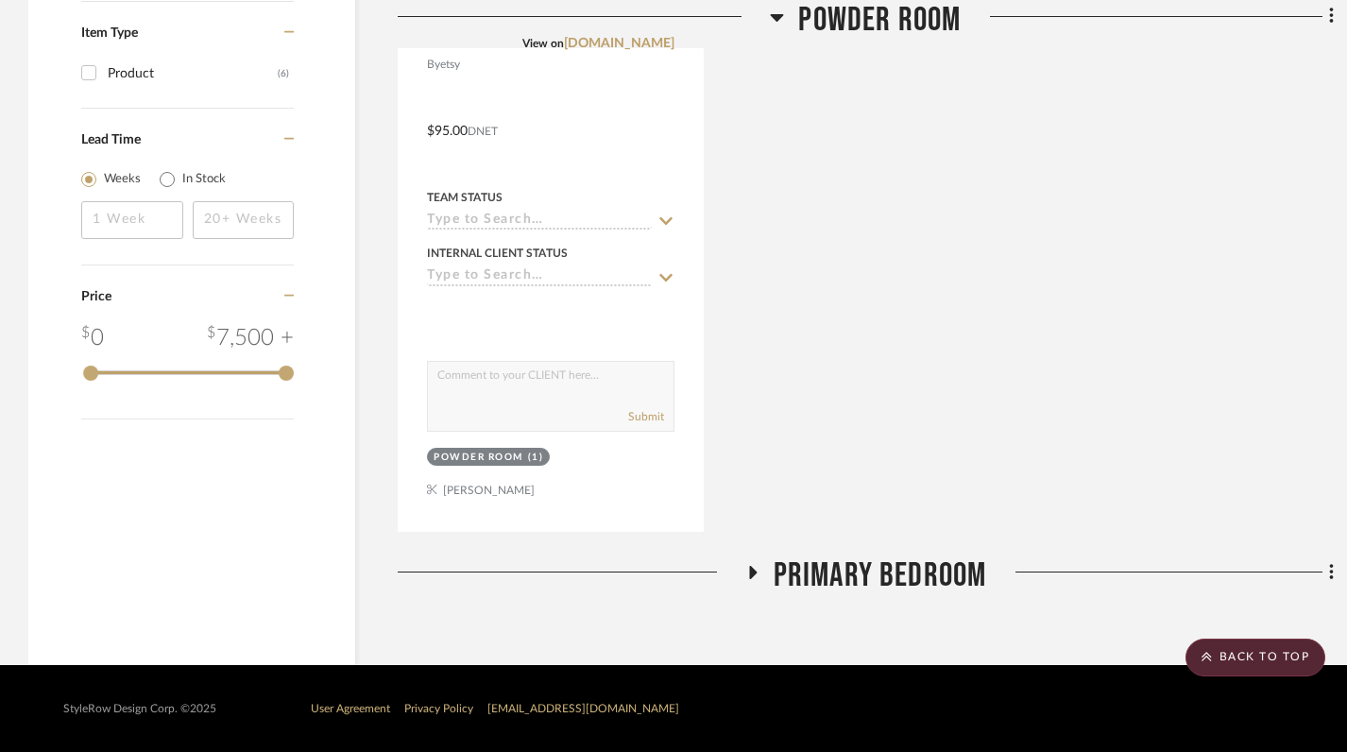
click at [749, 573] on icon at bounding box center [753, 572] width 8 height 13
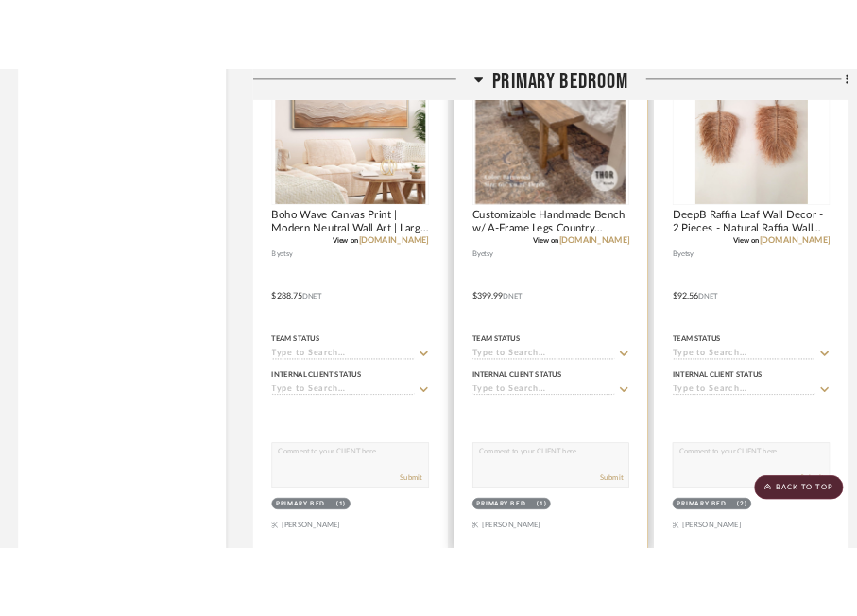
scroll to position [2675, 0]
